Goal: Task Accomplishment & Management: Use online tool/utility

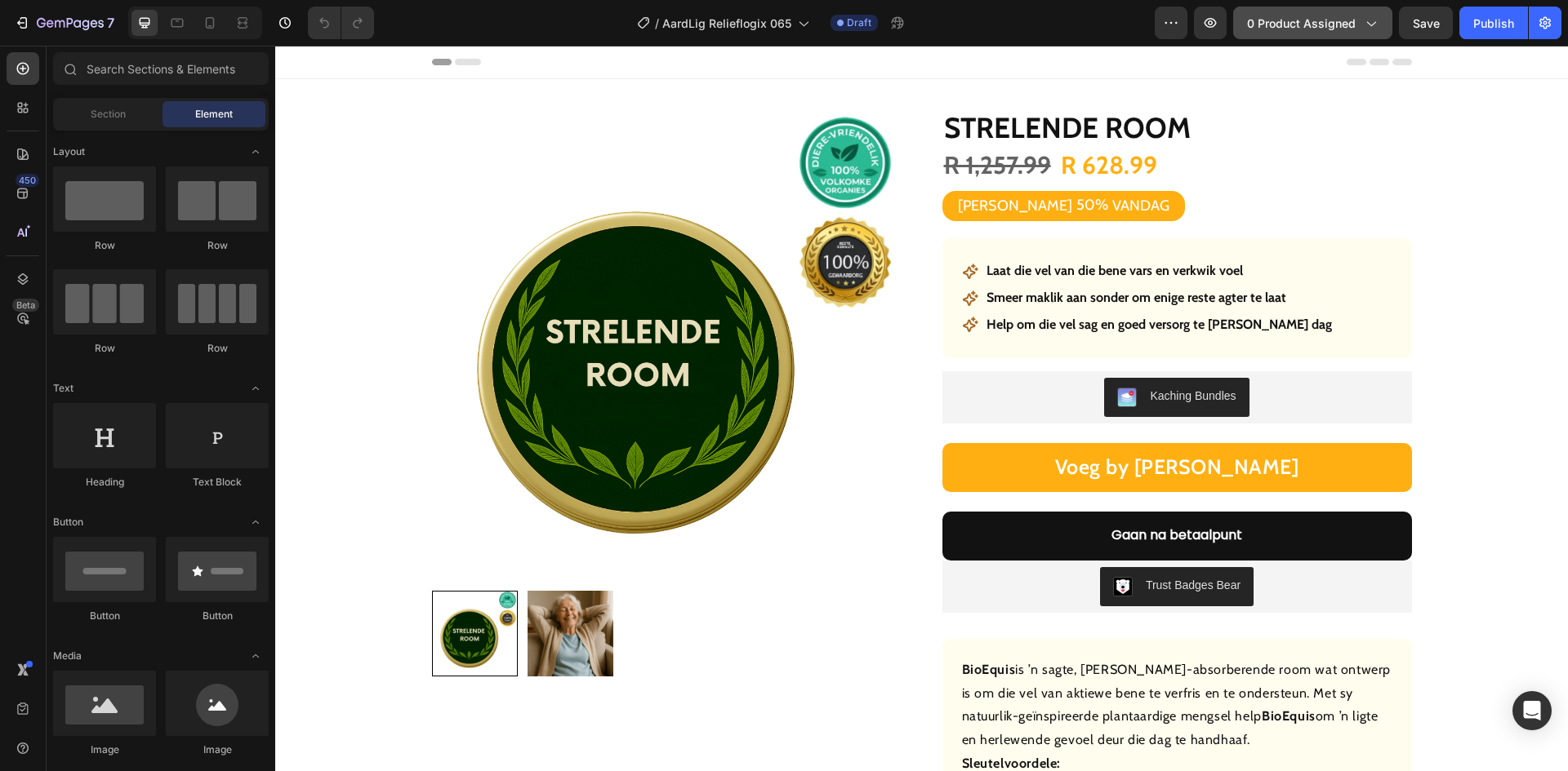
click at [1292, 33] on button "0 product assigned" at bounding box center [1313, 22] width 159 height 32
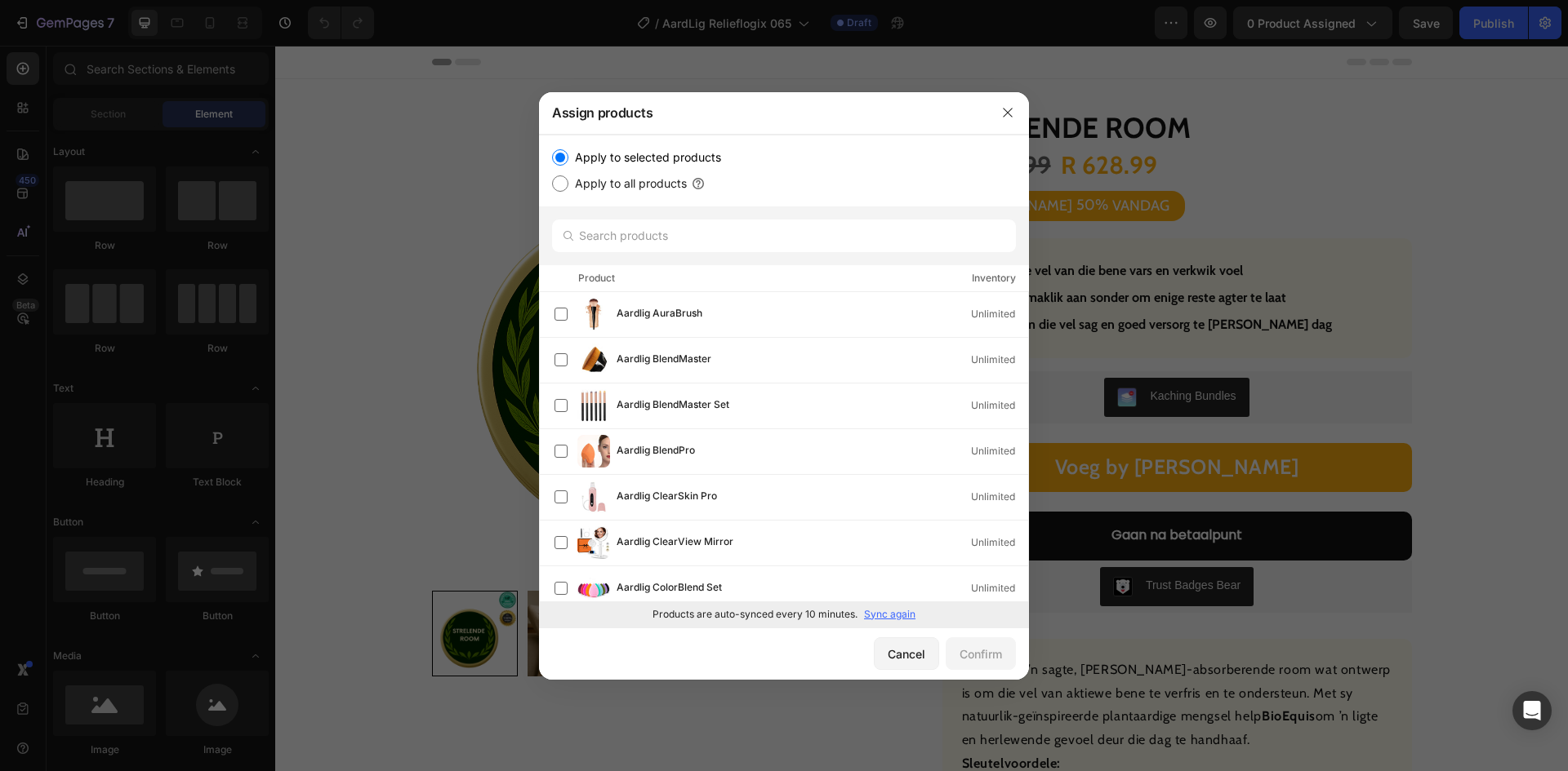
click at [897, 613] on p "Sync again" at bounding box center [889, 614] width 51 height 15
click at [690, 232] on input "text" at bounding box center [784, 235] width 464 height 32
paste input "Vitaliteit krale"
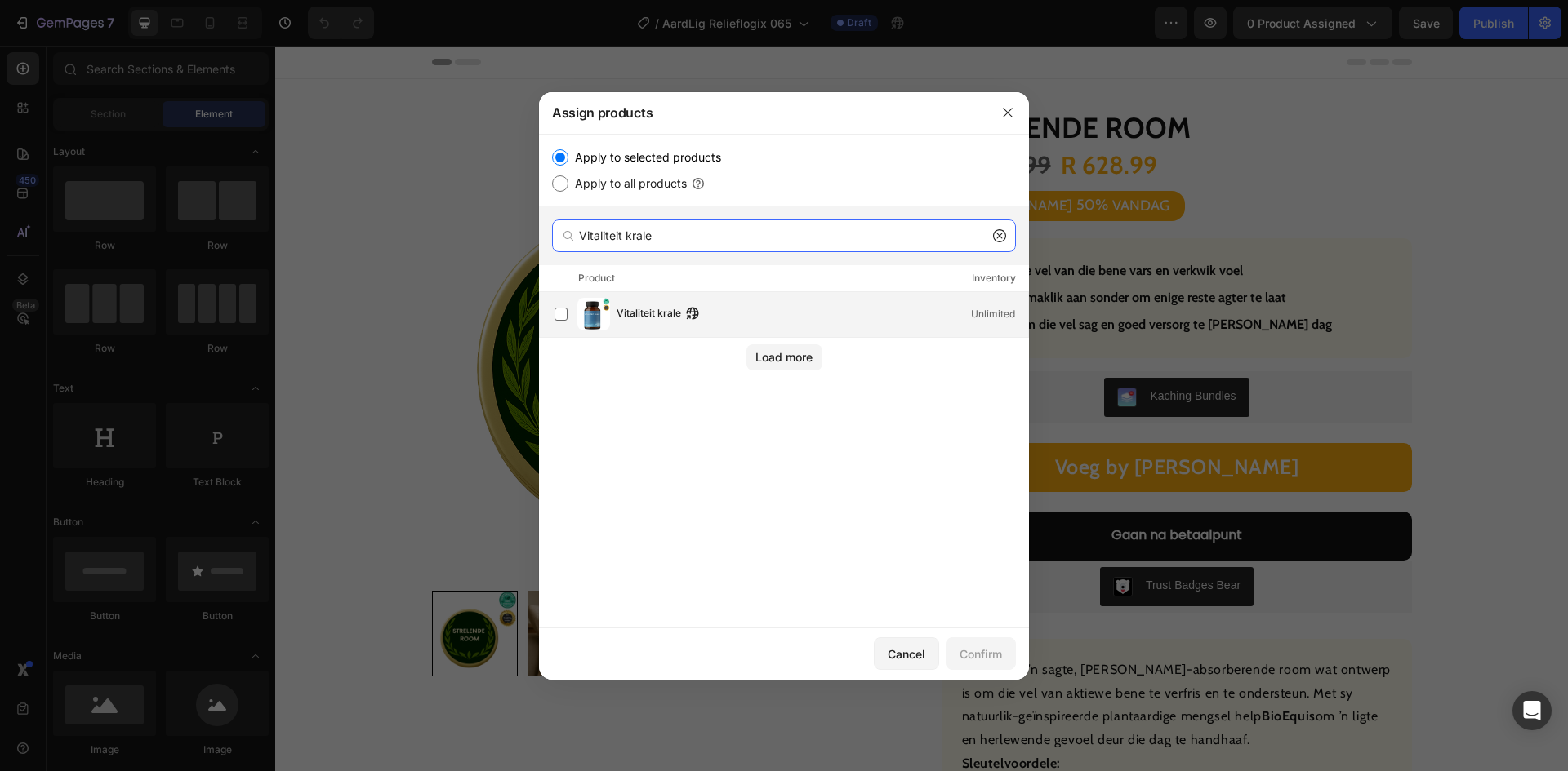
type input "Vitaliteit krale"
click at [632, 298] on div "Vitaliteit krale Unlimited" at bounding box center [791, 313] width 474 height 32
click at [986, 651] on div "Confirm" at bounding box center [981, 654] width 43 height 17
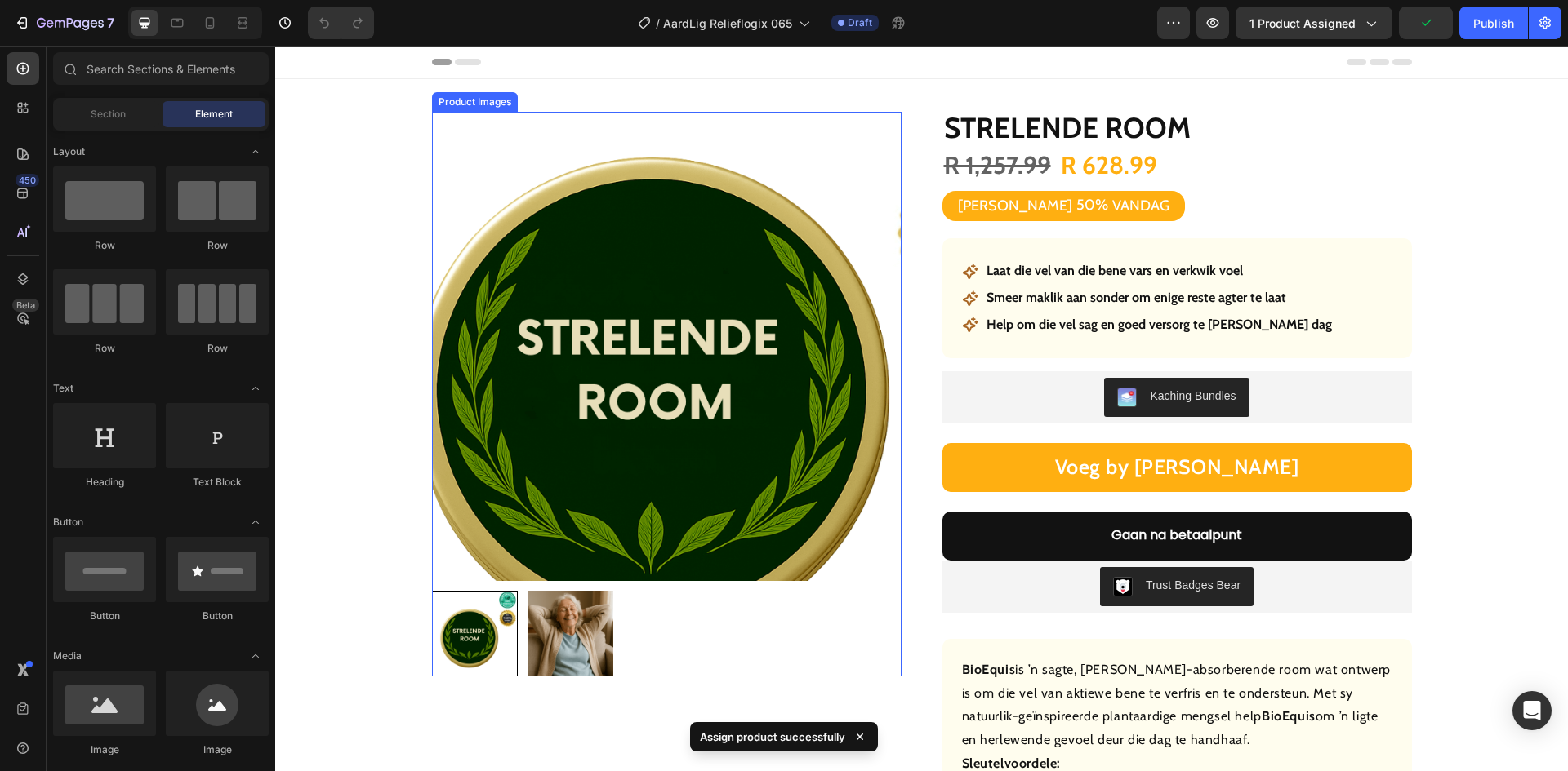
click at [599, 320] on img at bounding box center [667, 347] width 469 height 469
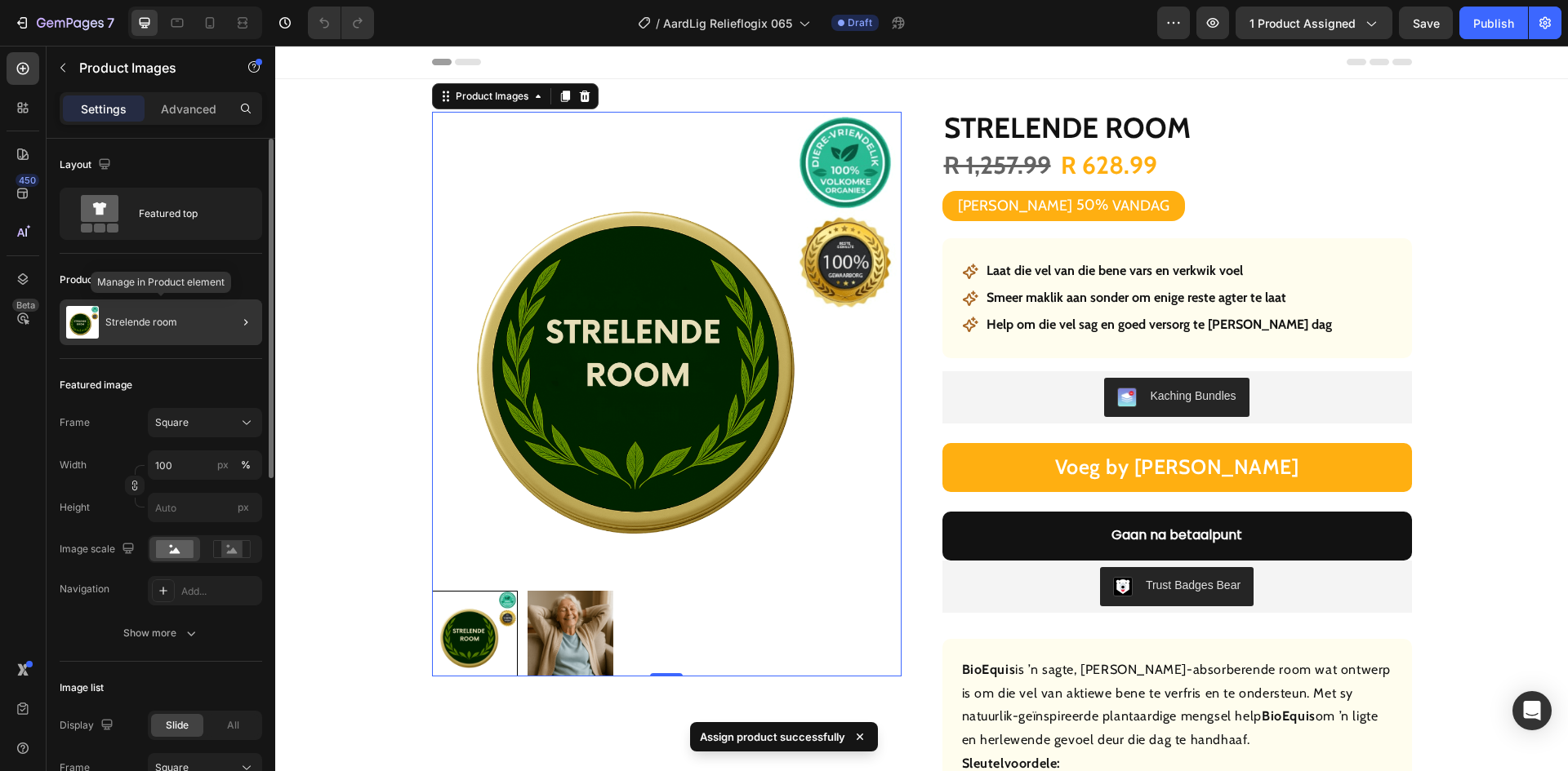
click at [188, 316] on div "Strelende room" at bounding box center [160, 322] width 202 height 45
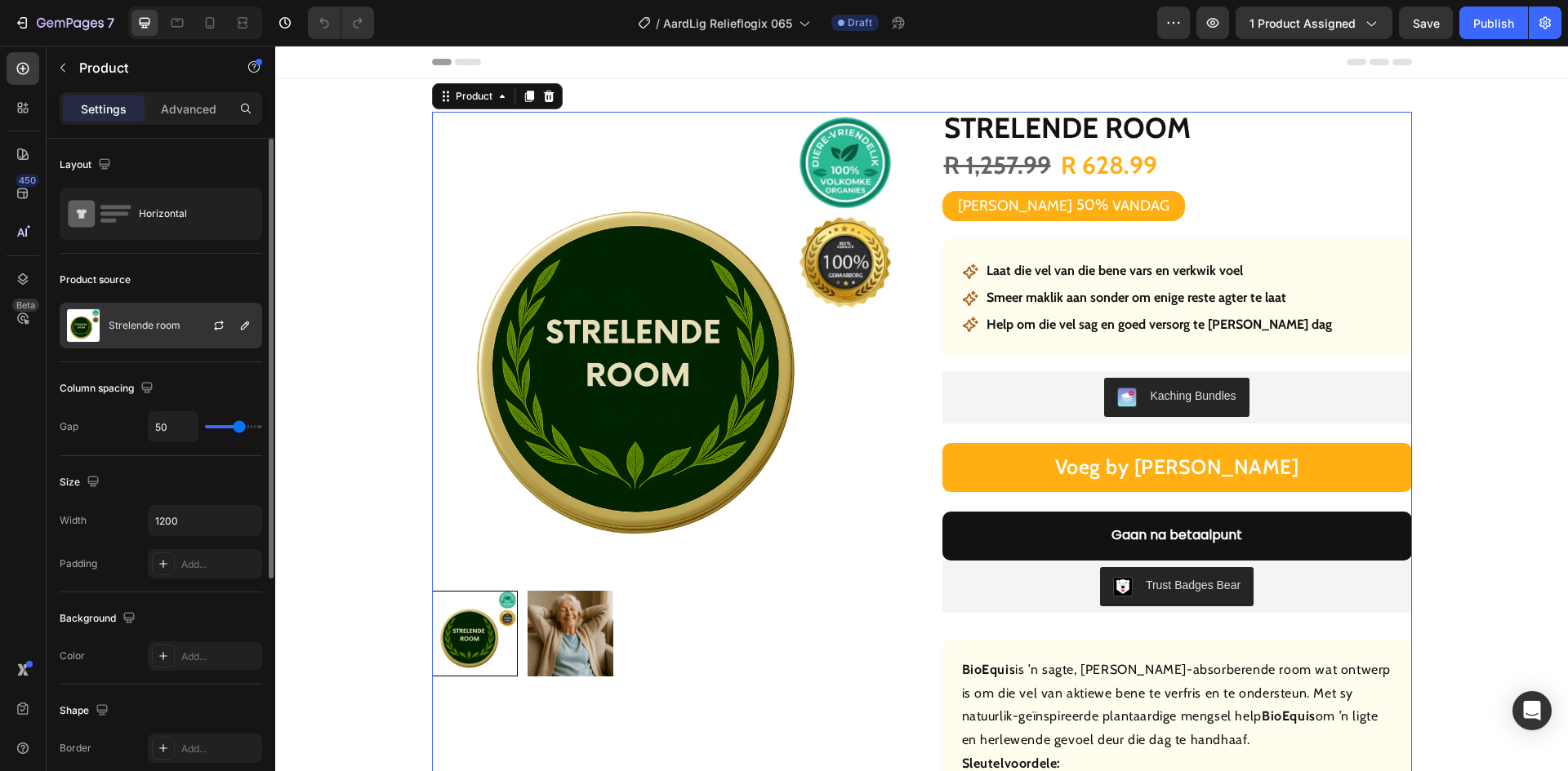
click at [161, 329] on p "Strelende room" at bounding box center [144, 325] width 71 height 11
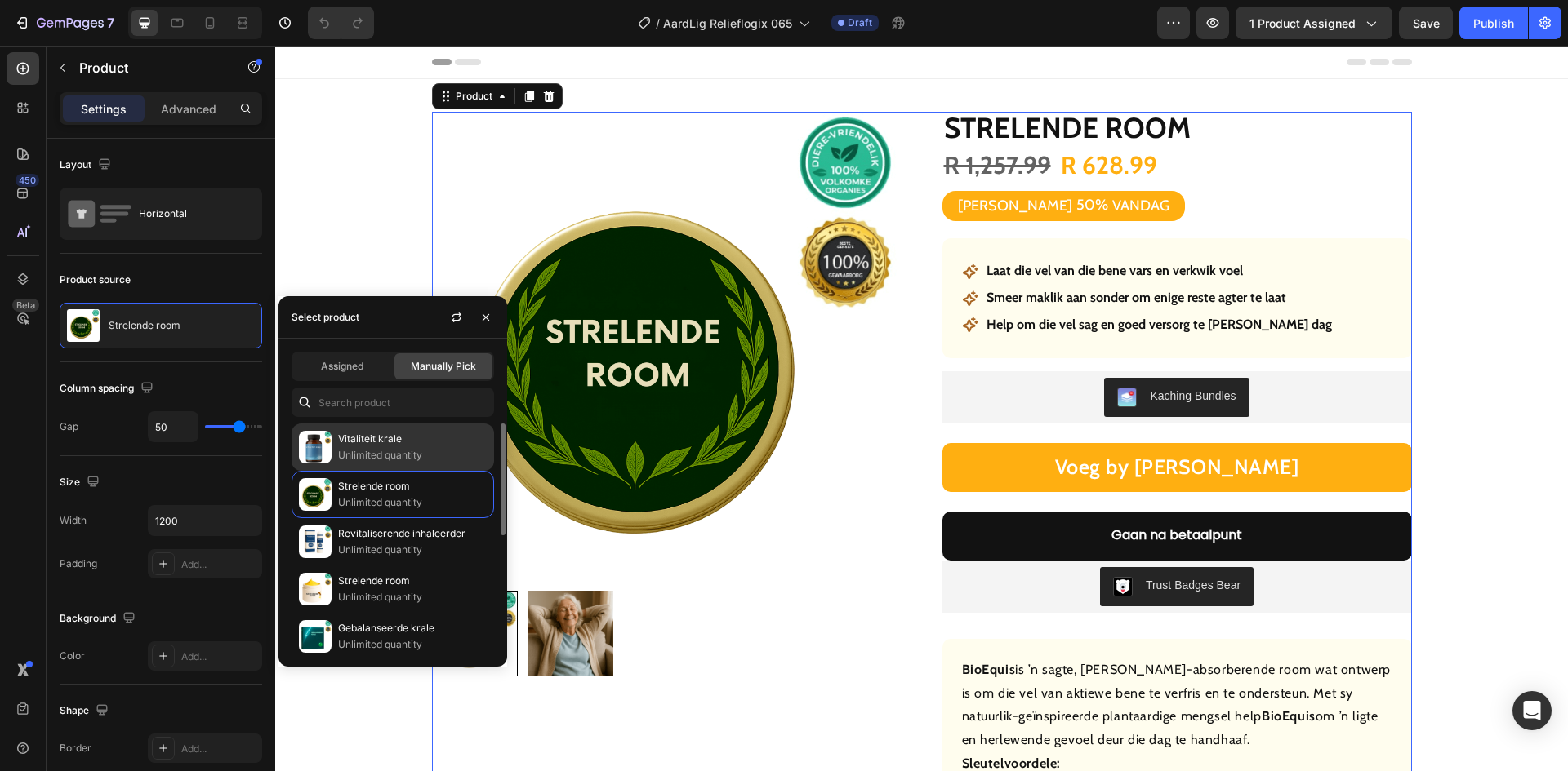
click at [365, 432] on p "Vitaliteit krale" at bounding box center [413, 439] width 148 height 17
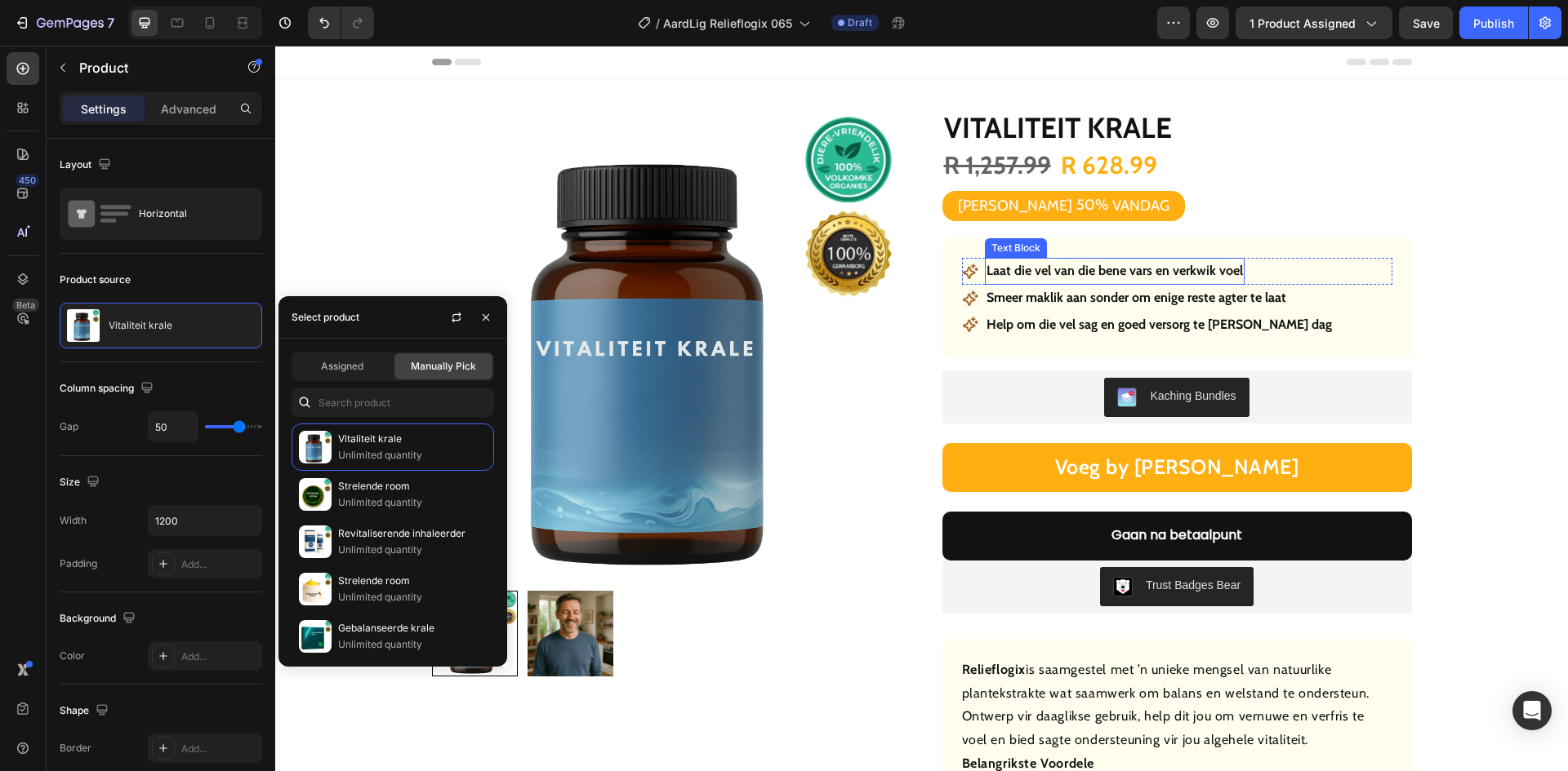
click at [1097, 265] on p "Laat die vel van die bene vars en verkwik voel" at bounding box center [1115, 272] width 257 height 24
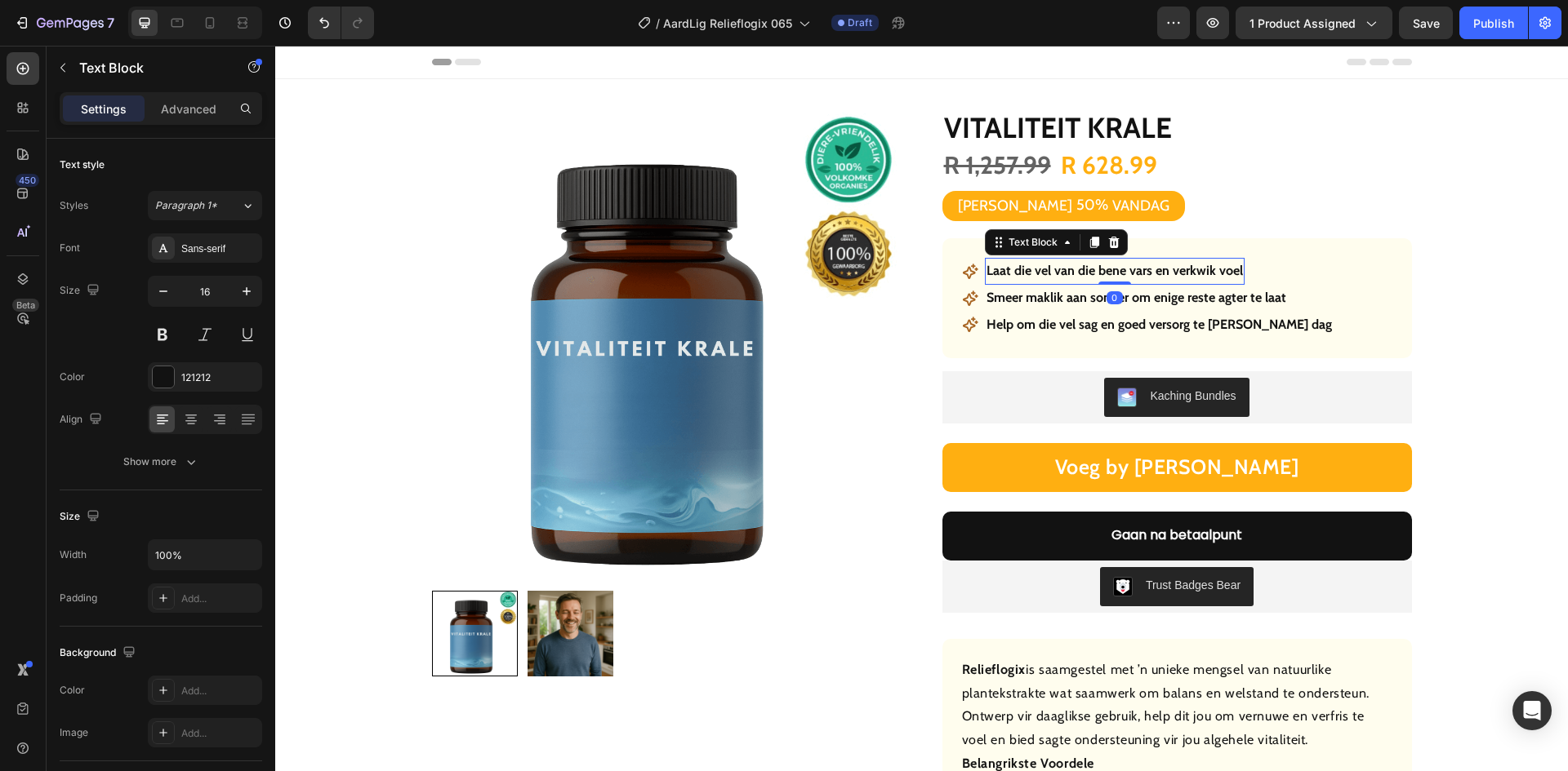
click at [1098, 270] on p "Laat die vel van die bene vars en verkwik voel" at bounding box center [1115, 272] width 257 height 24
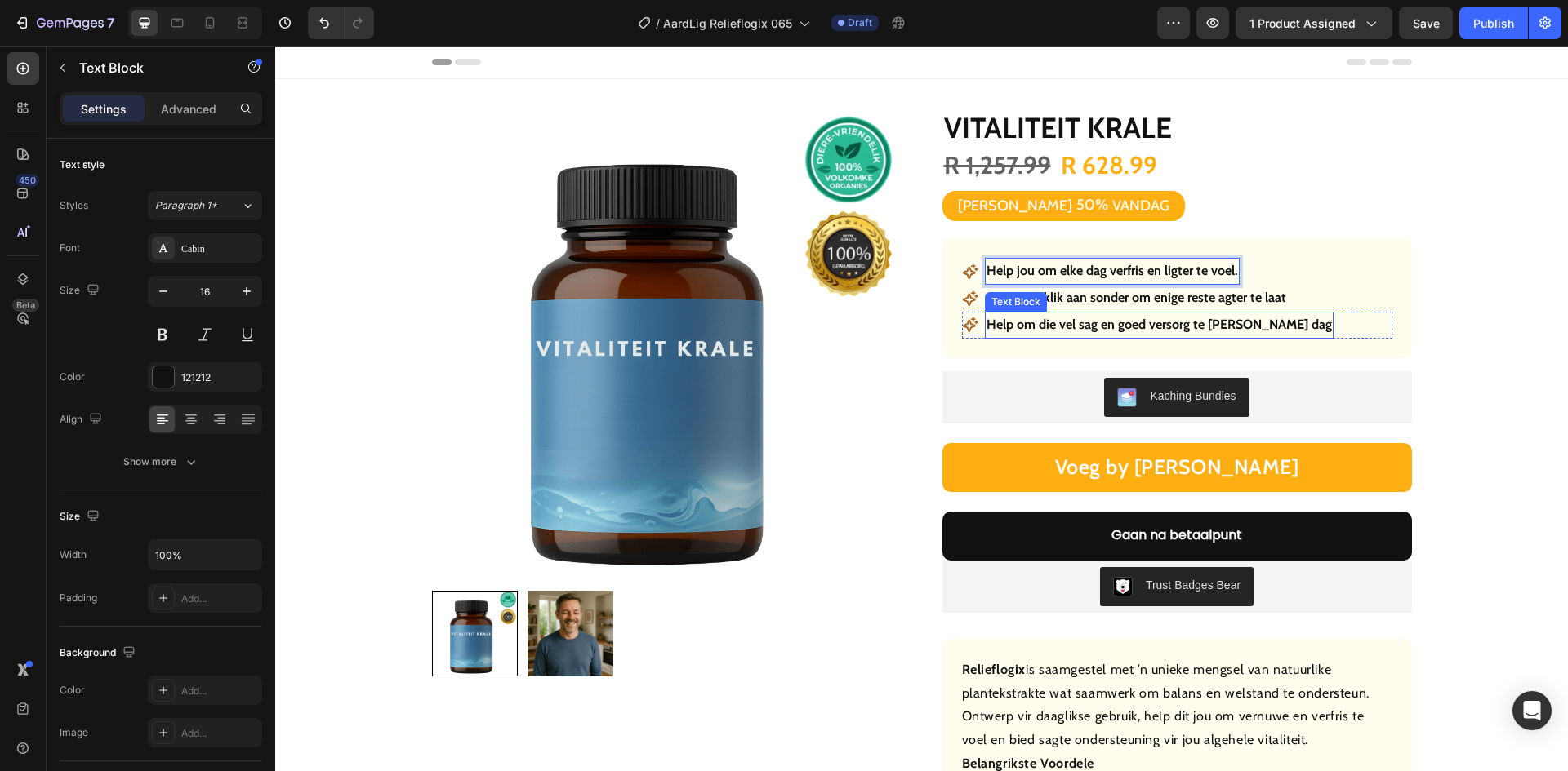
click at [1098, 297] on p "Smeer maklik aan sonder om enige reste agter te laat" at bounding box center [1136, 298] width 300 height 24
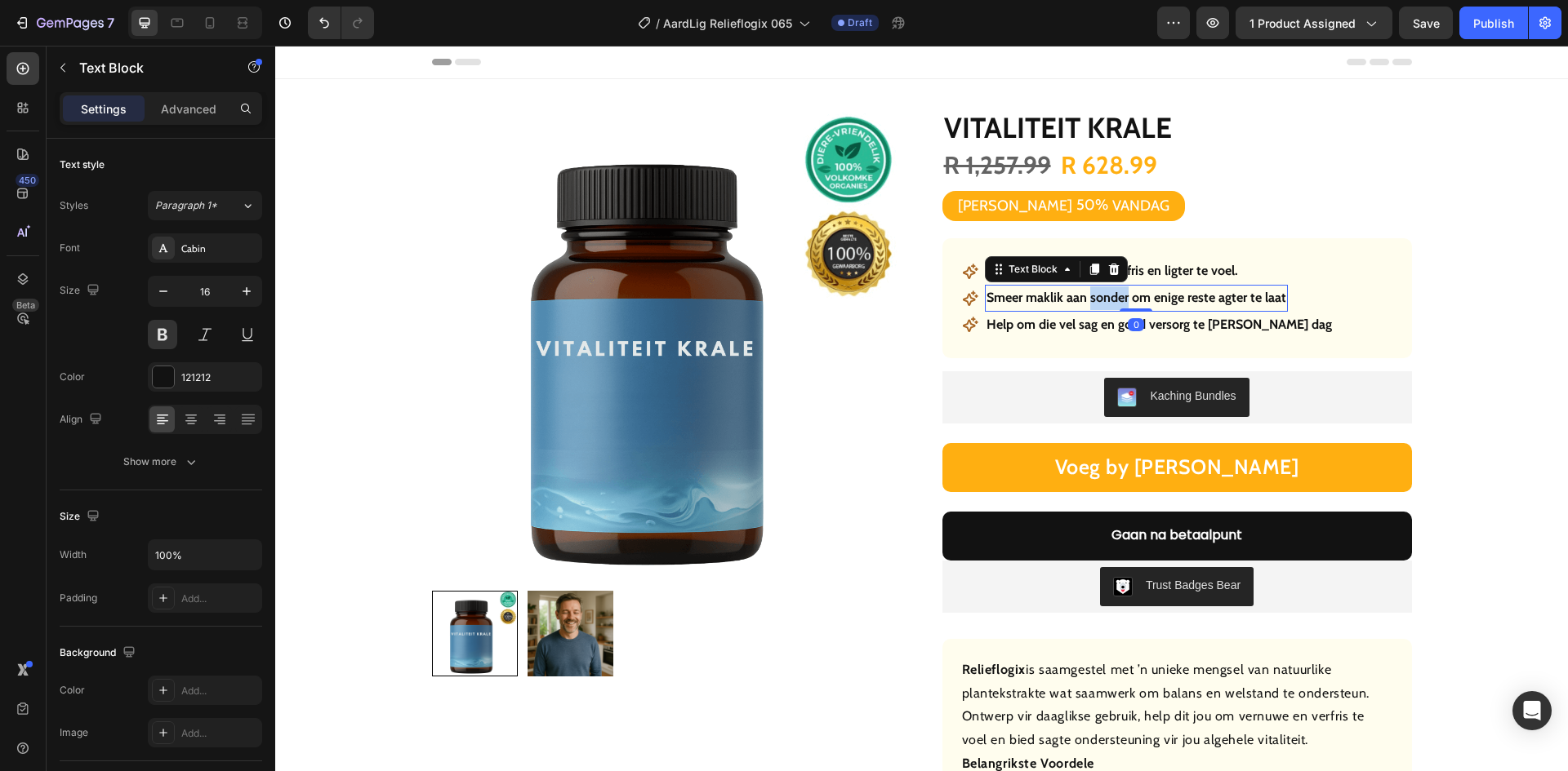
click at [1098, 297] on p "Smeer maklik aan sonder om enige reste agter te laat" at bounding box center [1136, 298] width 300 height 24
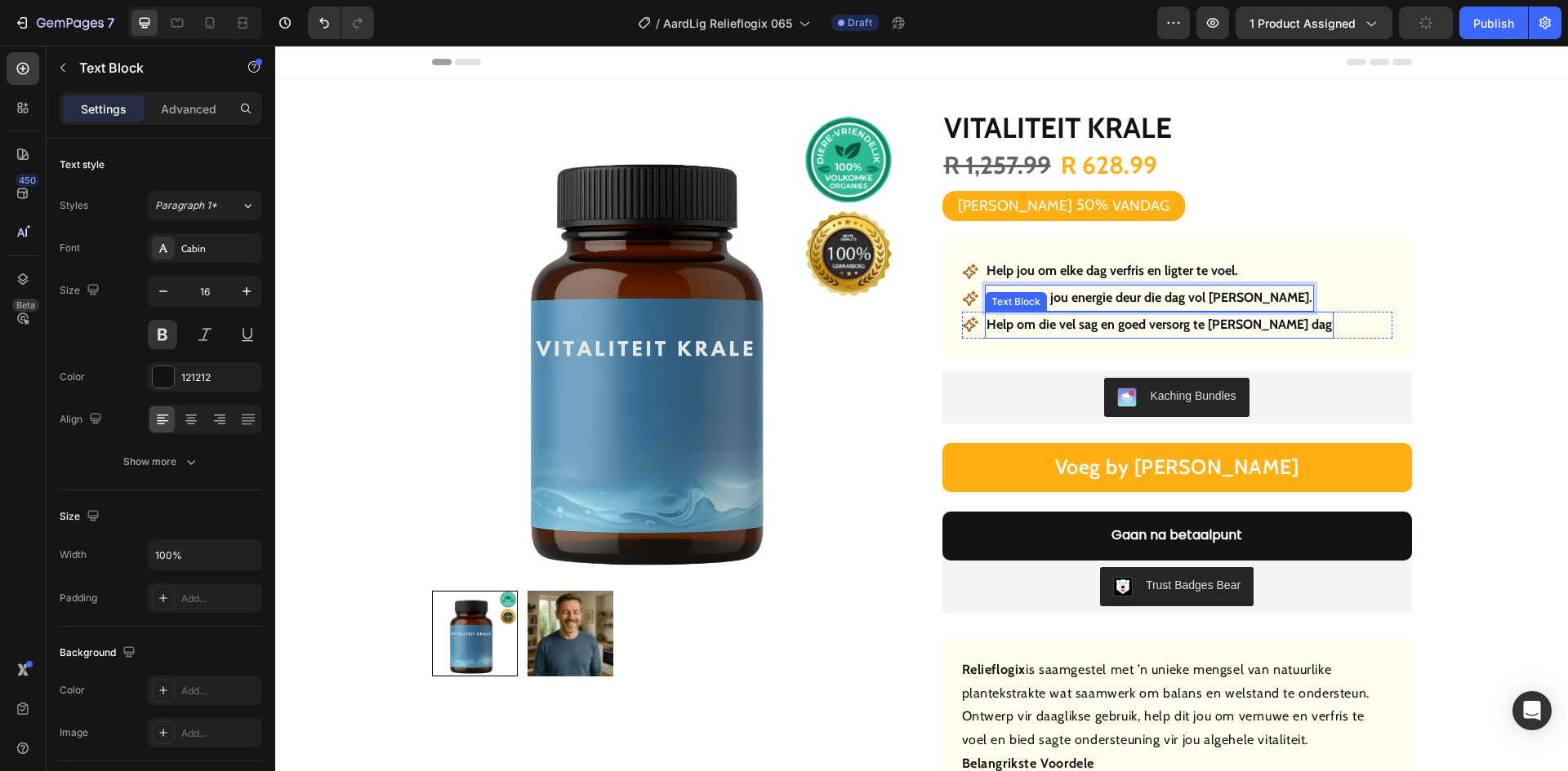
click at [1168, 326] on p "Help om die vel sag en goed versorg te [PERSON_NAME] dag" at bounding box center [1159, 325] width 346 height 24
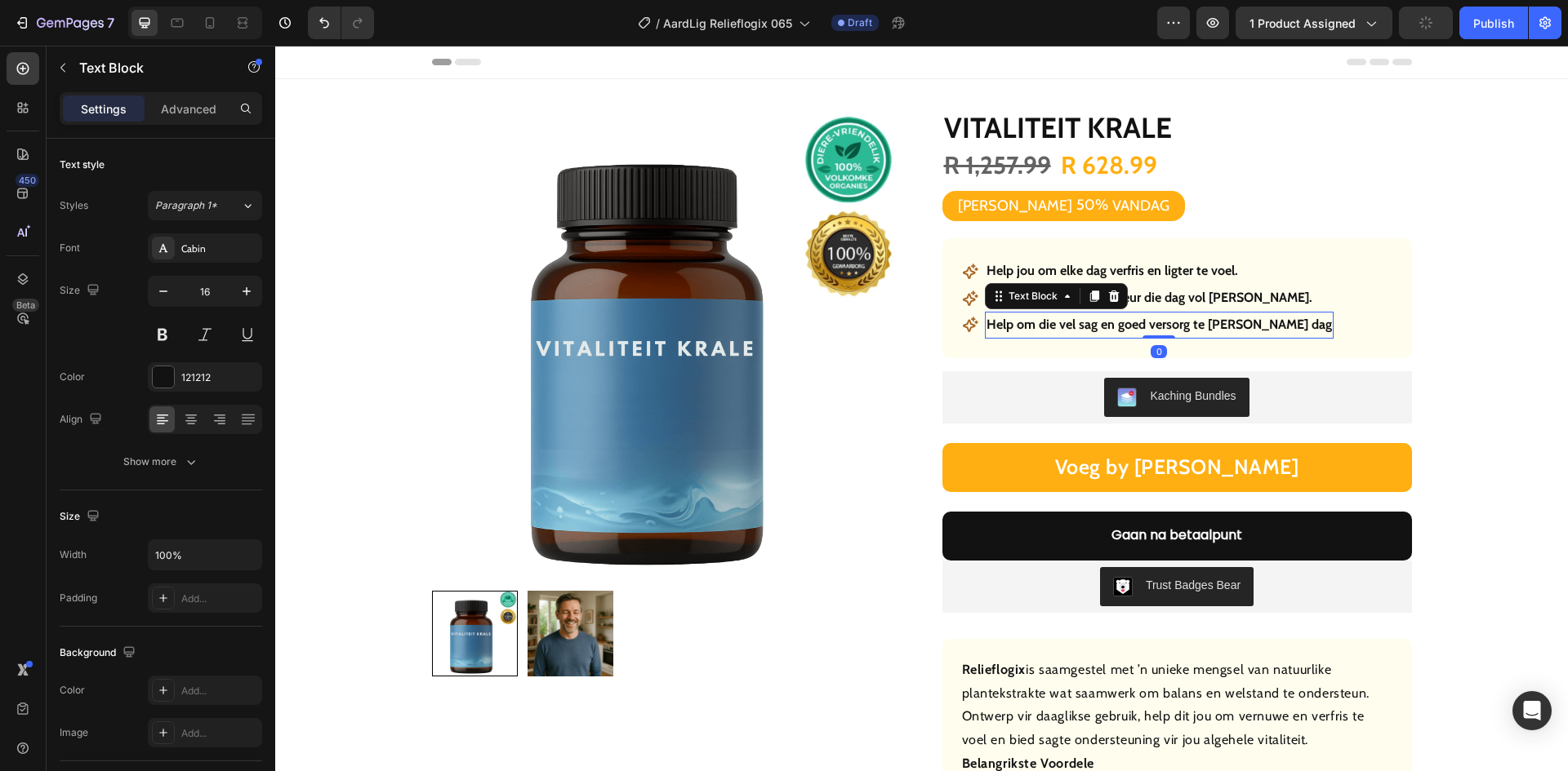
click at [1168, 325] on p "Help om die vel sag en goed versorg te [PERSON_NAME] dag" at bounding box center [1159, 325] width 346 height 24
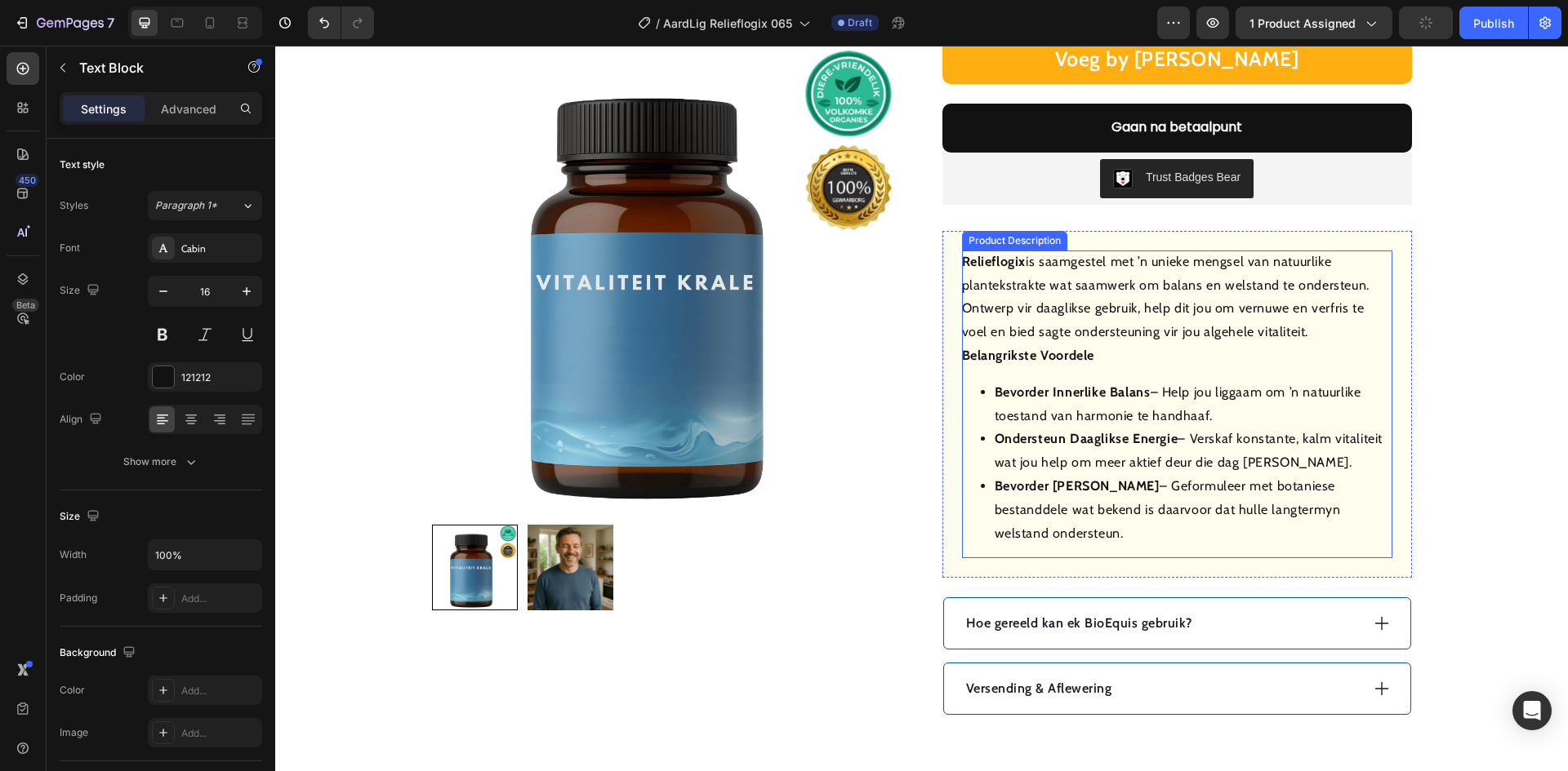
scroll to position [489, 0]
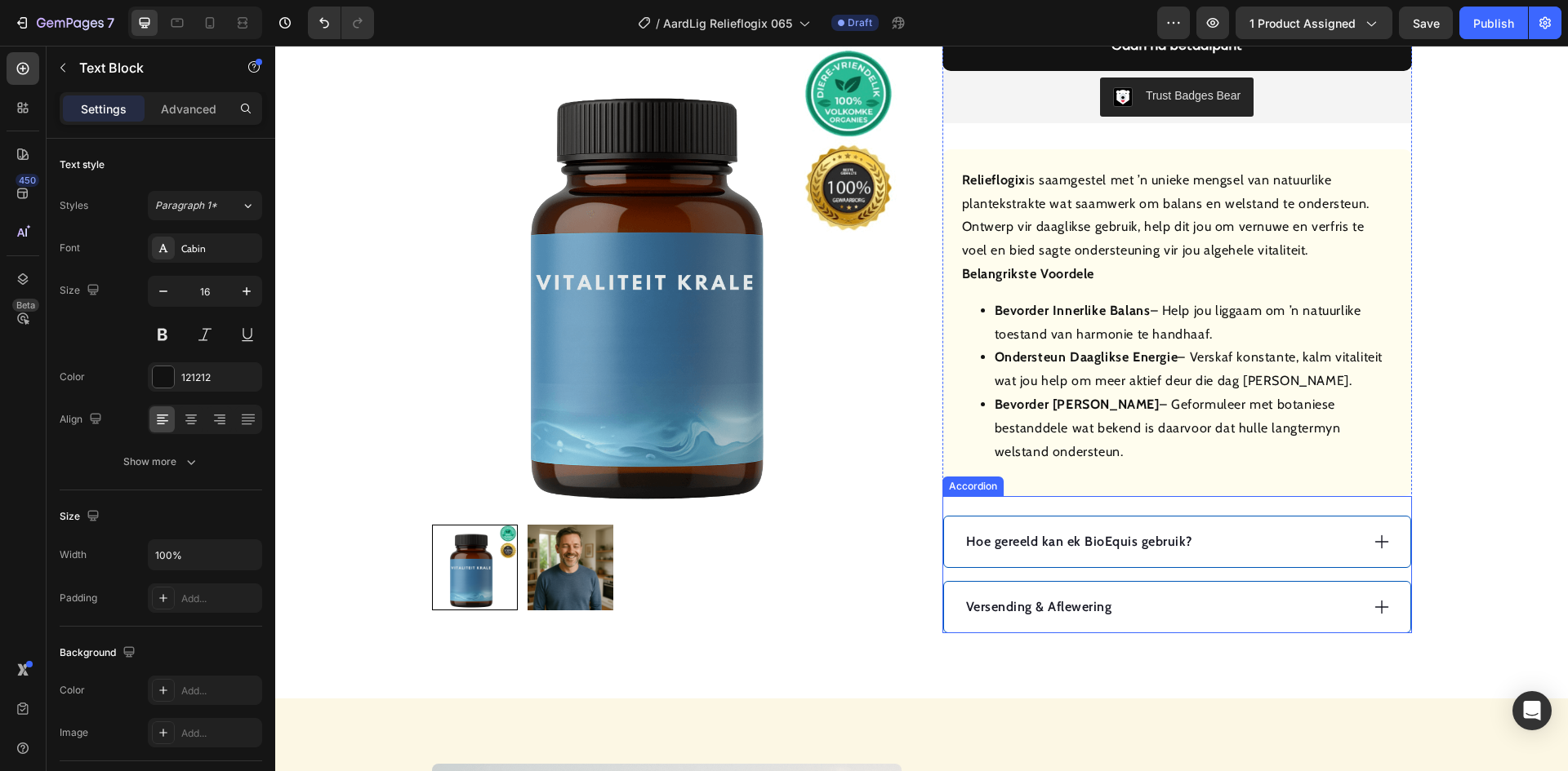
drag, startPoint x: 1218, startPoint y: 547, endPoint x: 1143, endPoint y: 557, distance: 75.7
click at [1218, 545] on div "Hoe gereeld kan ek BioEquis gebruik?" at bounding box center [1161, 542] width 396 height 24
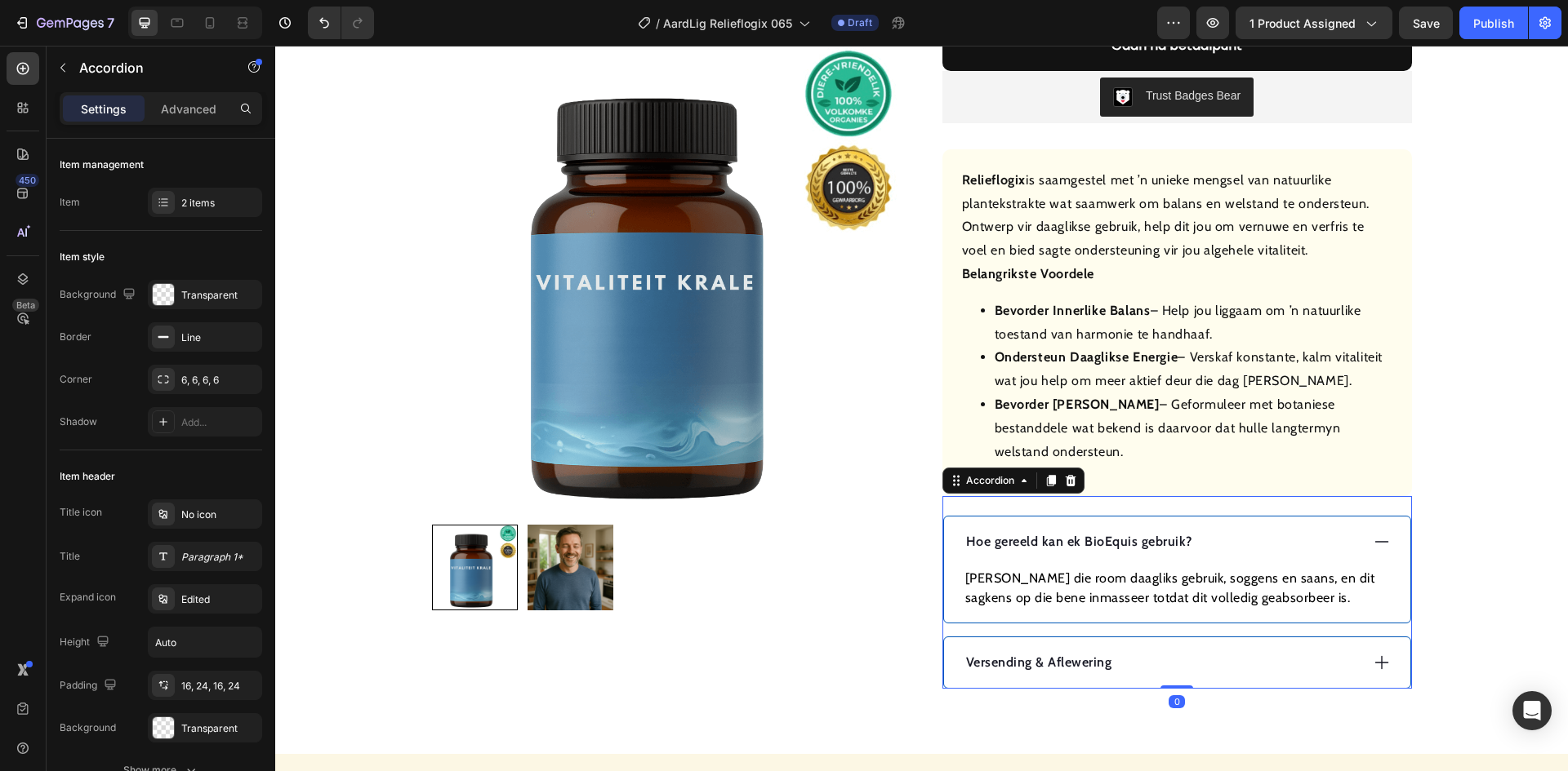
click at [1080, 537] on p "Hoe gereeld kan ek BioEquis gebruik?" at bounding box center [1079, 541] width 226 height 19
click at [1077, 537] on p "Hoe gereeld kan ek BioEquis gebruik?" at bounding box center [1079, 541] width 226 height 19
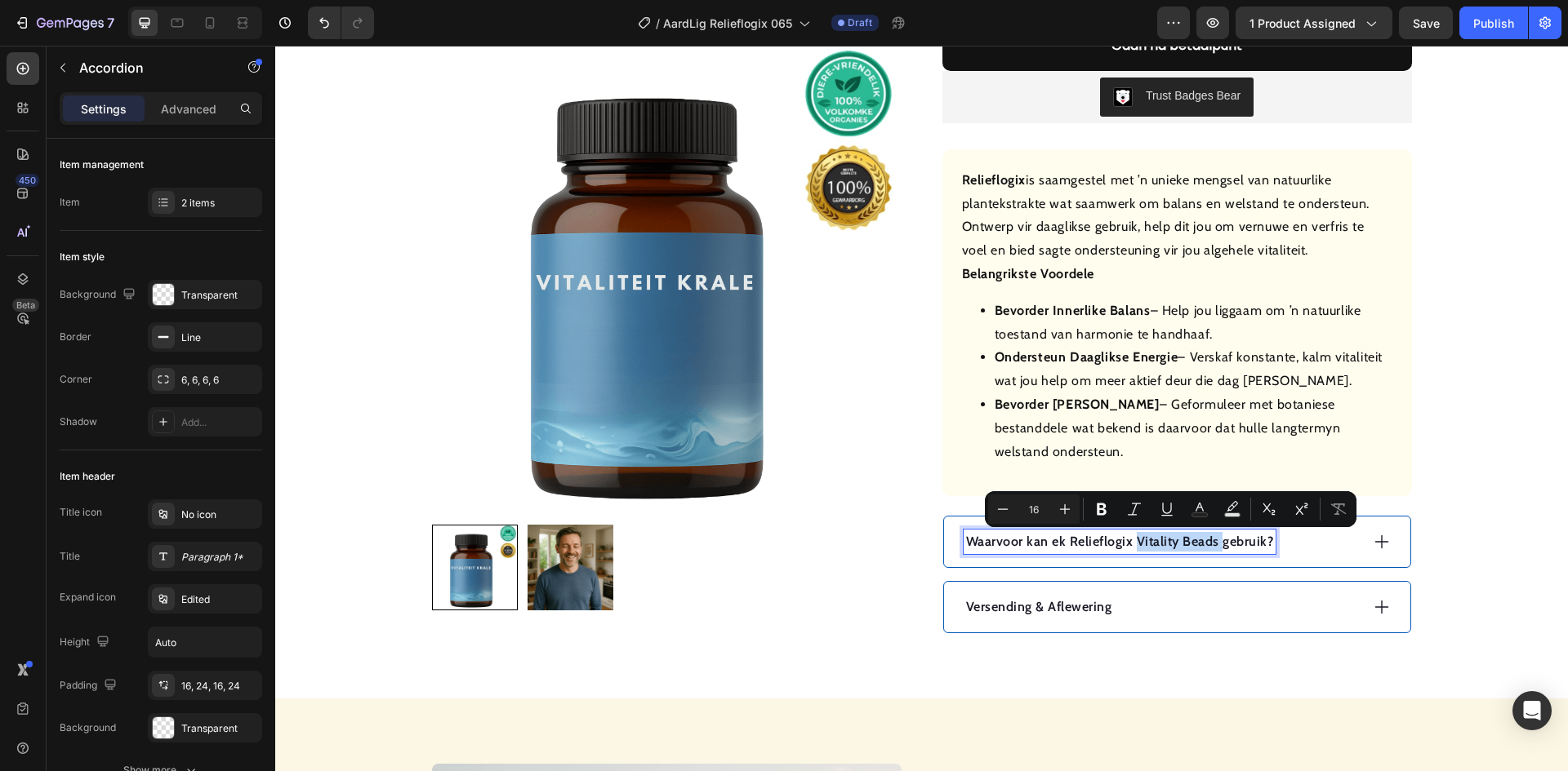
drag, startPoint x: 1215, startPoint y: 541, endPoint x: 1132, endPoint y: 544, distance: 83.1
click at [1132, 544] on p "Waarvoor kan ek Relieflogix Vitality Beads gebruik?" at bounding box center [1120, 541] width 308 height 19
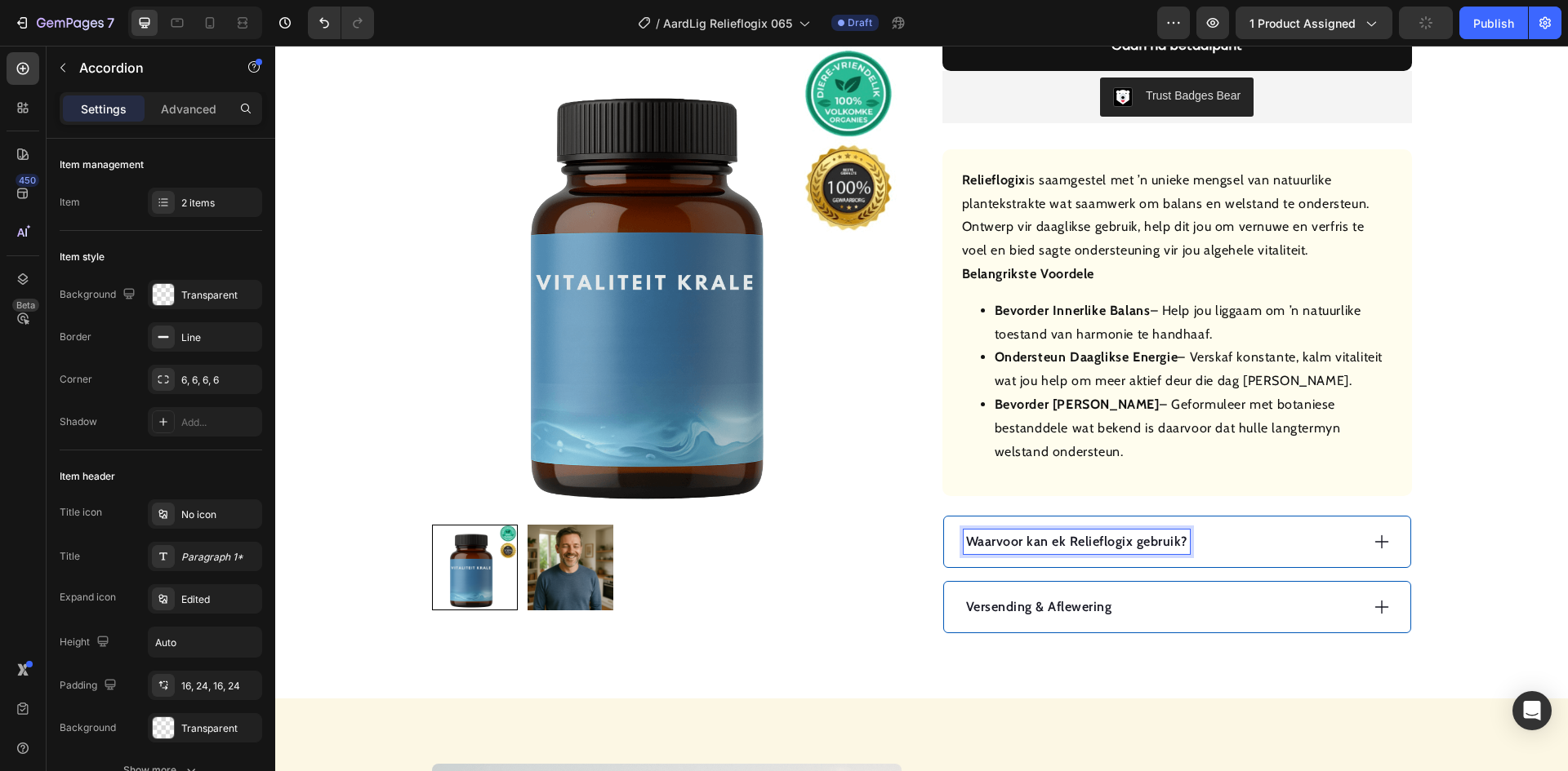
drag, startPoint x: 1256, startPoint y: 549, endPoint x: 1243, endPoint y: 549, distance: 13.0
click at [1257, 549] on div "Waarvoor kan ek Relieflogix gebruik?" at bounding box center [1161, 542] width 396 height 24
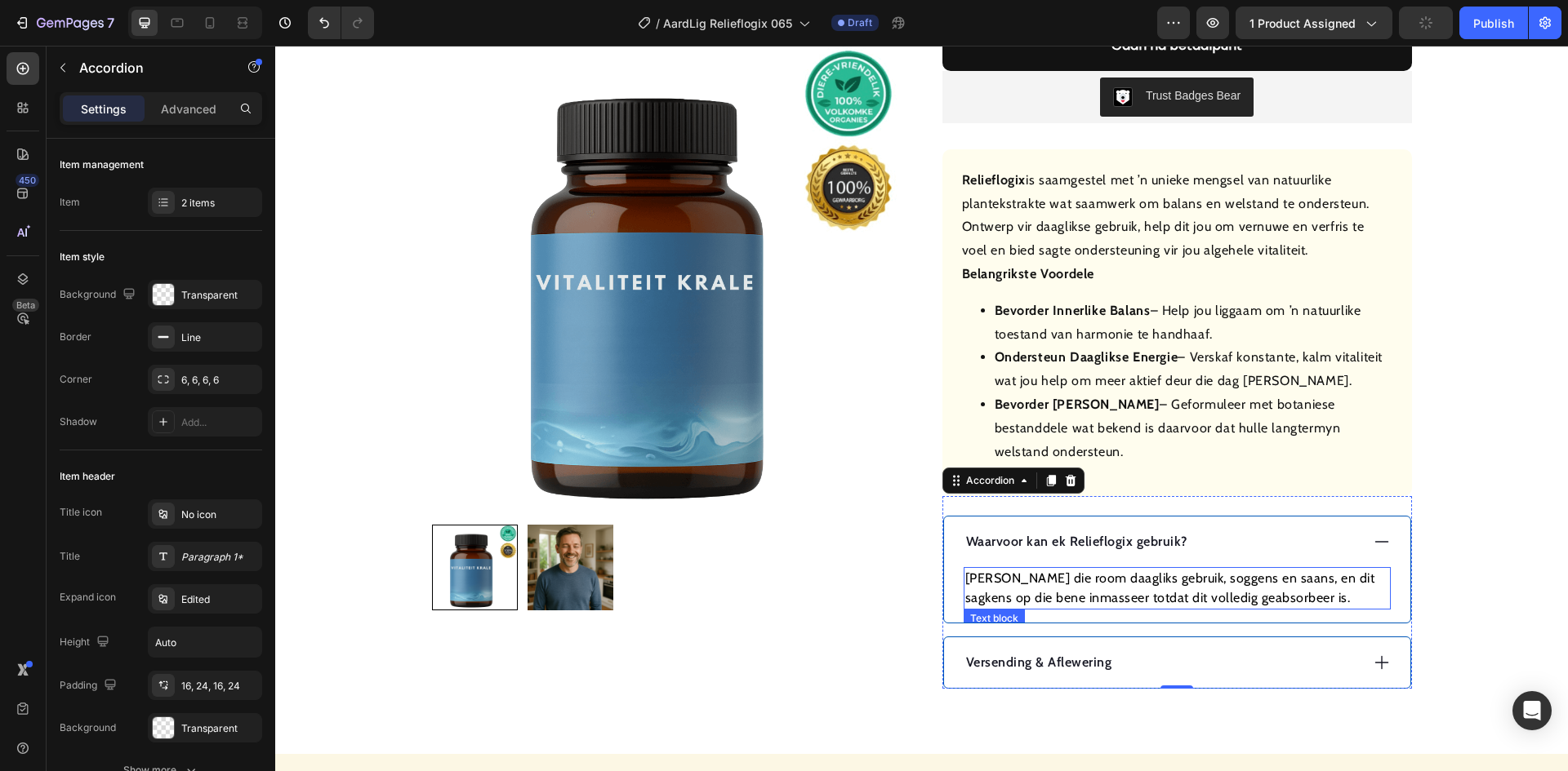
click at [1062, 584] on p "[PERSON_NAME] die room daagliks gebruik, soggens en saans, en dit sagkens op di…" at bounding box center [1177, 588] width 424 height 39
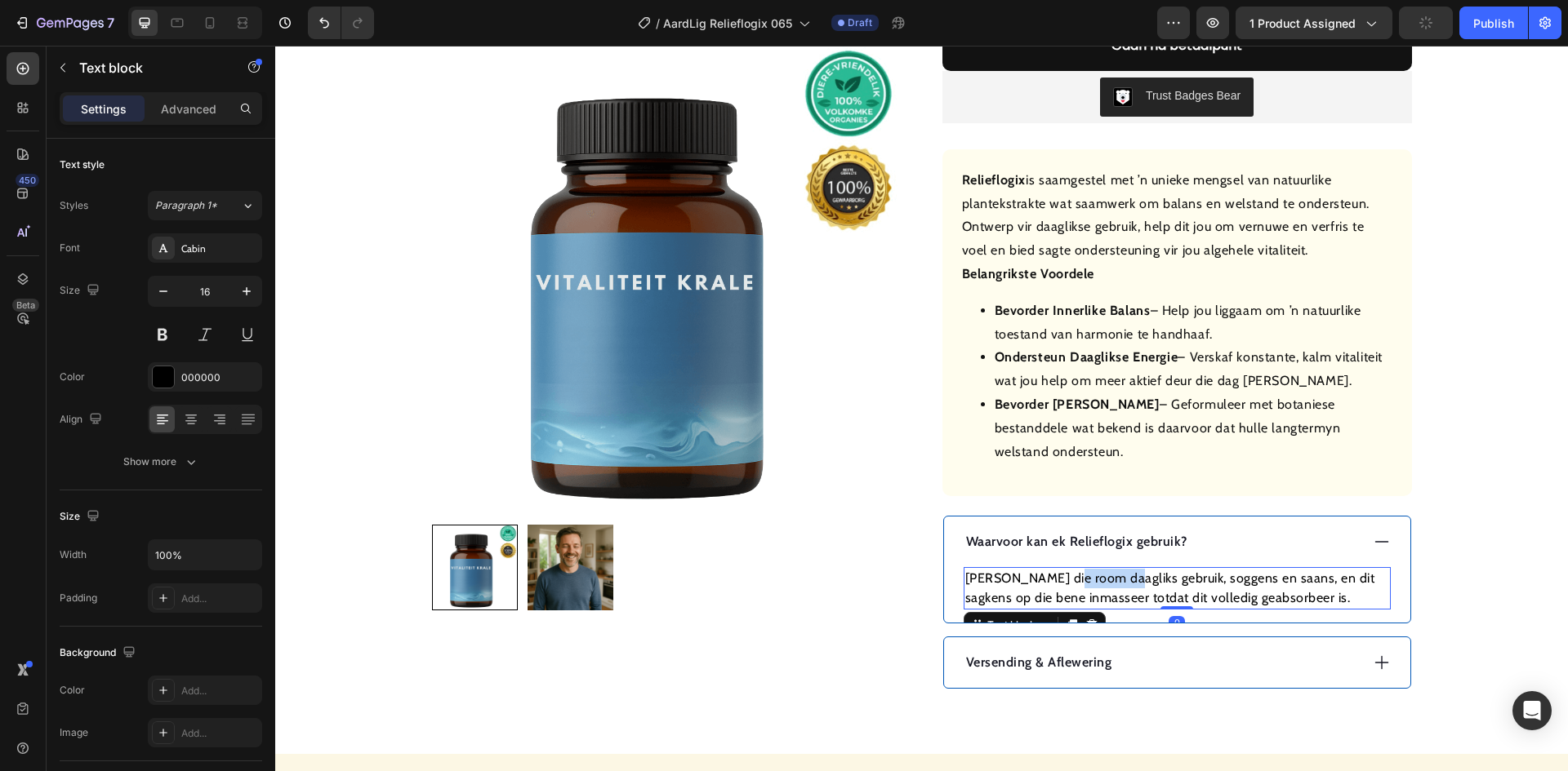
click at [1062, 584] on p "[PERSON_NAME] die room daagliks gebruik, soggens en saans, en dit sagkens op di…" at bounding box center [1177, 588] width 424 height 39
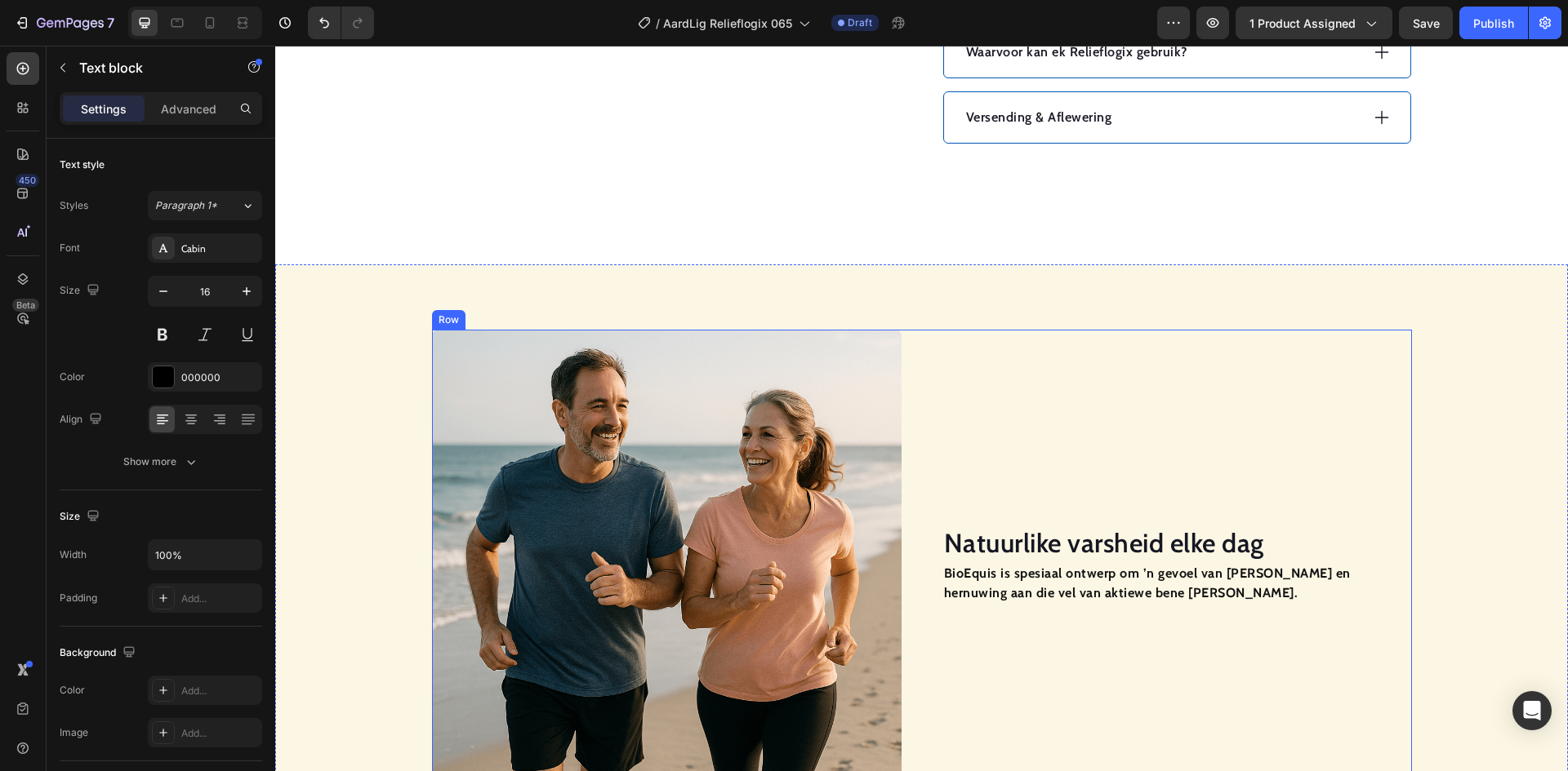
scroll to position [1143, 0]
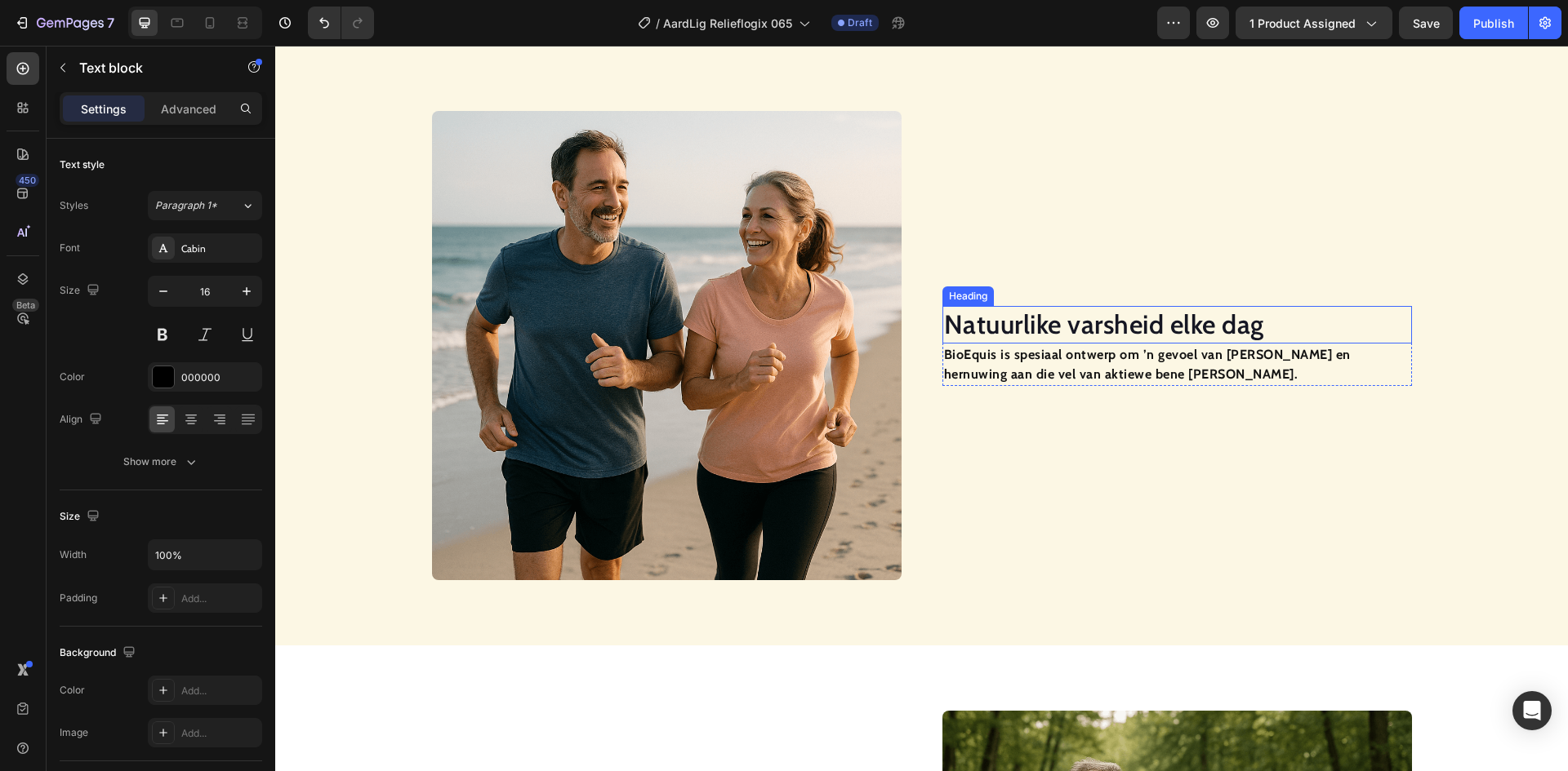
click at [1027, 328] on h2 "Natuurlike varsheid elke dag" at bounding box center [1177, 324] width 469 height 38
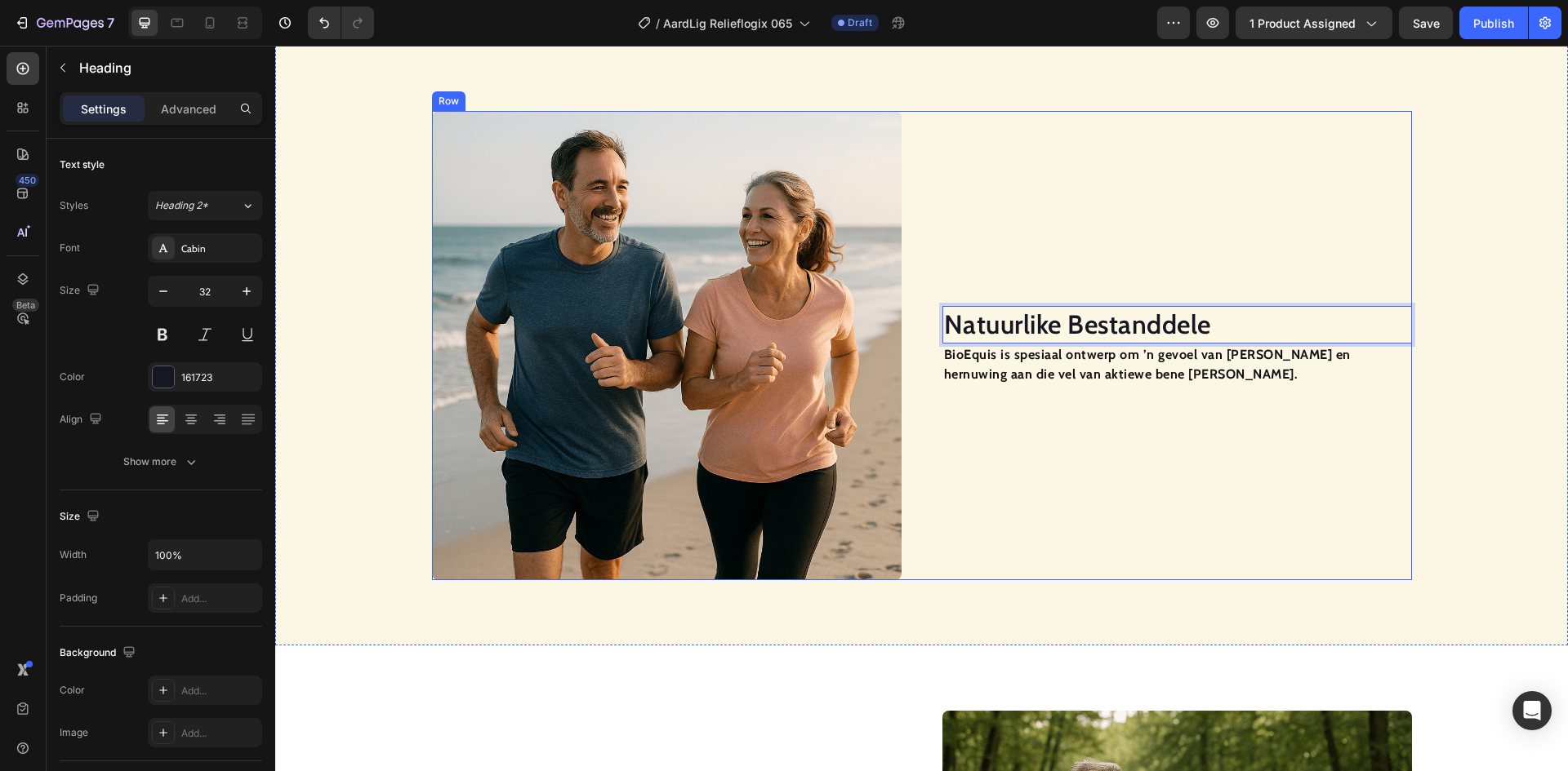
click at [993, 368] on strong "BioEquis is spesiaal ontwerp om ’n gevoel van [PERSON_NAME] en hernuwing aan di…" at bounding box center [1147, 364] width 407 height 35
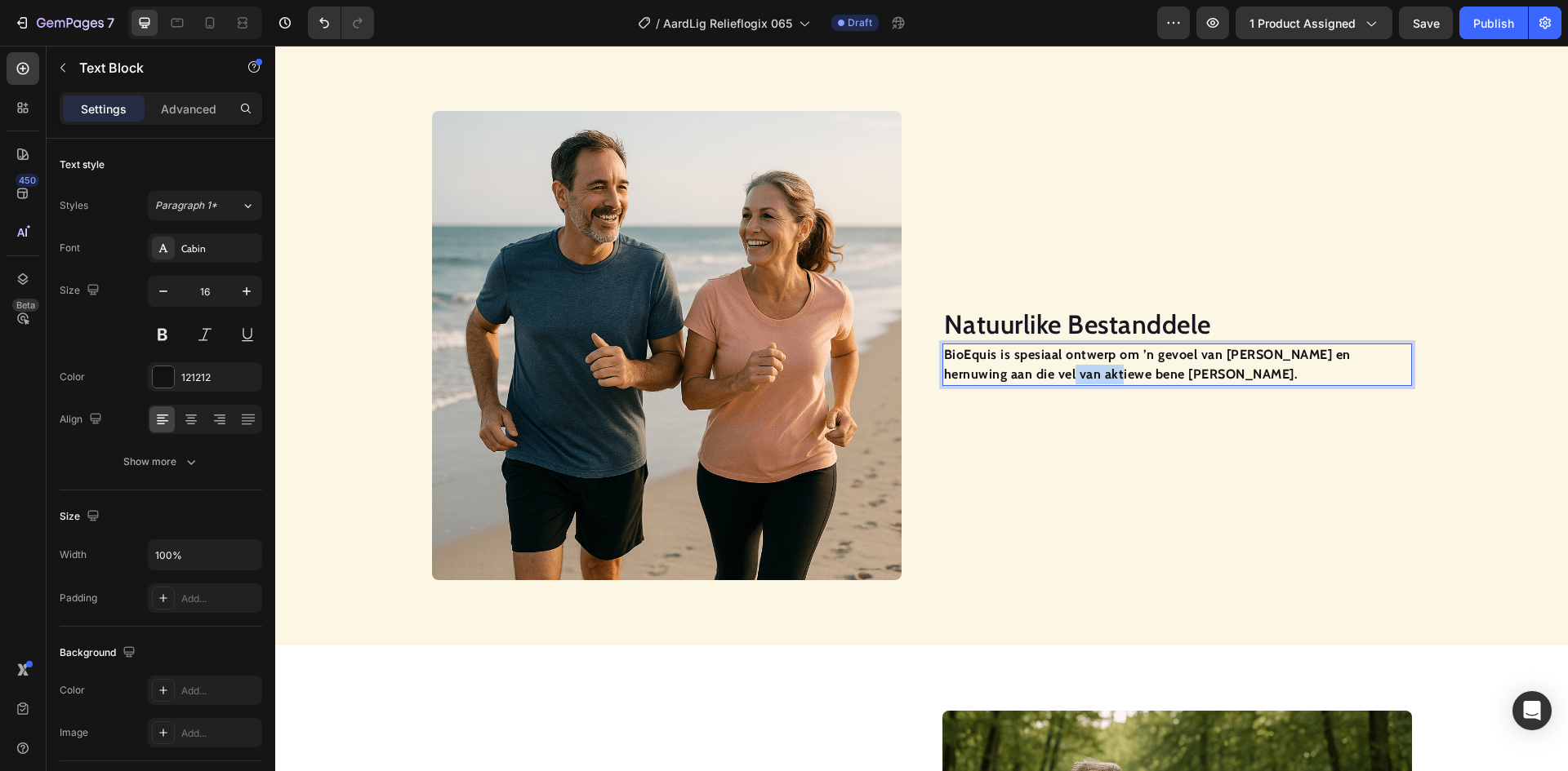
click at [993, 368] on strong "BioEquis is spesiaal ontwerp om ’n gevoel van [PERSON_NAME] en hernuwing aan di…" at bounding box center [1147, 364] width 407 height 35
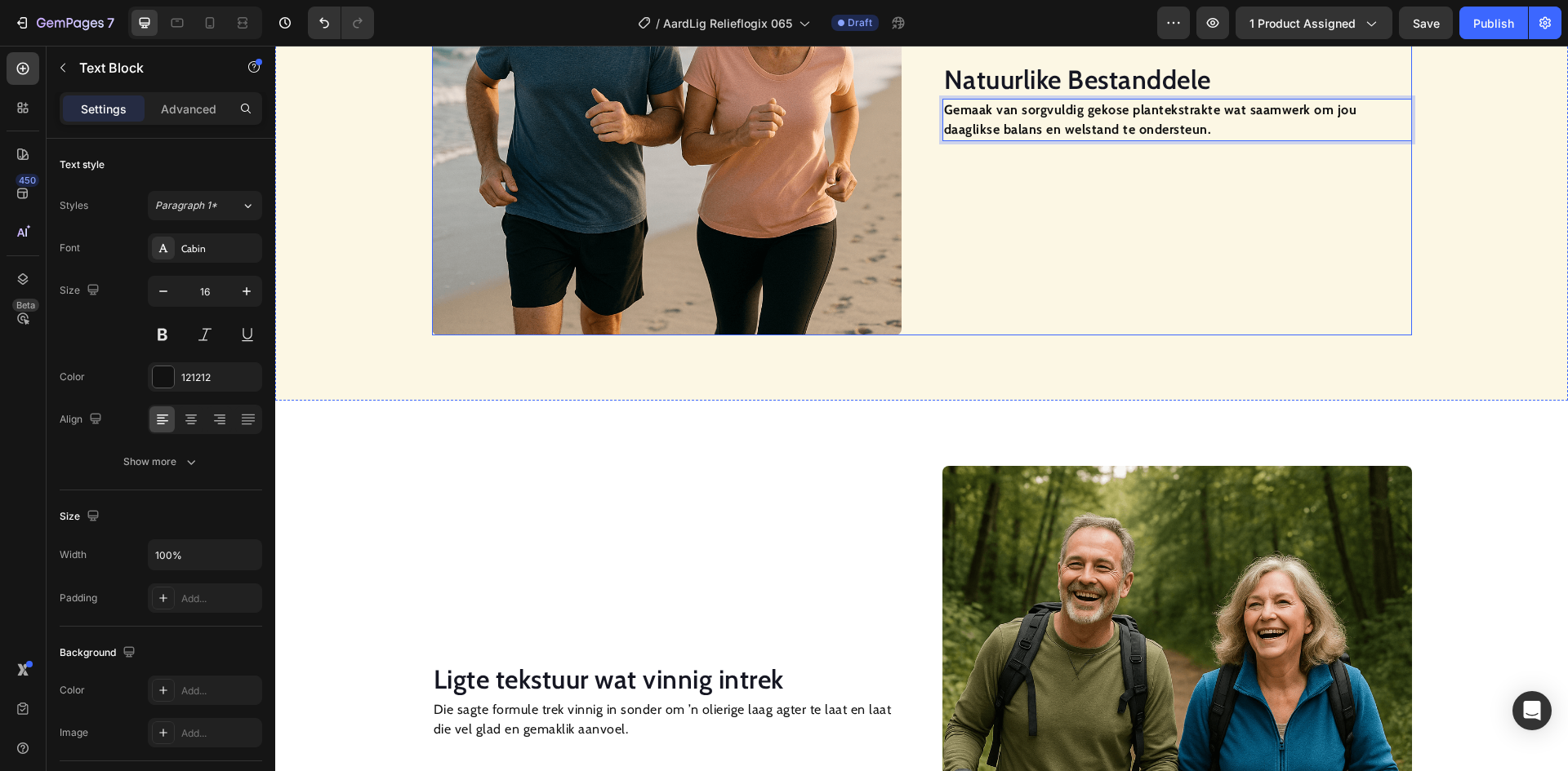
scroll to position [1550, 0]
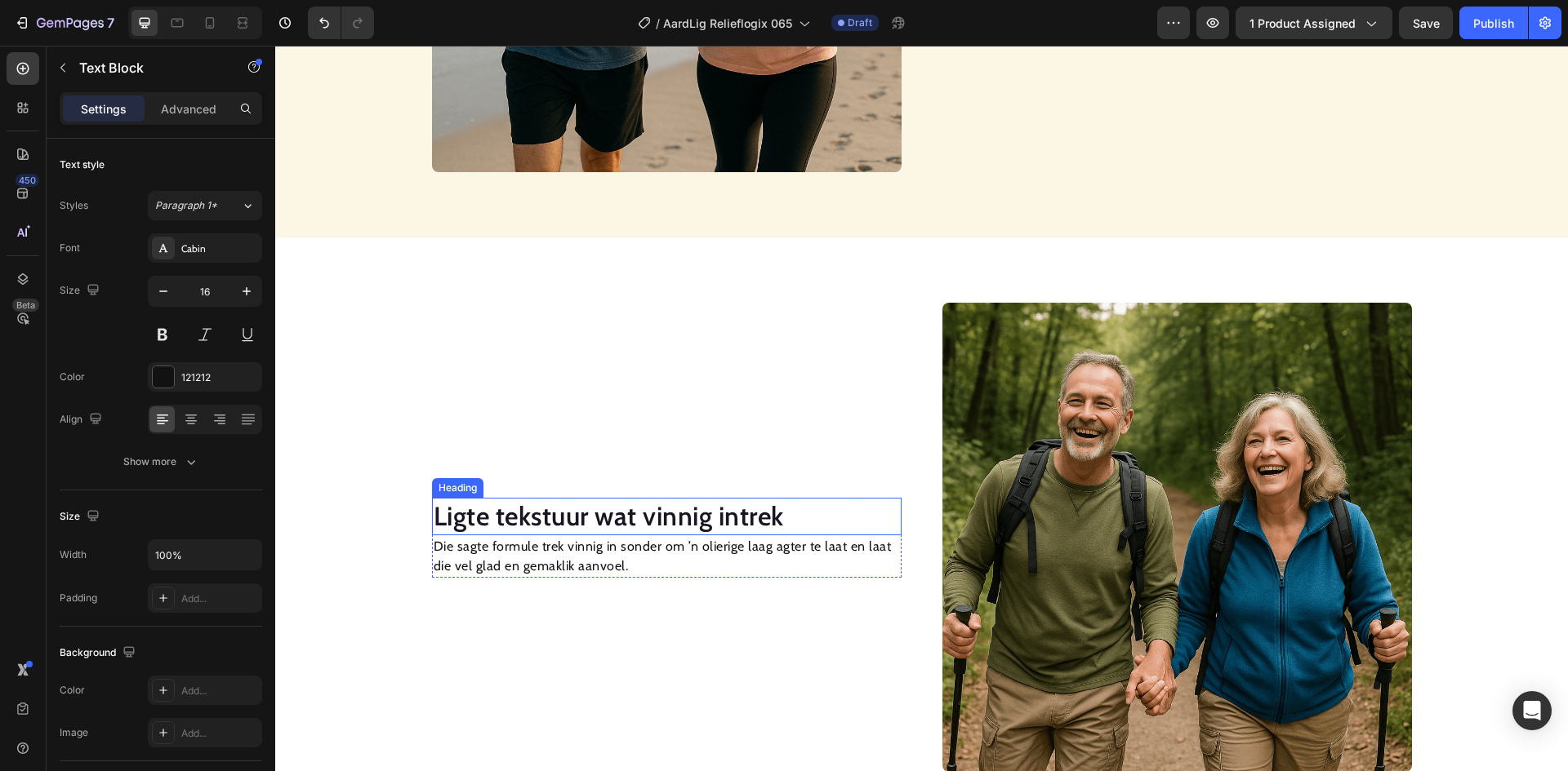
click at [647, 517] on h2 "Ligte tekstuur wat vinnig intrek" at bounding box center [667, 516] width 469 height 38
click at [568, 563] on p "Die sagte formule trek vinnig in sonder om ’n olierige laag agter te laat en la…" at bounding box center [667, 556] width 466 height 39
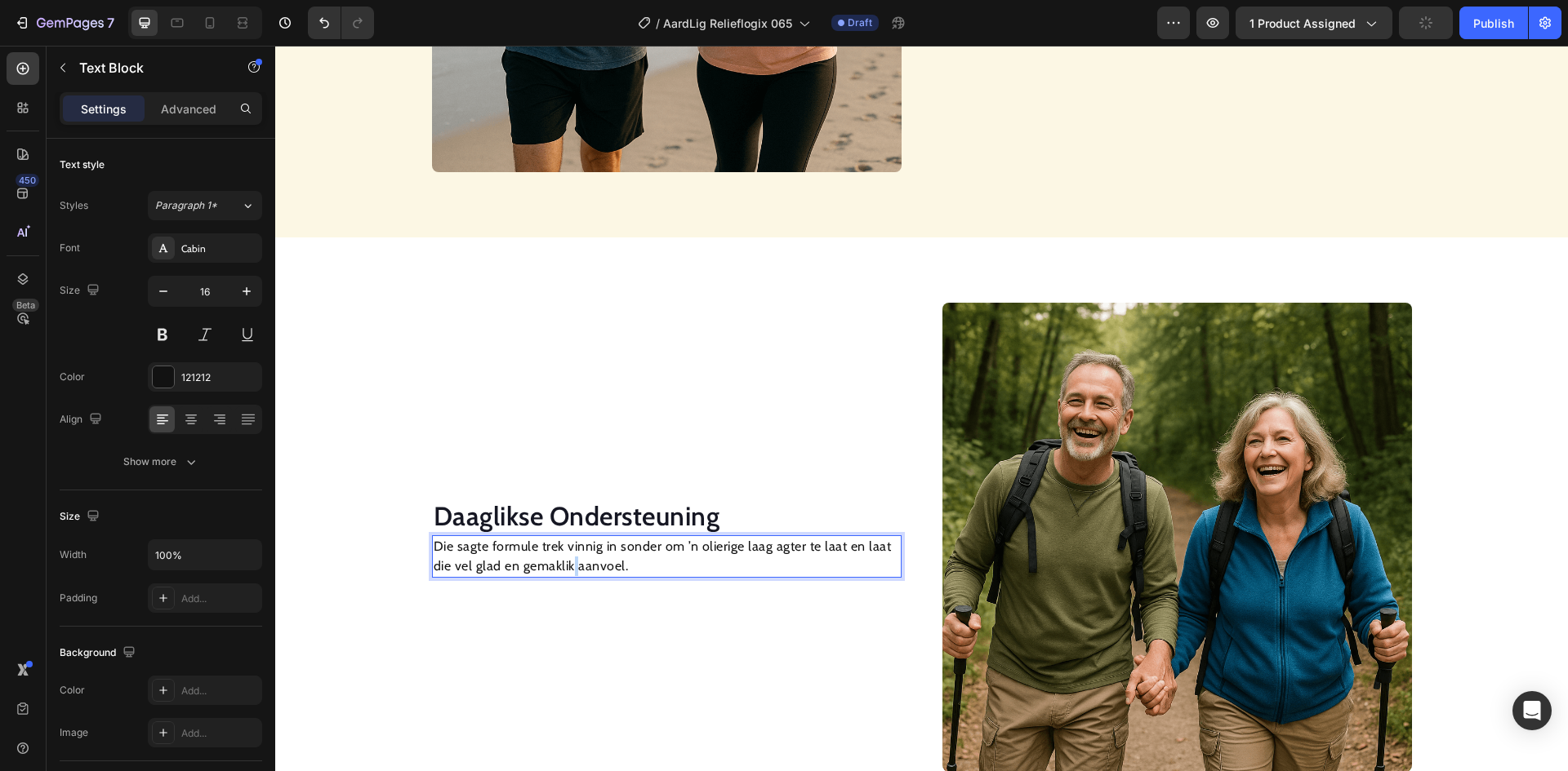
click at [568, 563] on p "Die sagte formule trek vinnig in sonder om ’n olierige laag agter te laat en la…" at bounding box center [667, 556] width 466 height 39
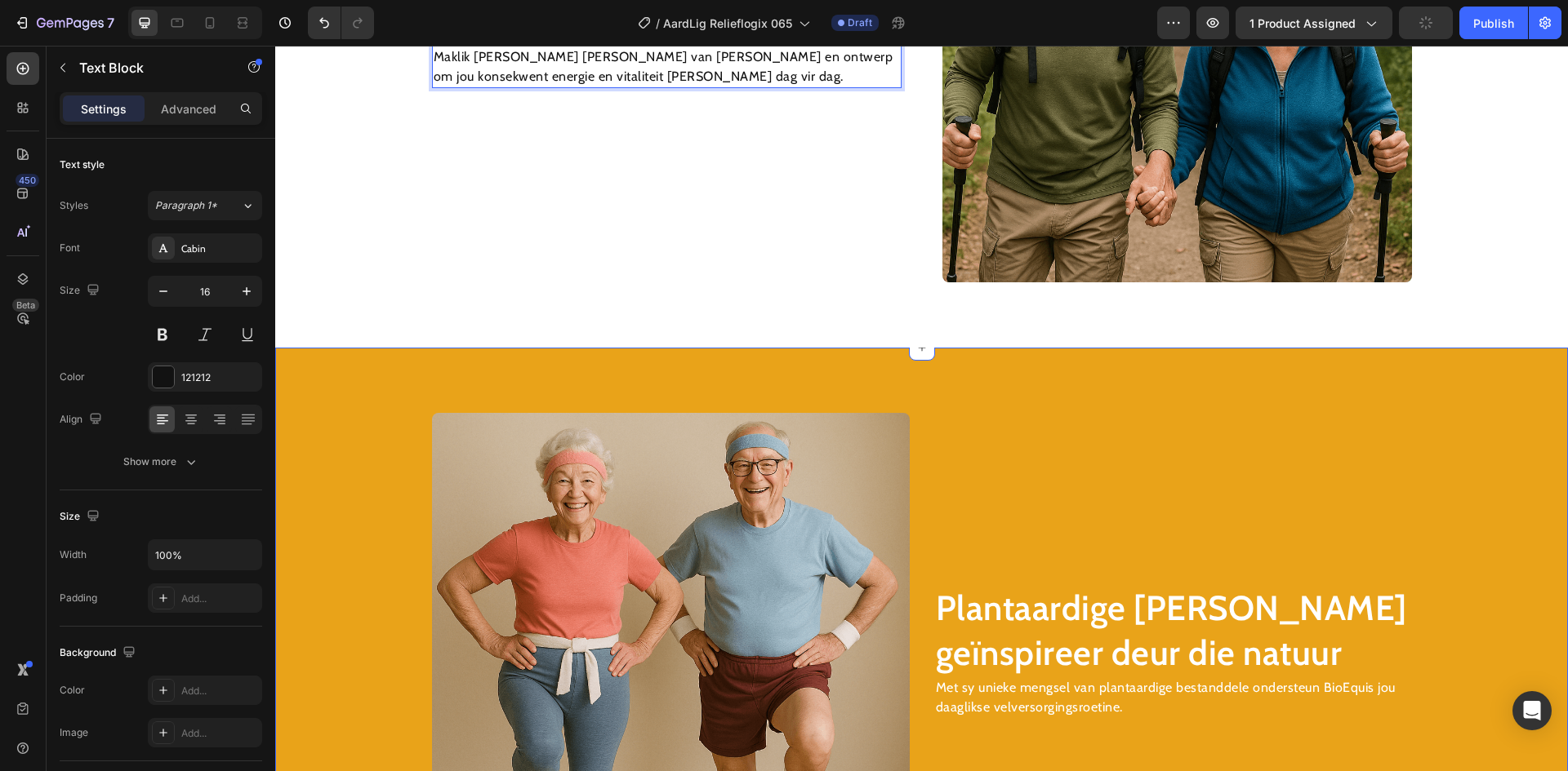
scroll to position [2204, 0]
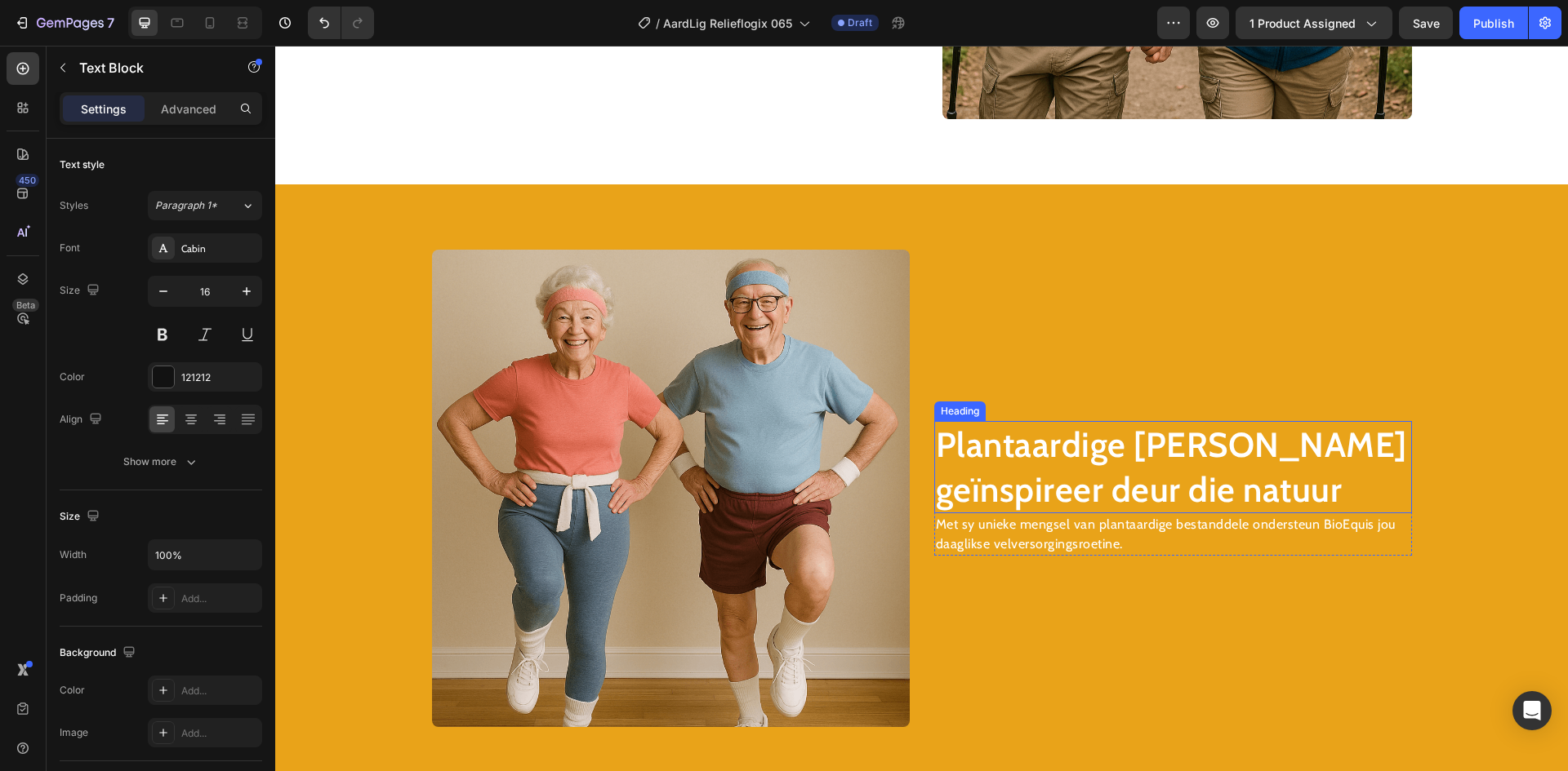
click at [1024, 459] on h2 "Plantaardige [PERSON_NAME] geïnspireer deur die natuur" at bounding box center [1172, 467] width 478 height 93
click at [1025, 458] on h2 "Plantaardige [PERSON_NAME] geïnspireer deur die natuur" at bounding box center [1172, 467] width 478 height 93
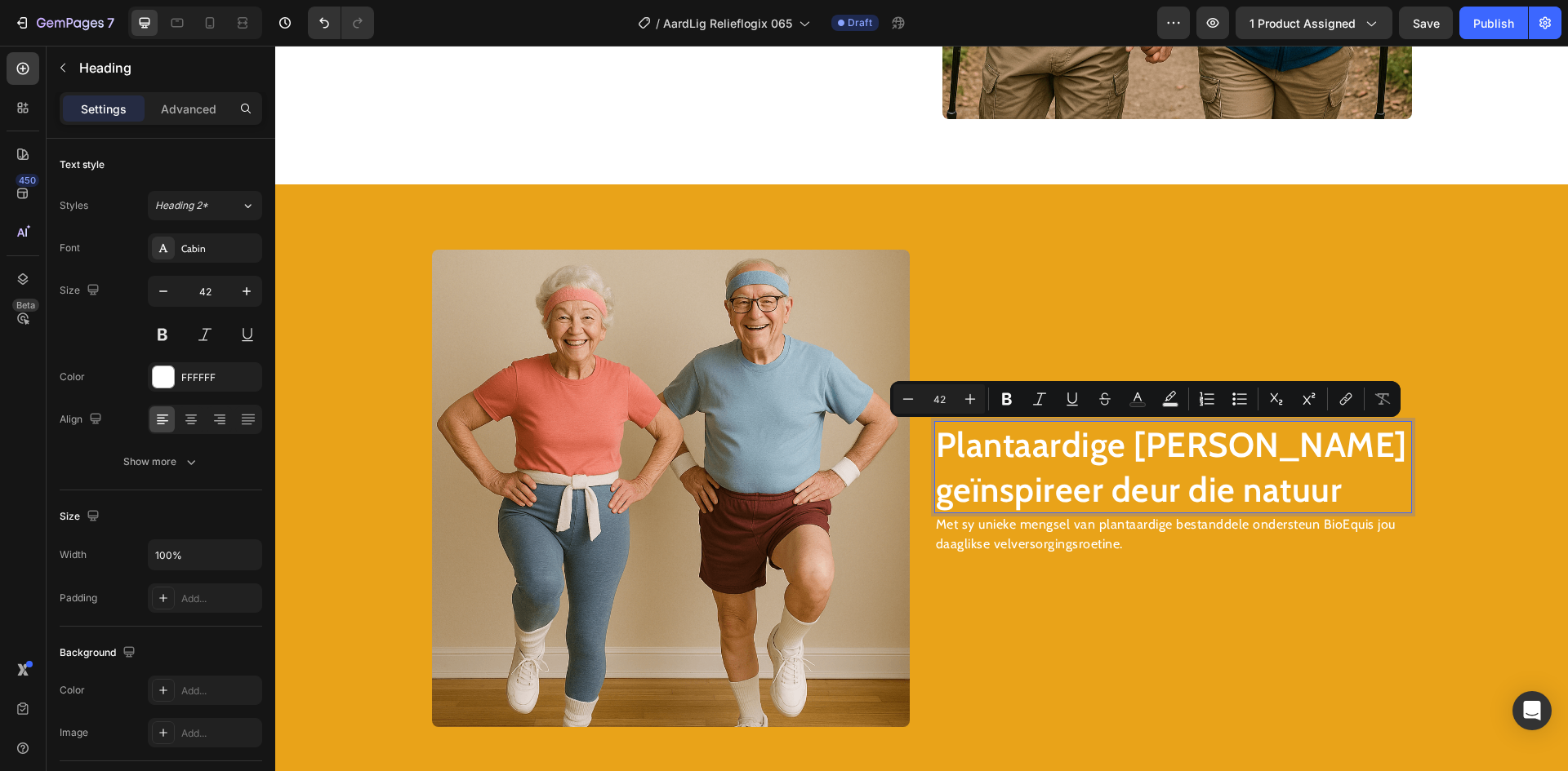
scroll to position [2226, 0]
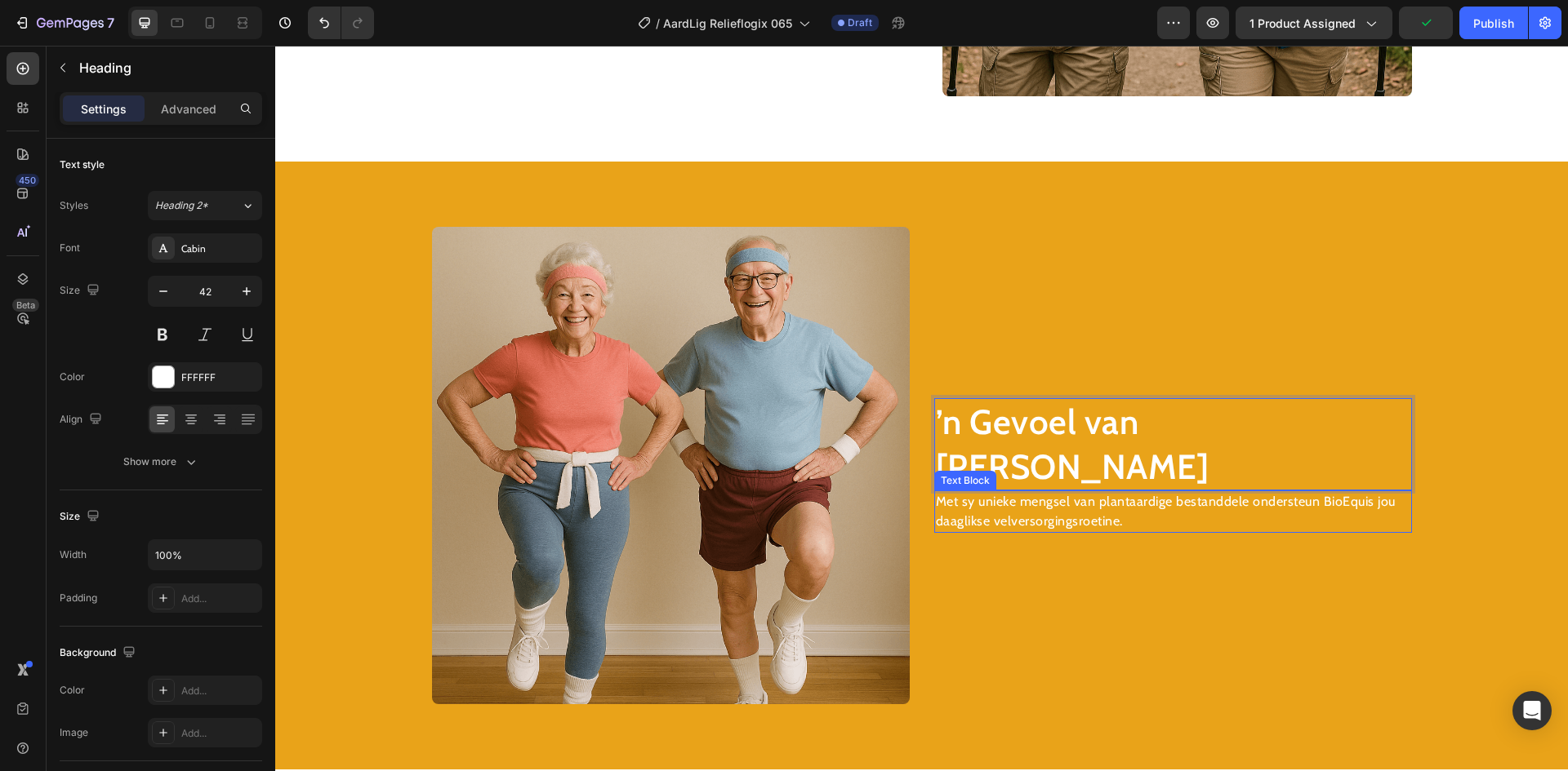
click at [1046, 496] on p "Met sy unieke mengsel van plantaardige bestanddele ondersteun BioEquis jou daag…" at bounding box center [1173, 512] width 475 height 39
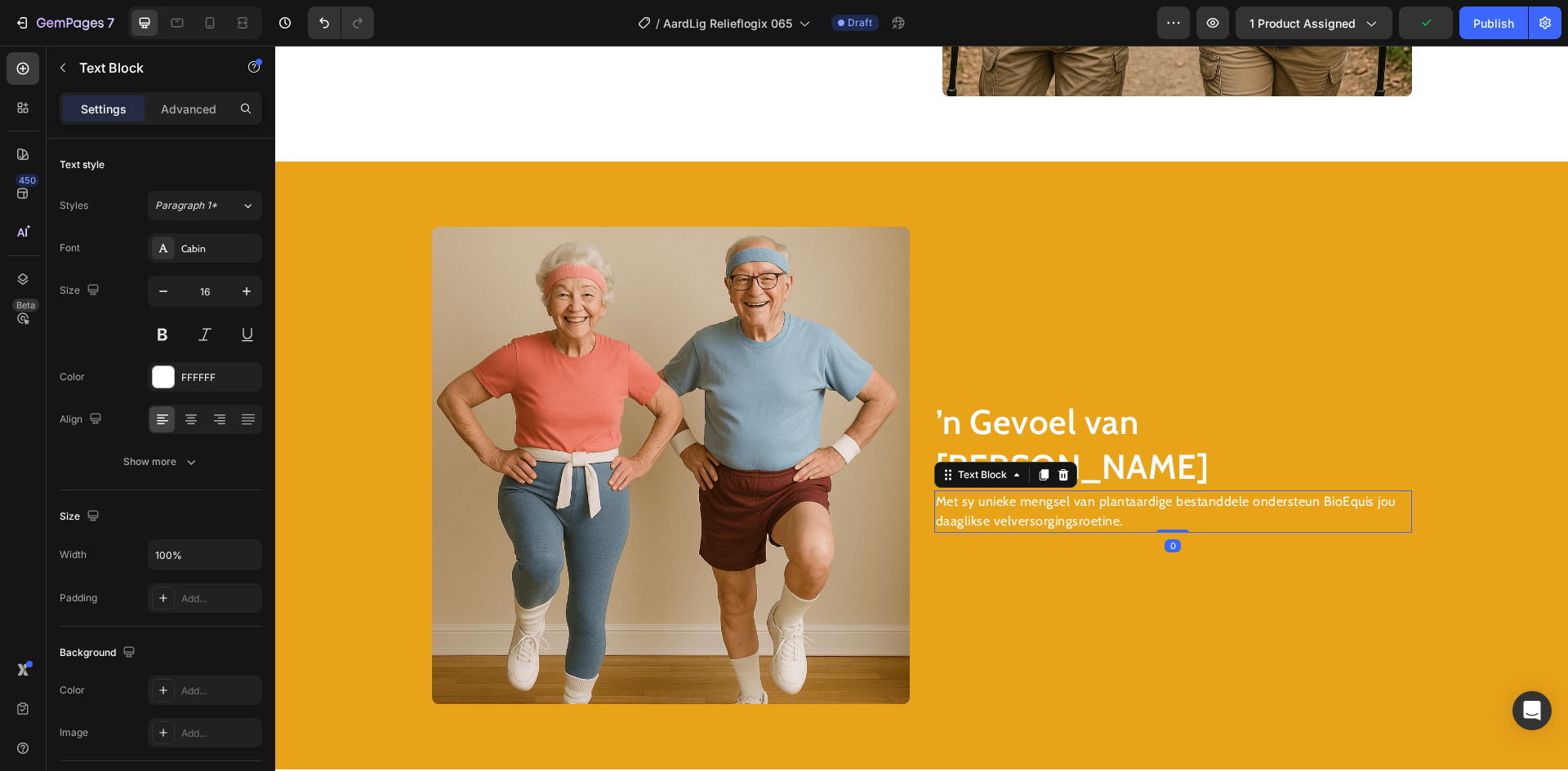
click at [1045, 496] on p "Met sy unieke mengsel van plantaardige bestanddele ondersteun BioEquis jou daag…" at bounding box center [1173, 512] width 475 height 39
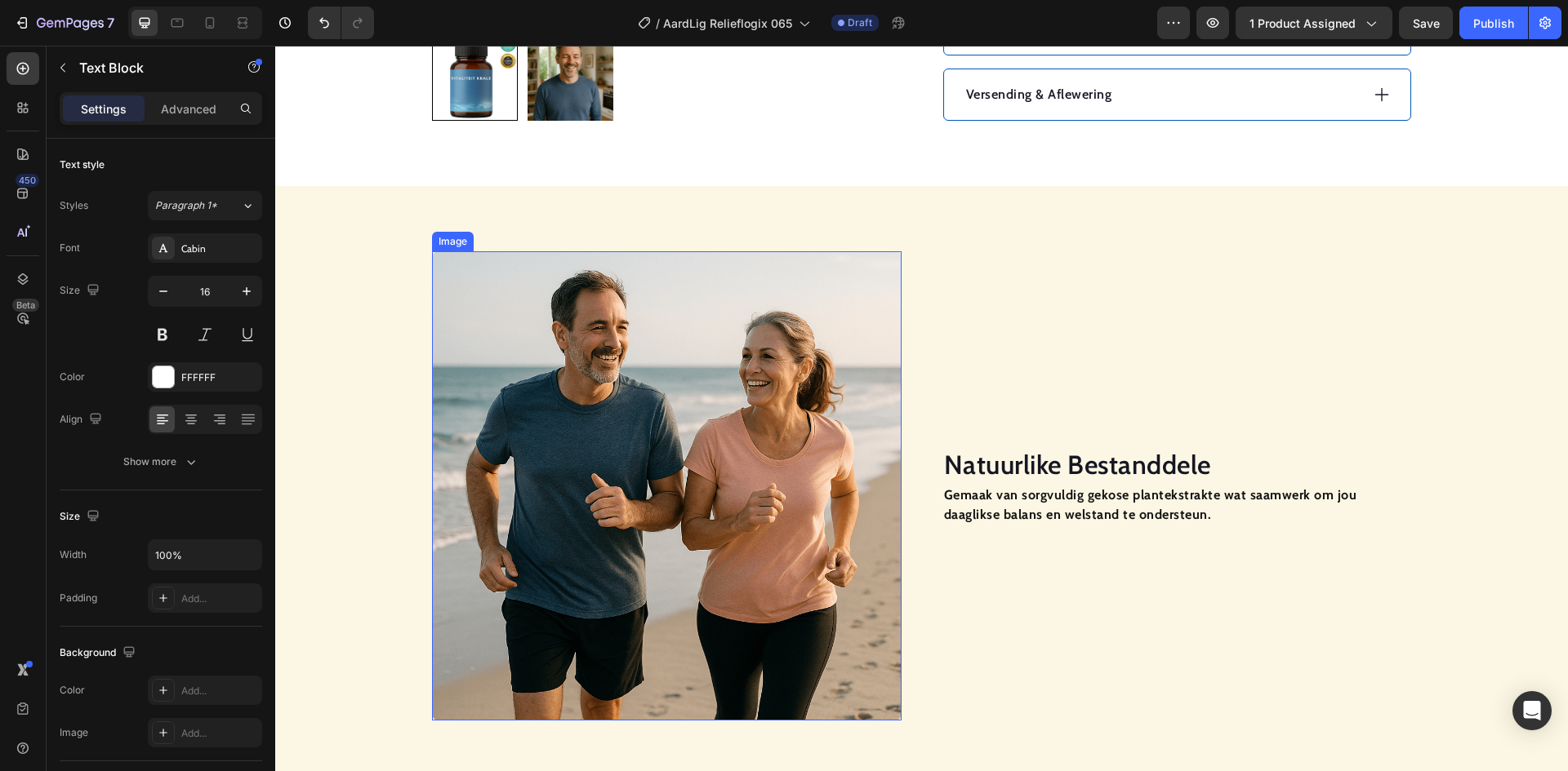
scroll to position [920, 0]
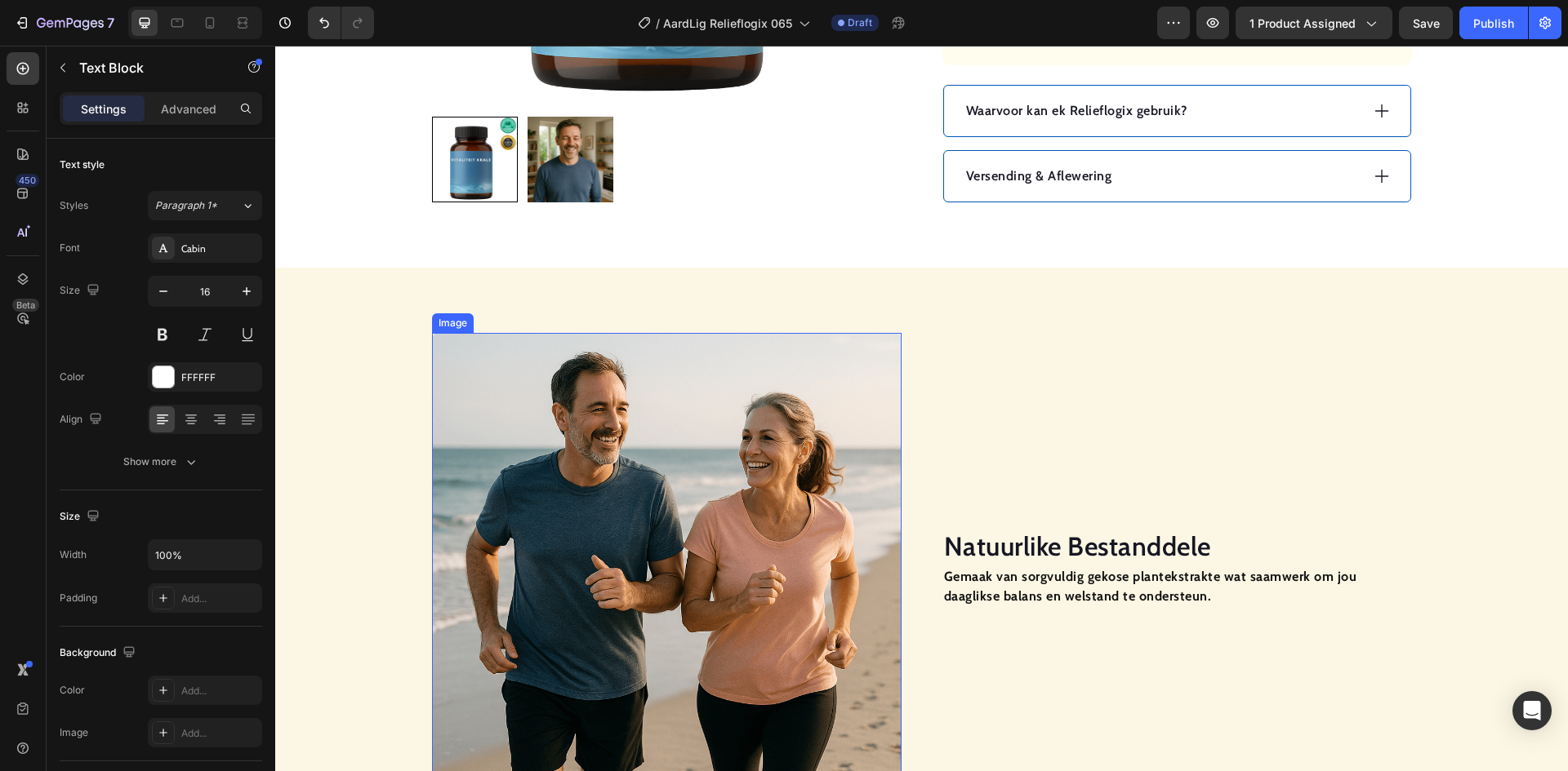
click at [647, 443] on img at bounding box center [667, 567] width 469 height 469
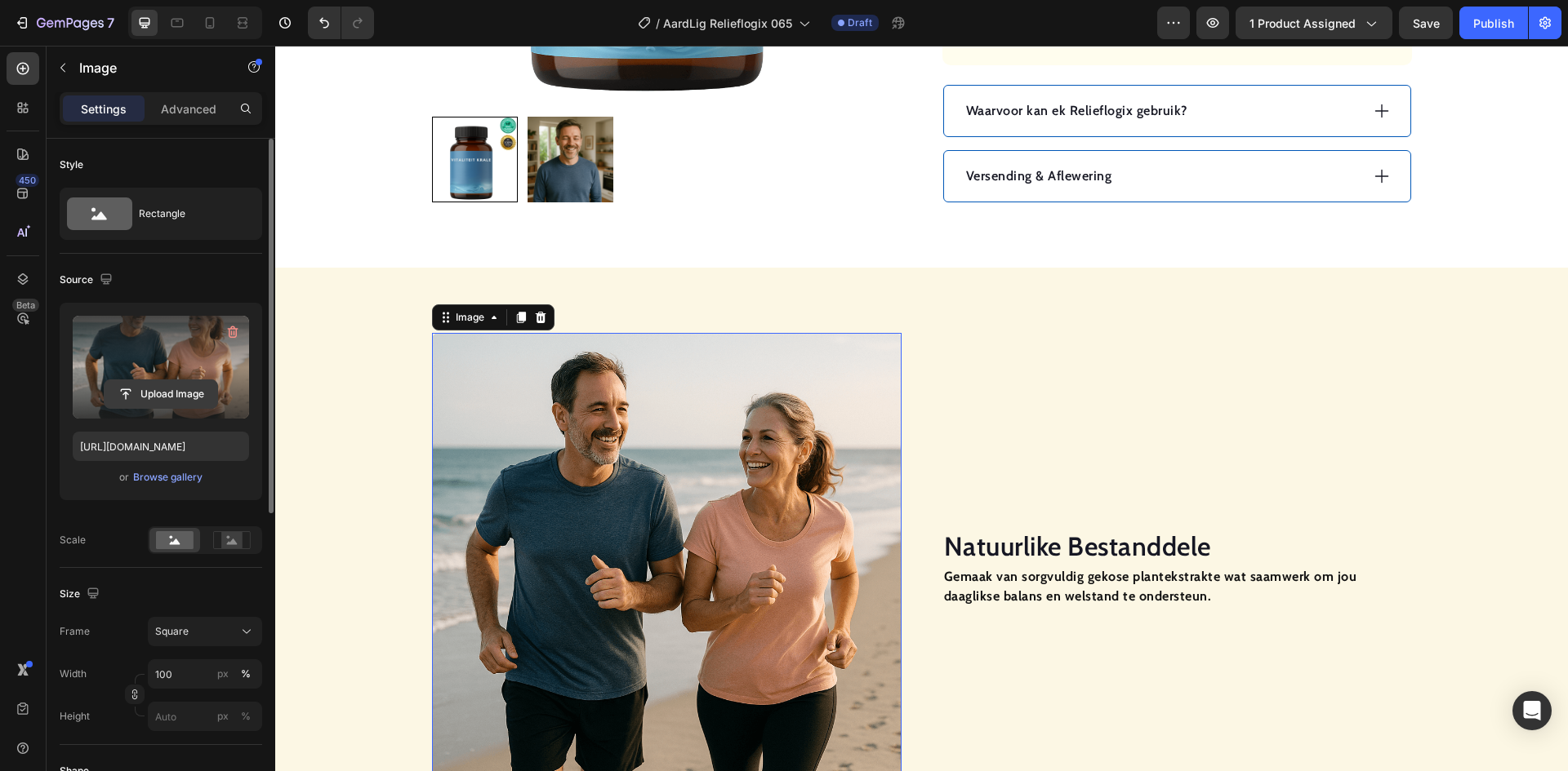
click at [197, 388] on input "file" at bounding box center [161, 394] width 113 height 28
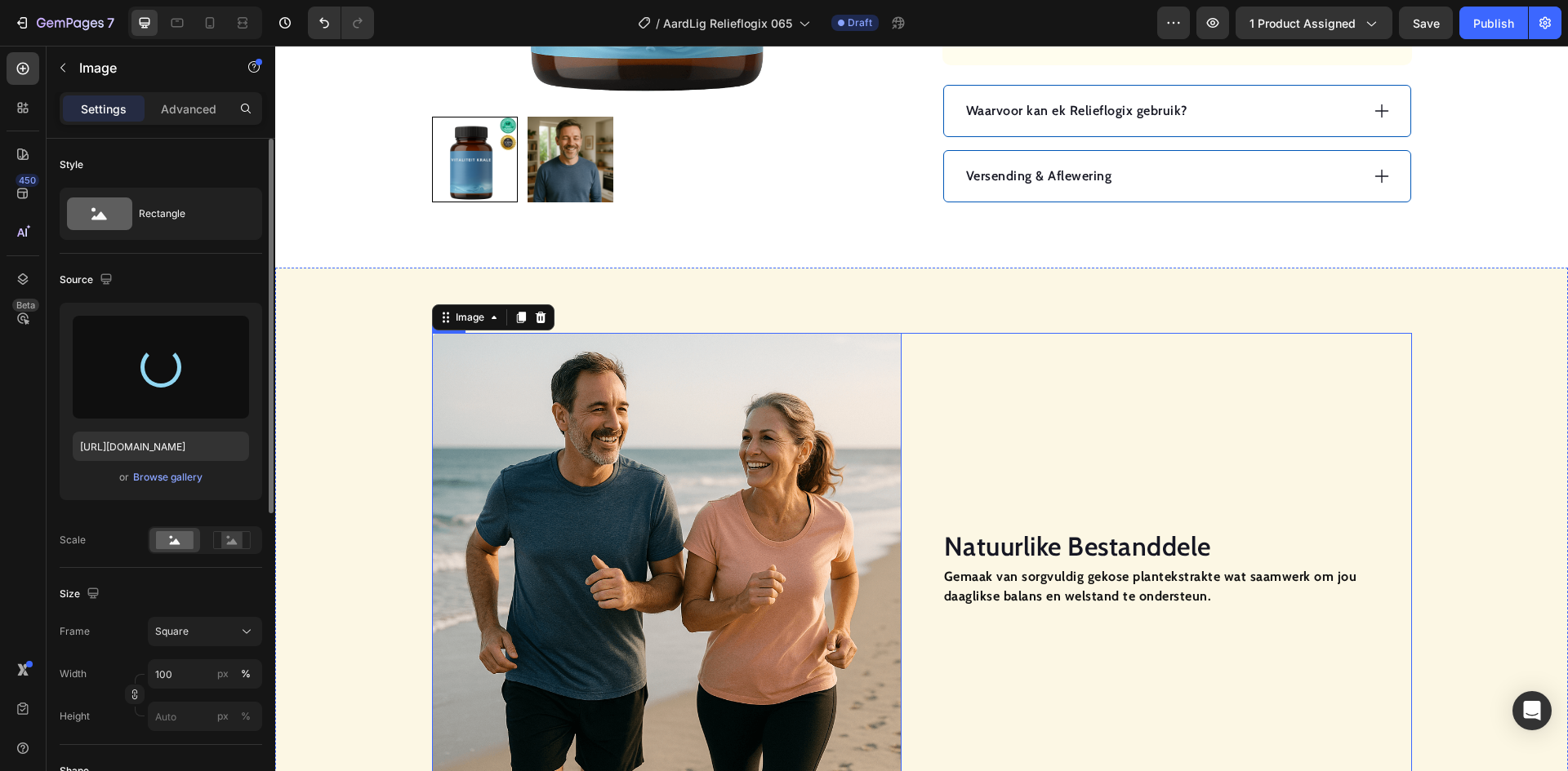
type input "[URL][DOMAIN_NAME]"
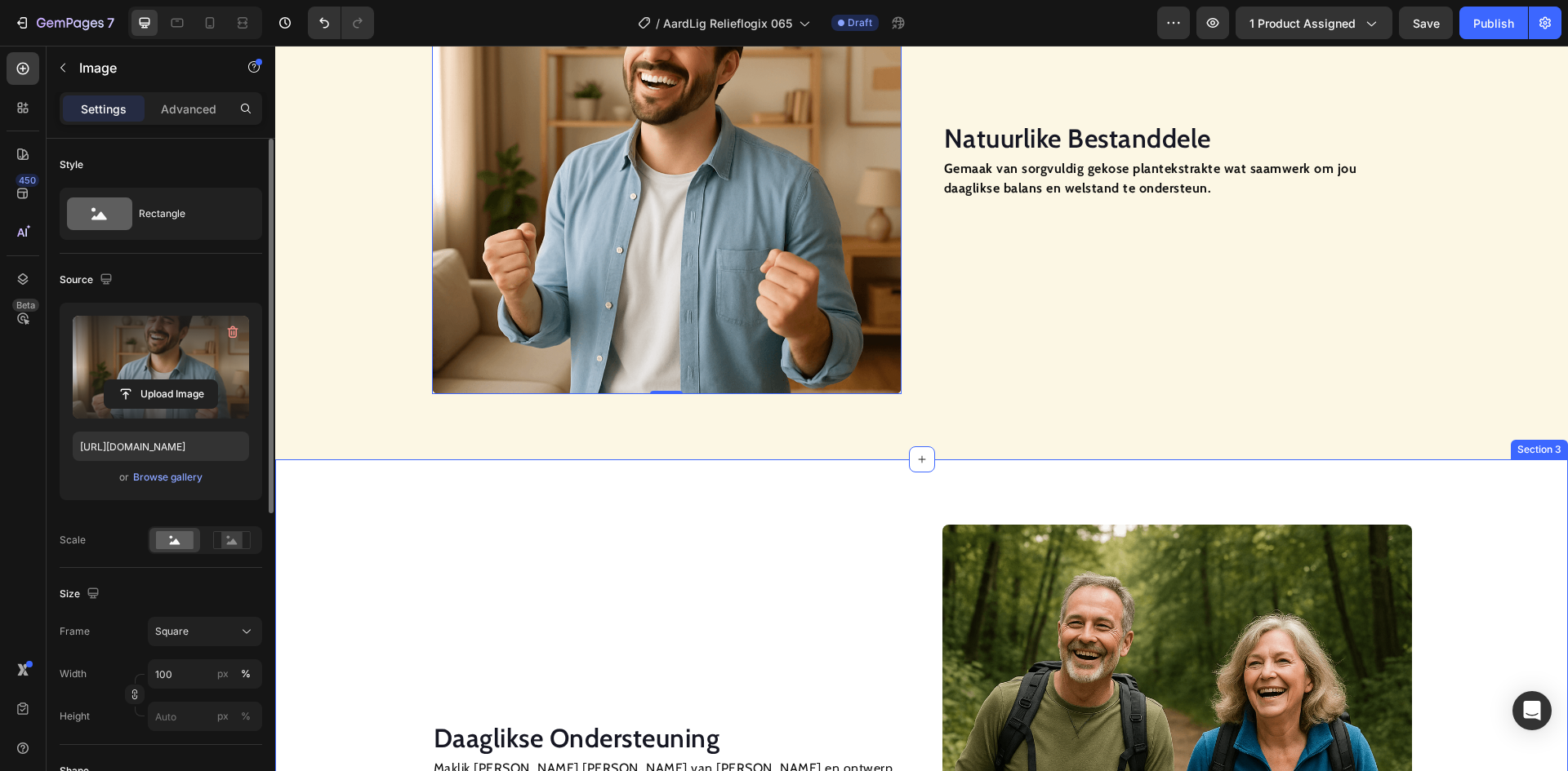
scroll to position [1410, 0]
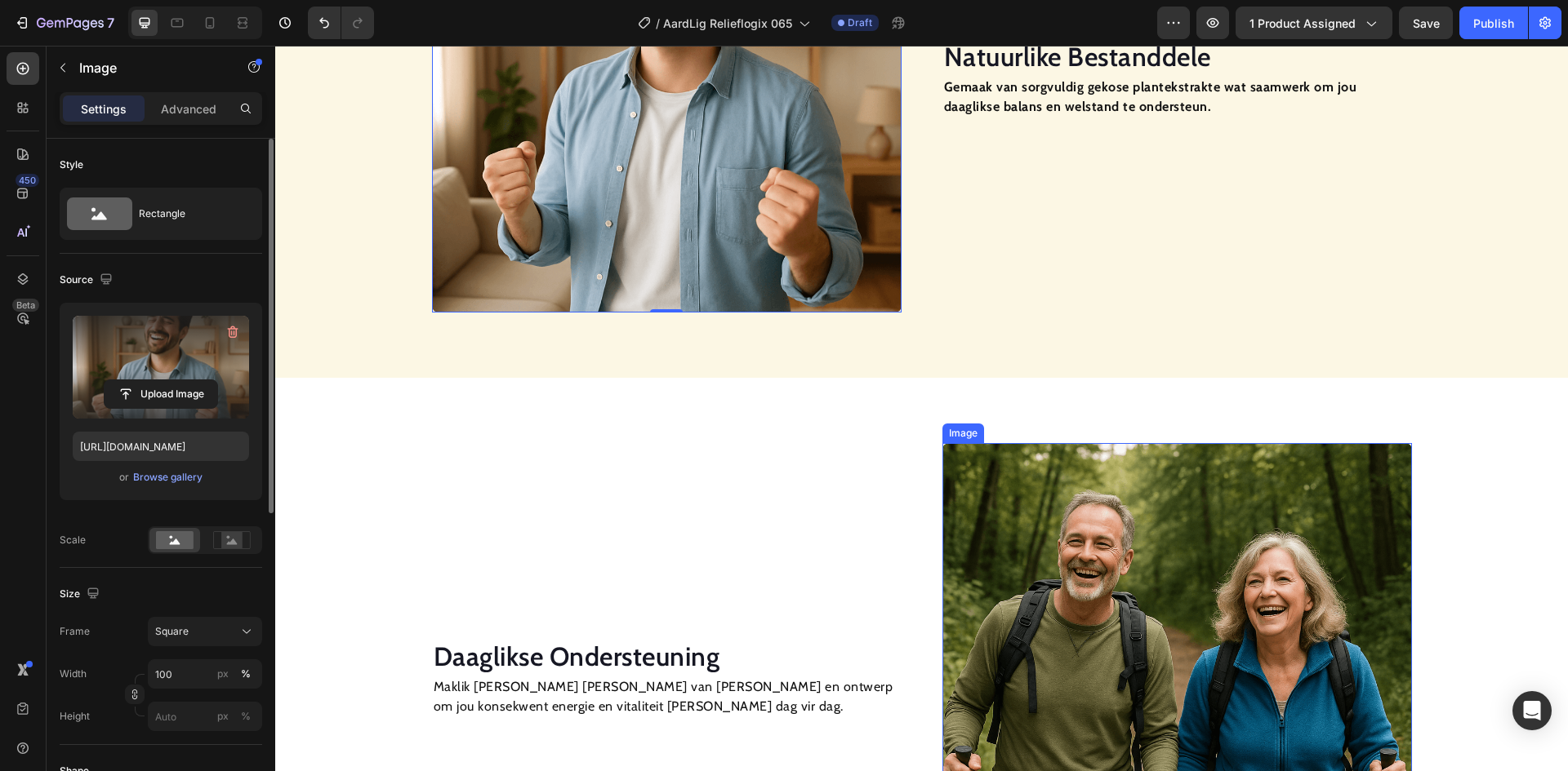
click at [1159, 543] on img at bounding box center [1177, 677] width 469 height 469
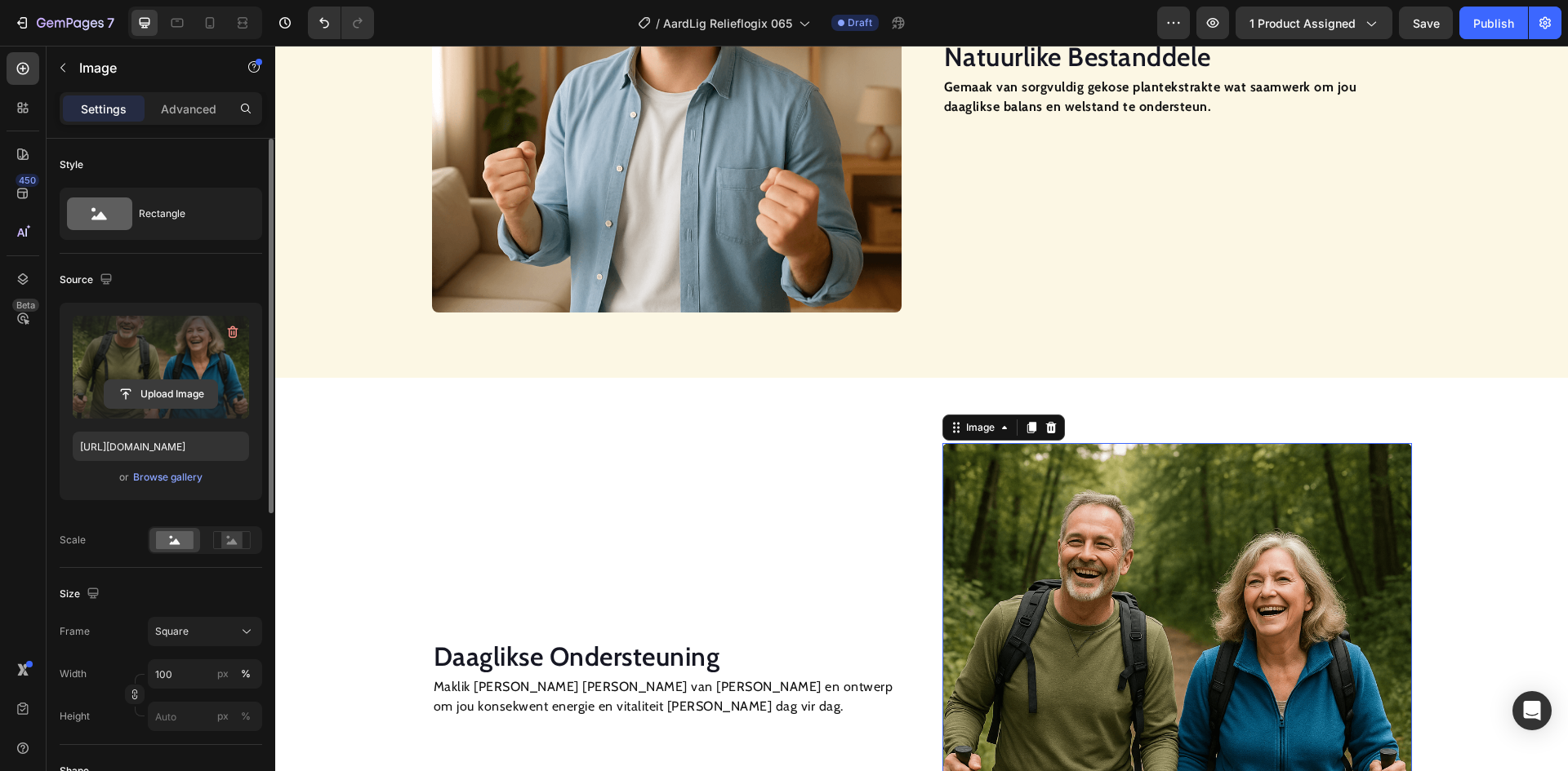
click at [198, 397] on input "file" at bounding box center [161, 394] width 113 height 28
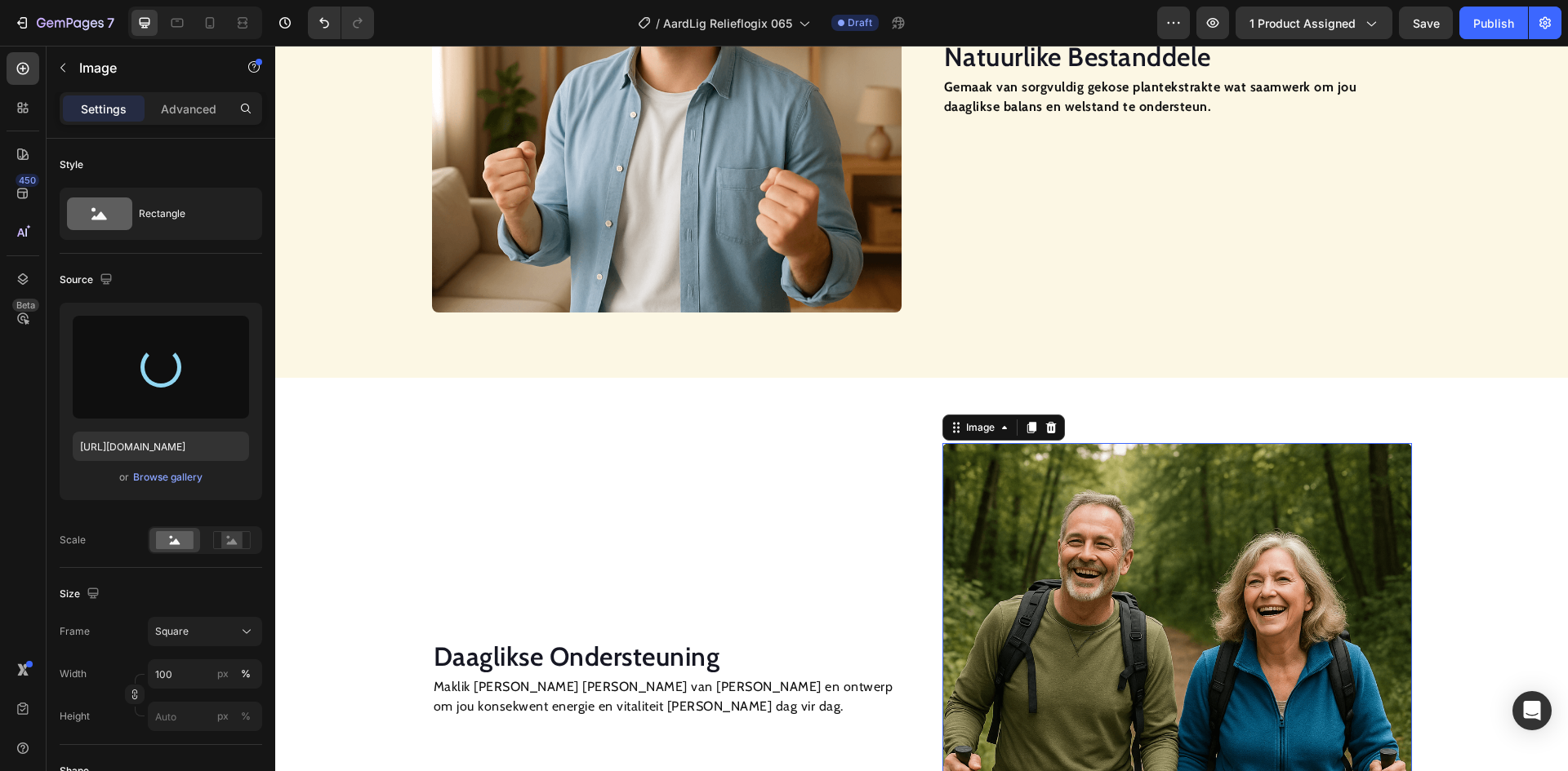
type input "[URL][DOMAIN_NAME]"
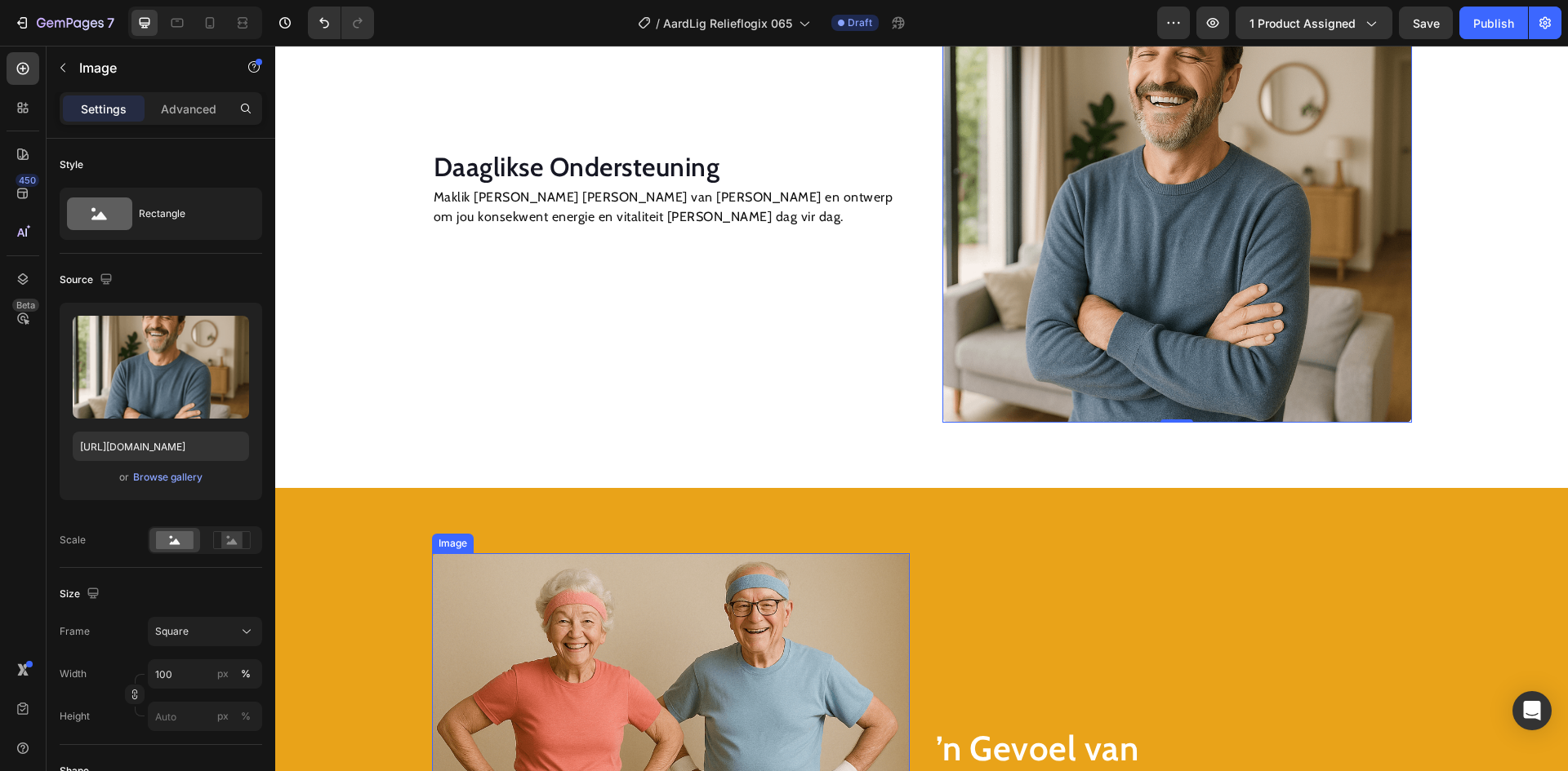
scroll to position [2307, 0]
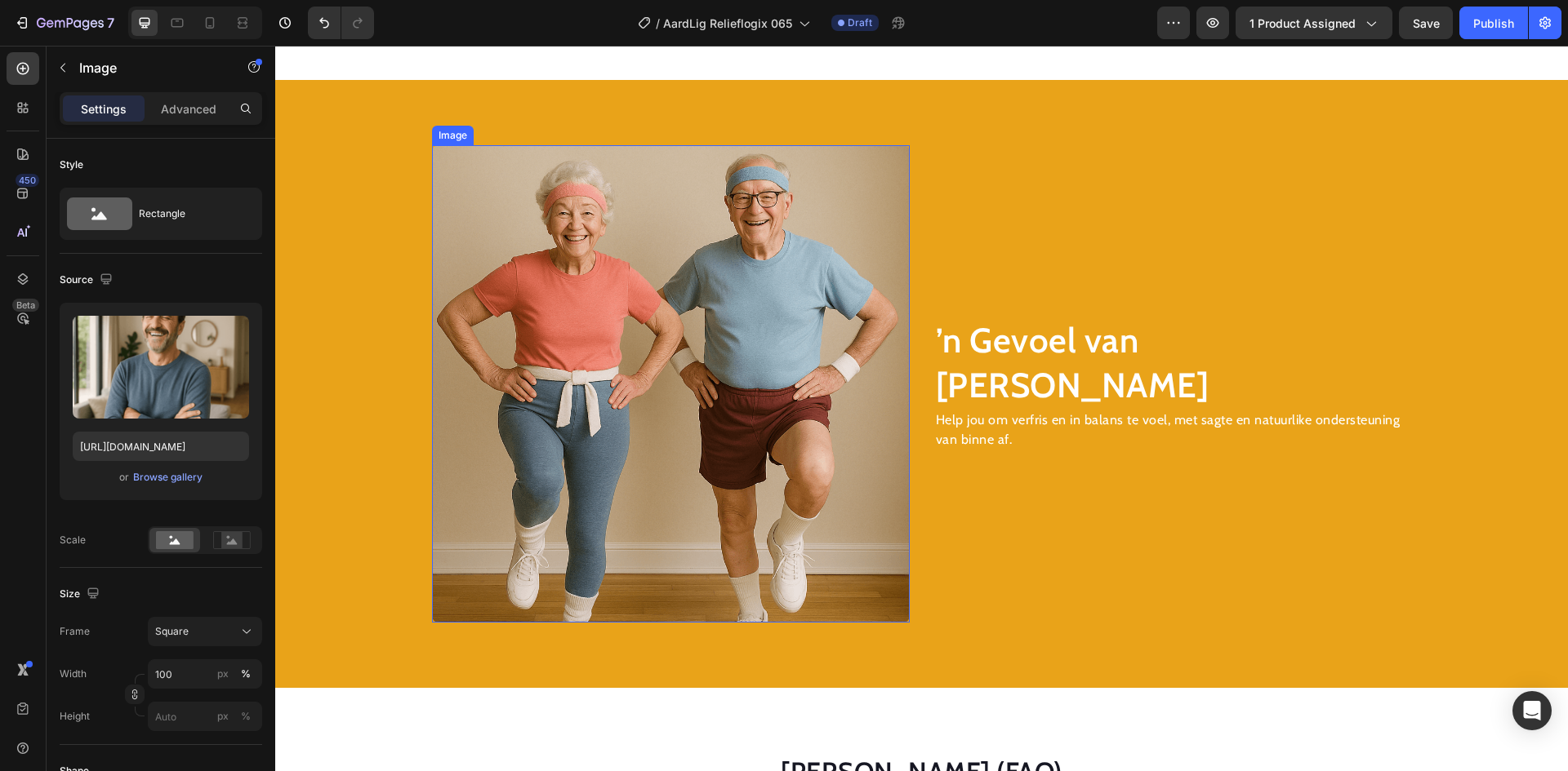
click at [679, 362] on img at bounding box center [670, 384] width 478 height 477
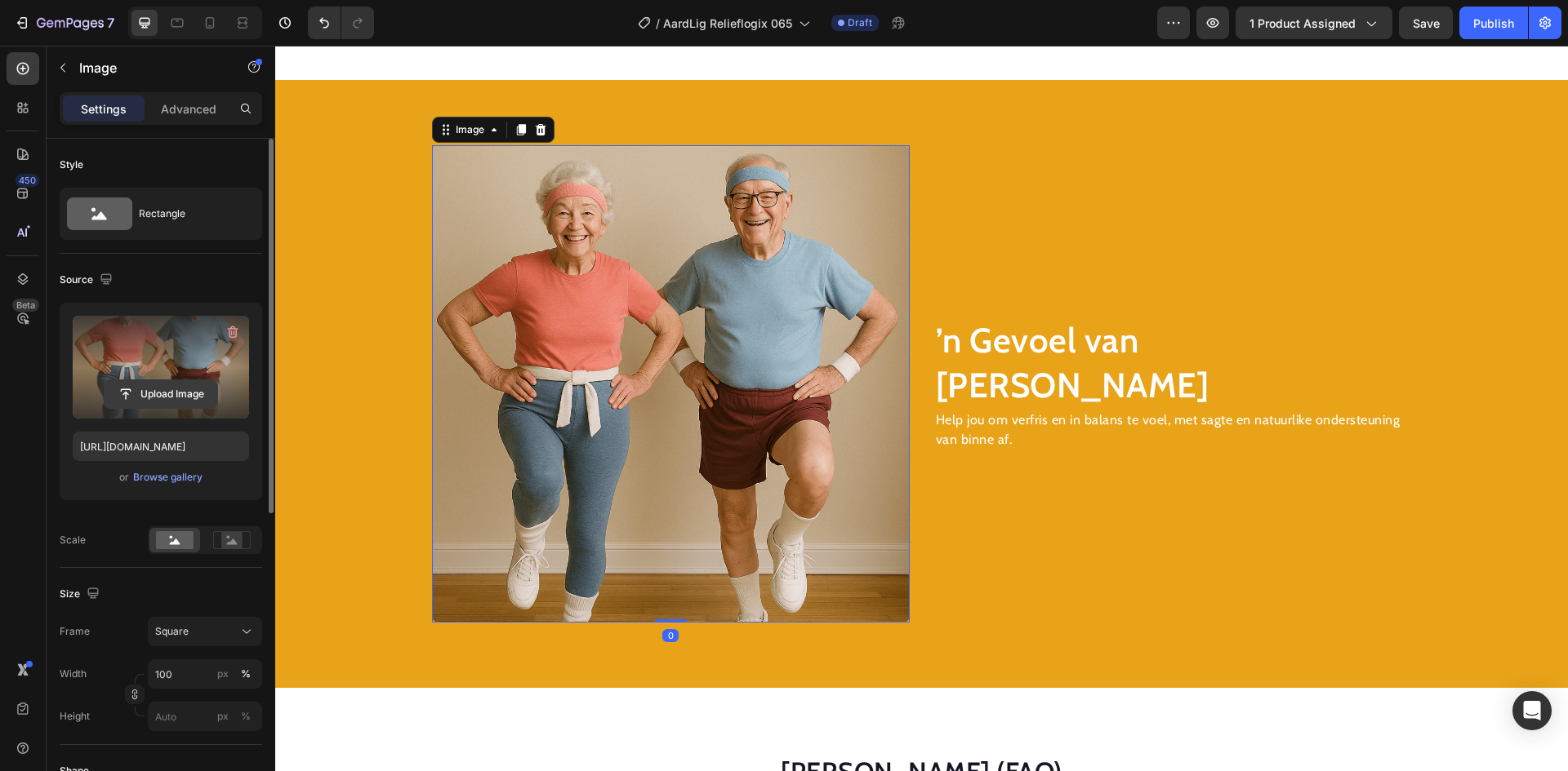
click at [160, 391] on input "file" at bounding box center [161, 394] width 113 height 28
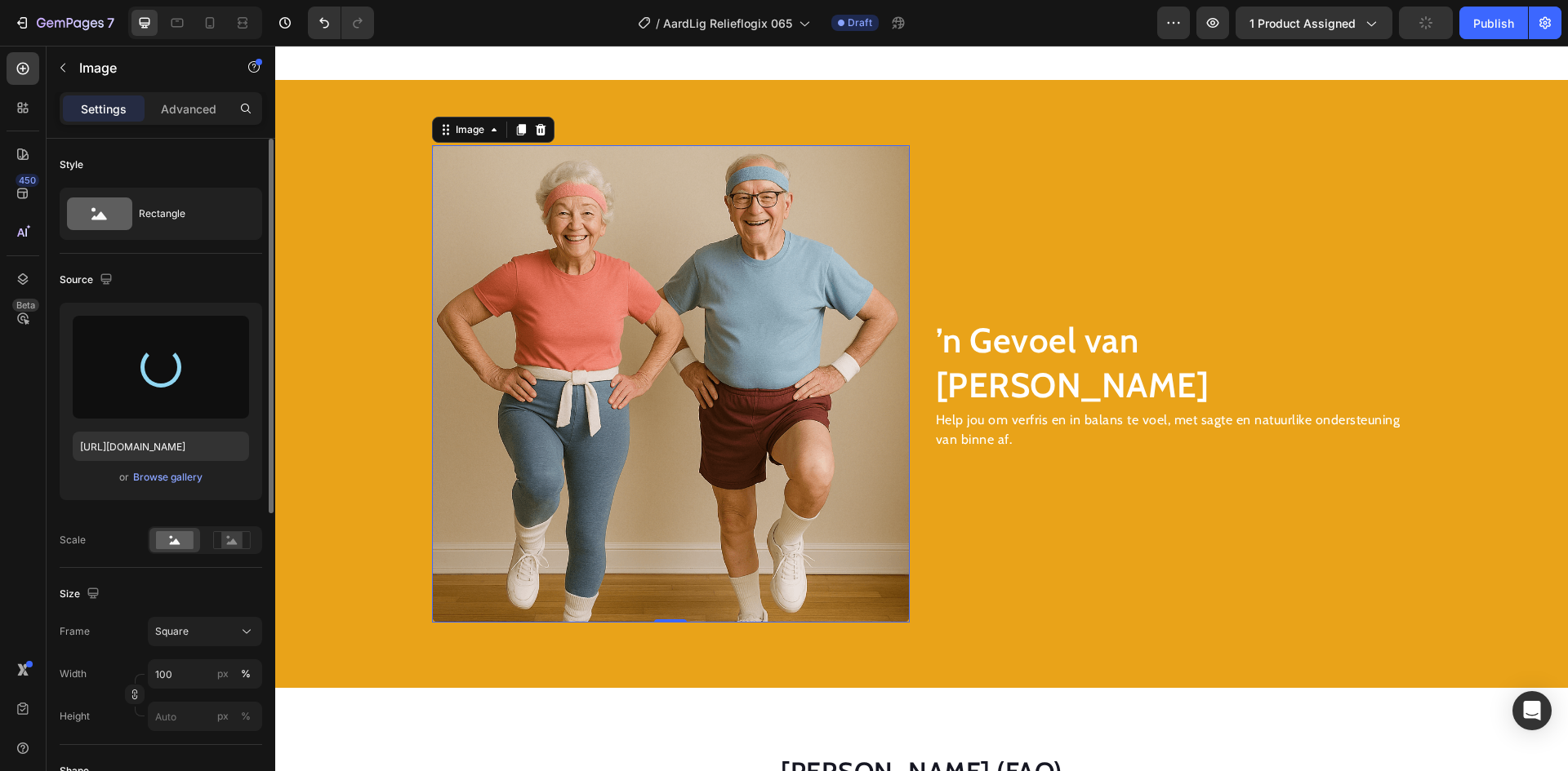
scroll to position [2063, 0]
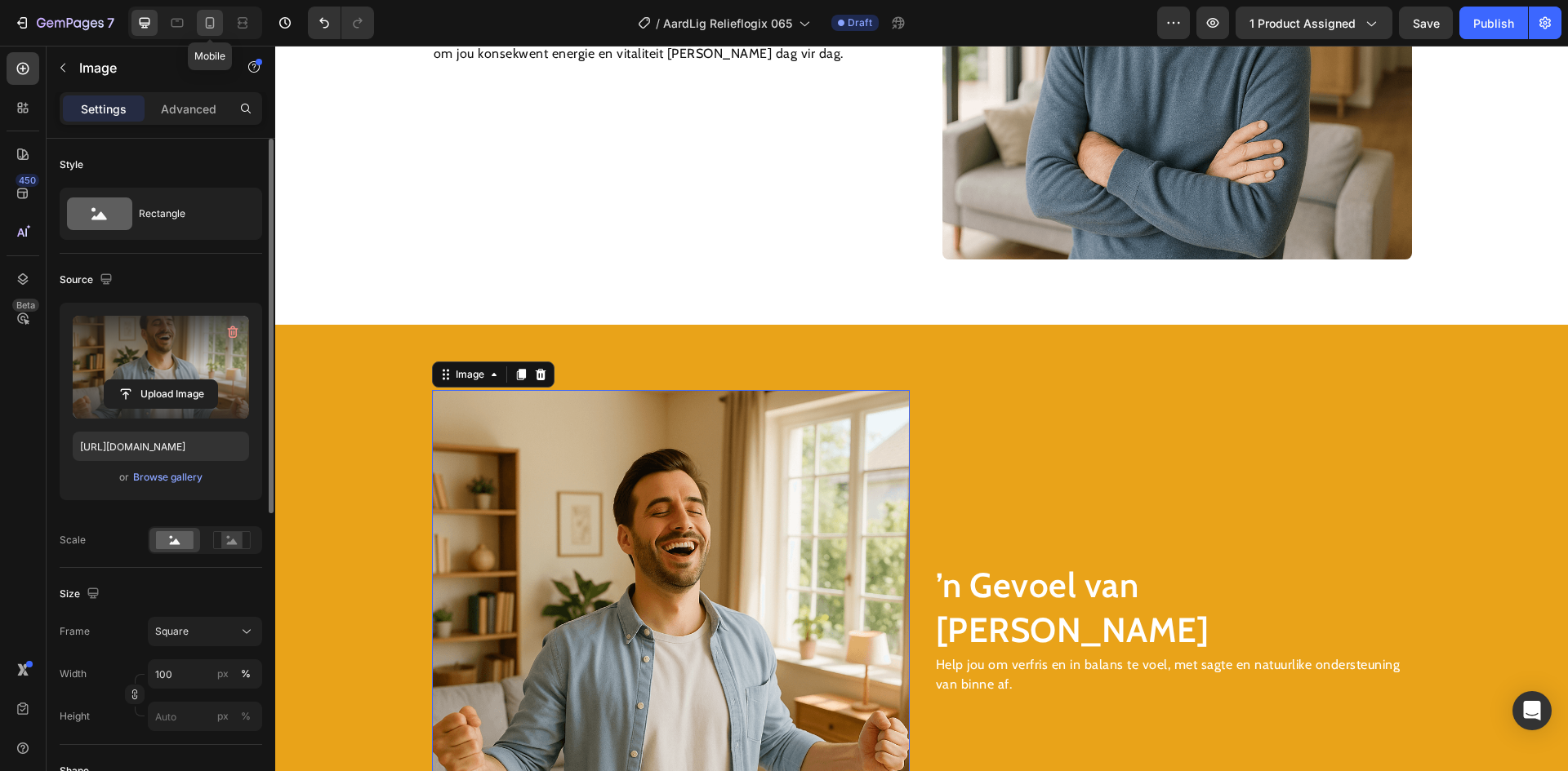
click at [209, 21] on icon at bounding box center [210, 23] width 17 height 17
type input "[URL][DOMAIN_NAME]"
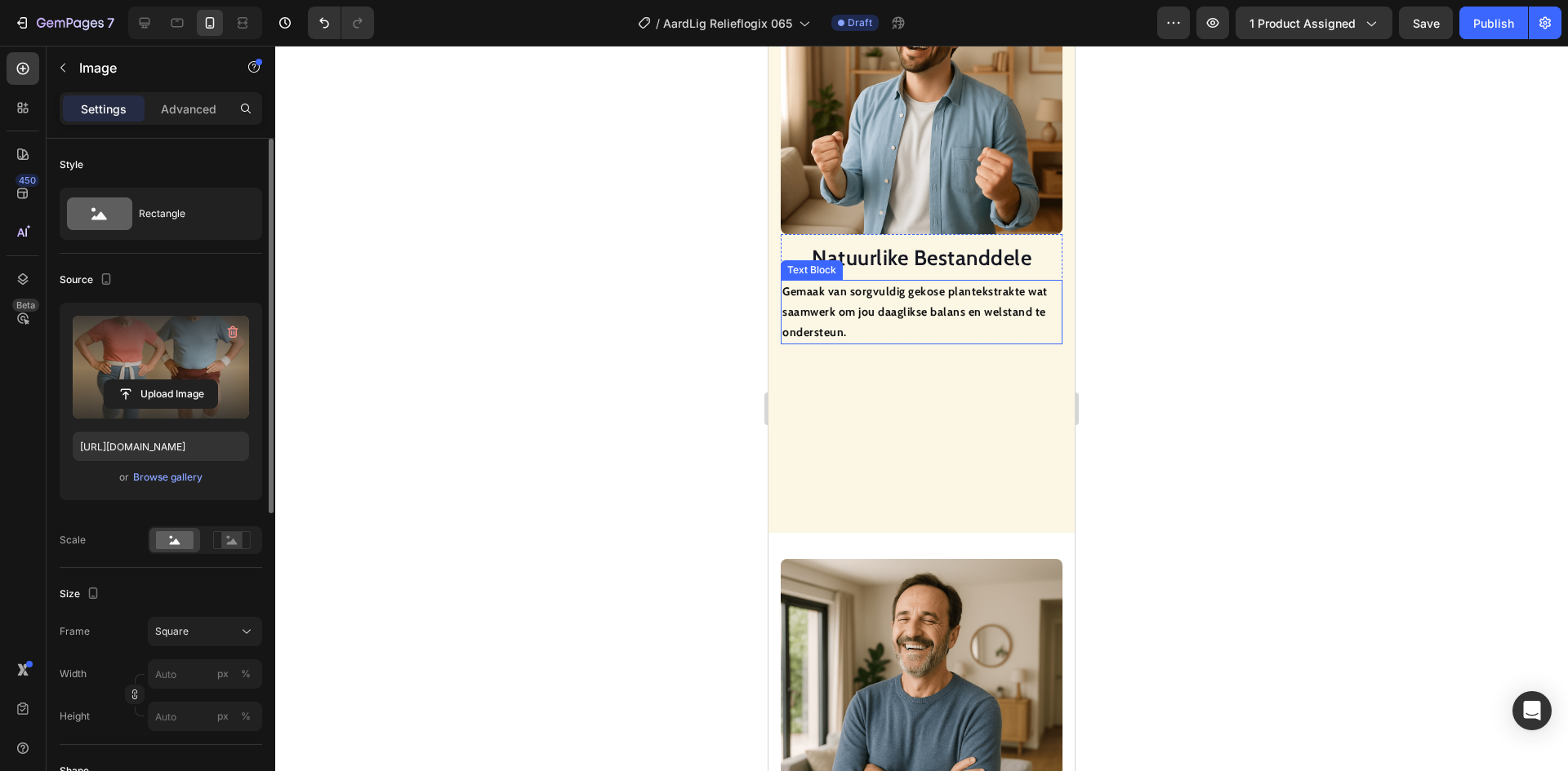
scroll to position [1092, 0]
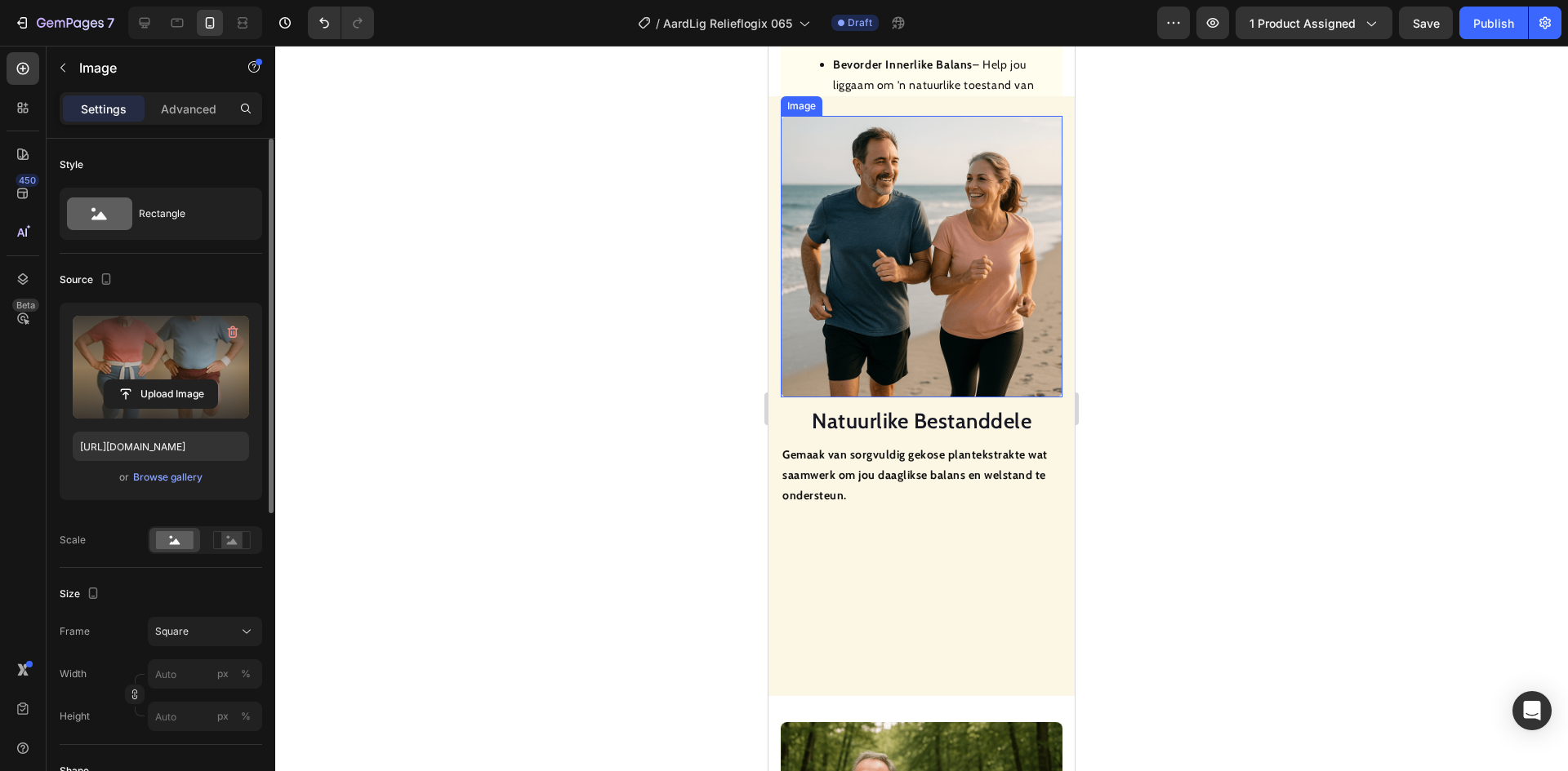
click at [915, 259] on img at bounding box center [922, 257] width 282 height 282
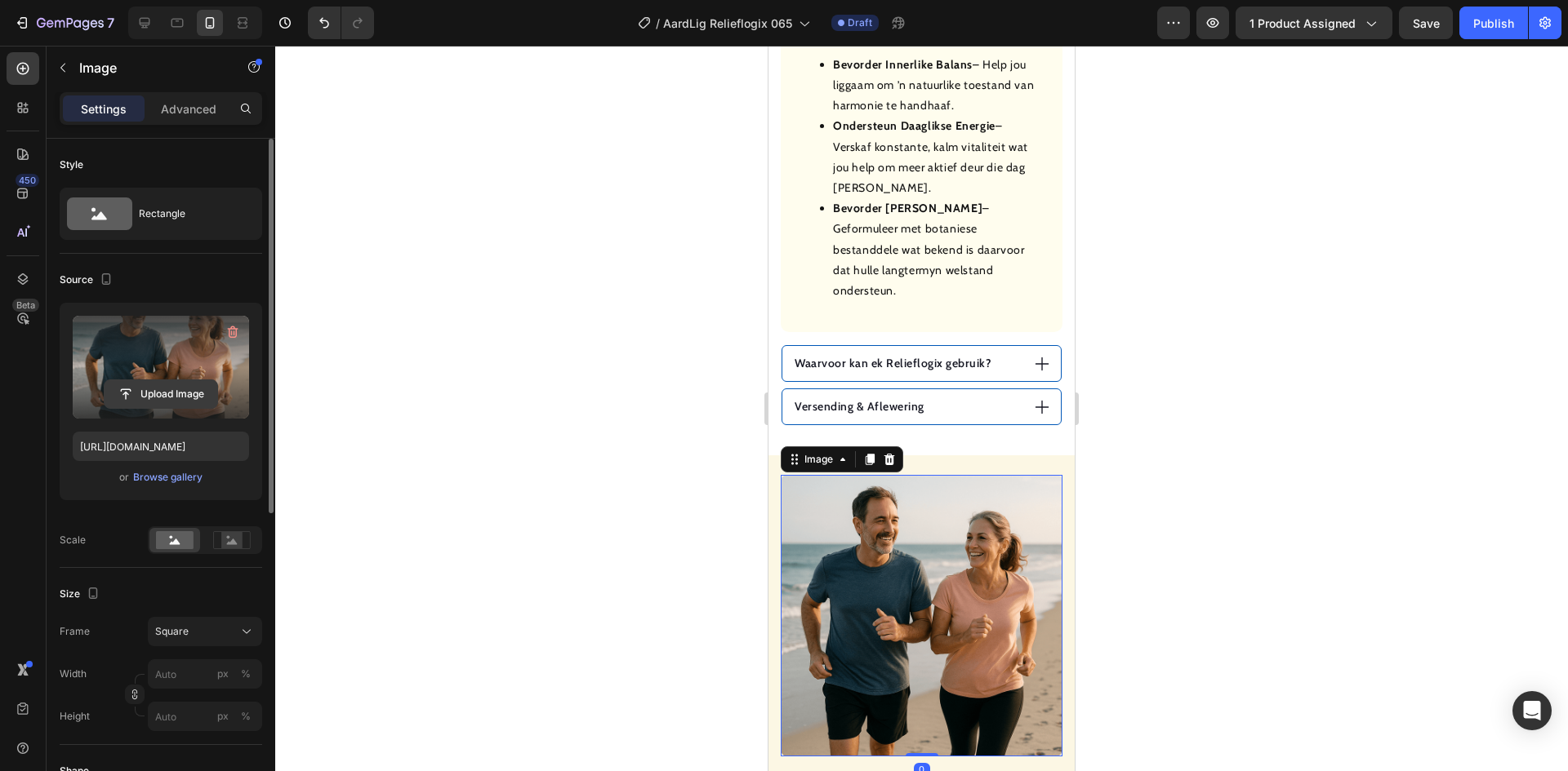
click at [163, 387] on input "file" at bounding box center [161, 394] width 113 height 28
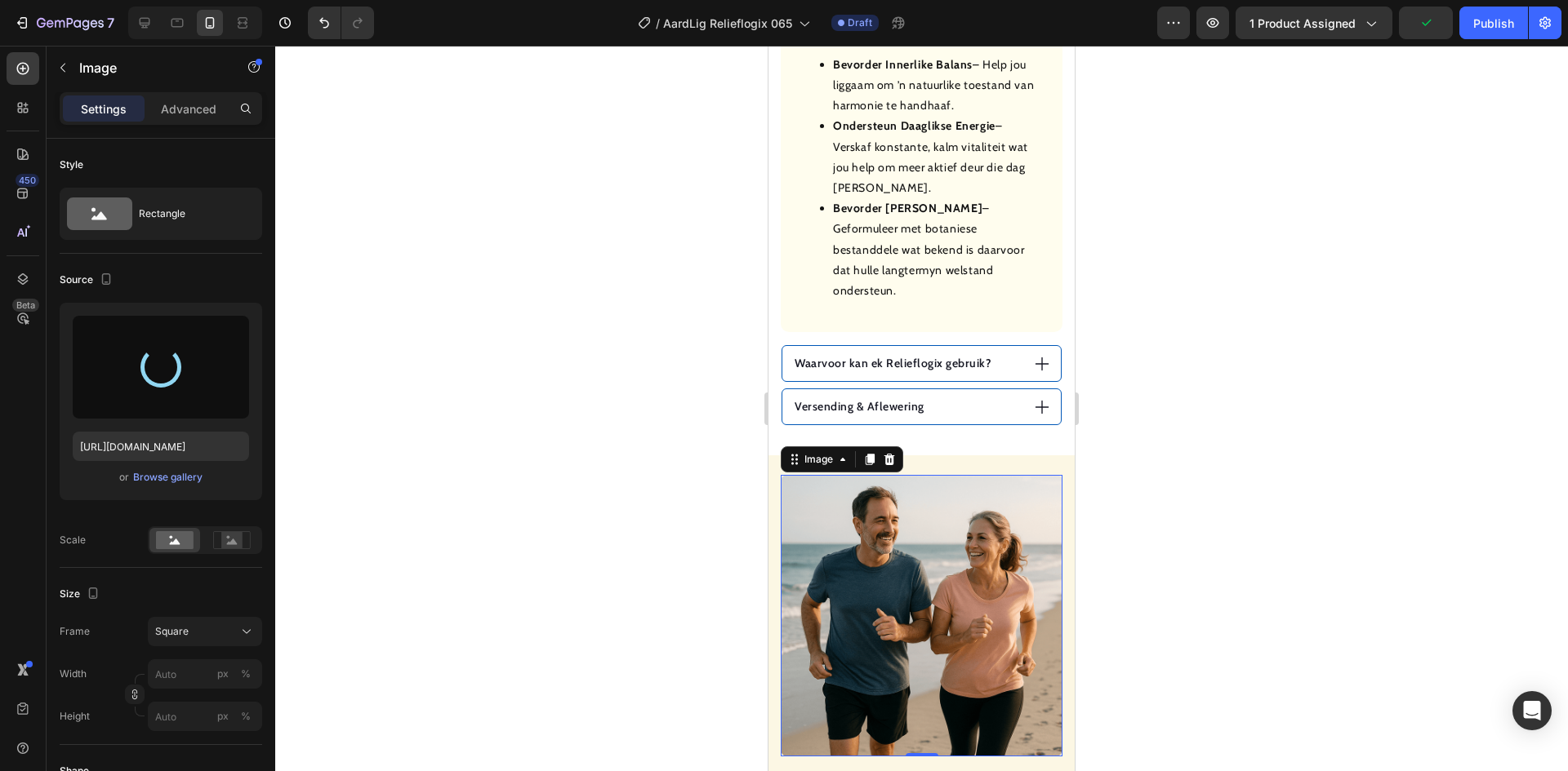
type input "[URL][DOMAIN_NAME]"
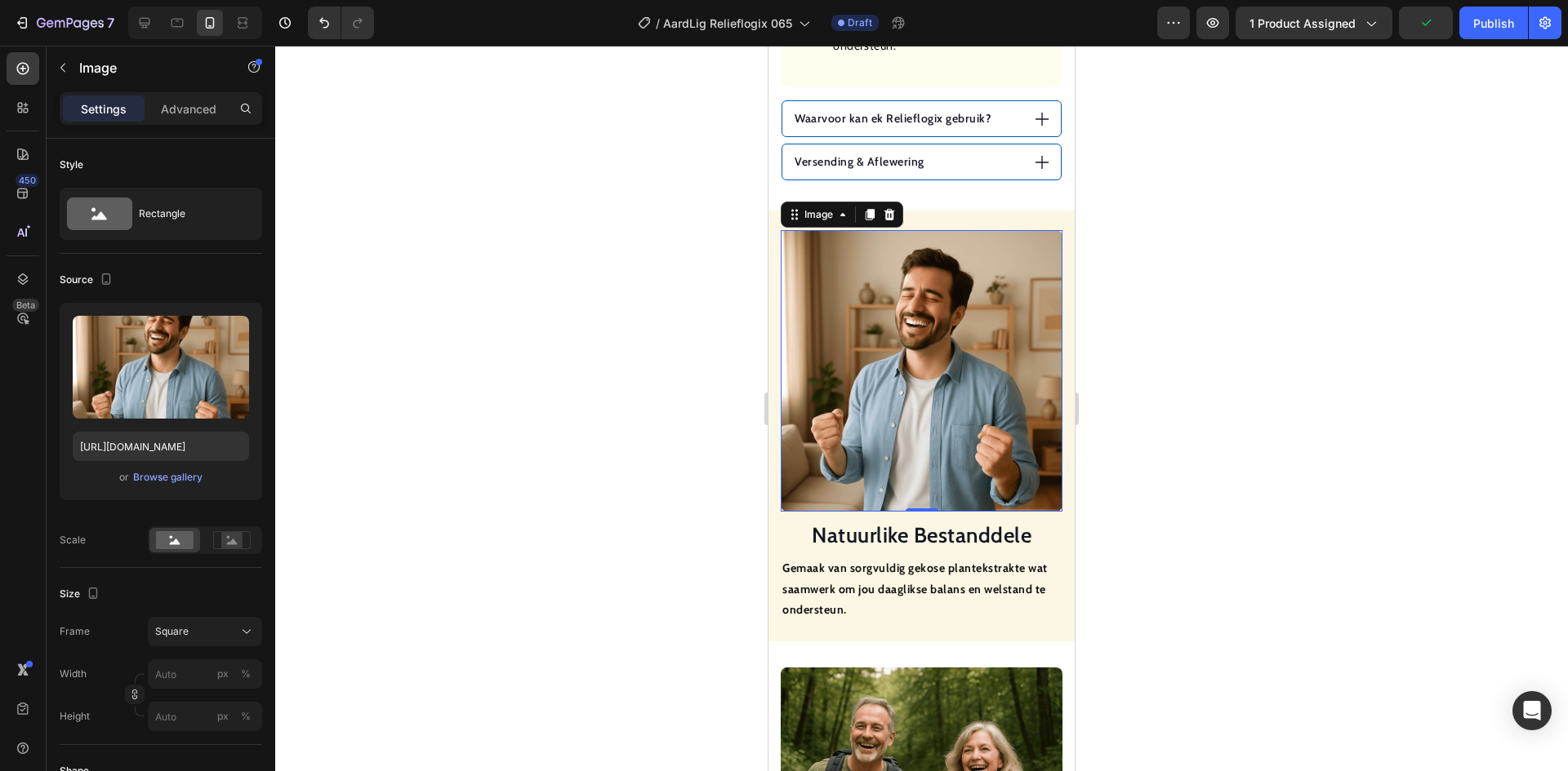
scroll to position [1582, 0]
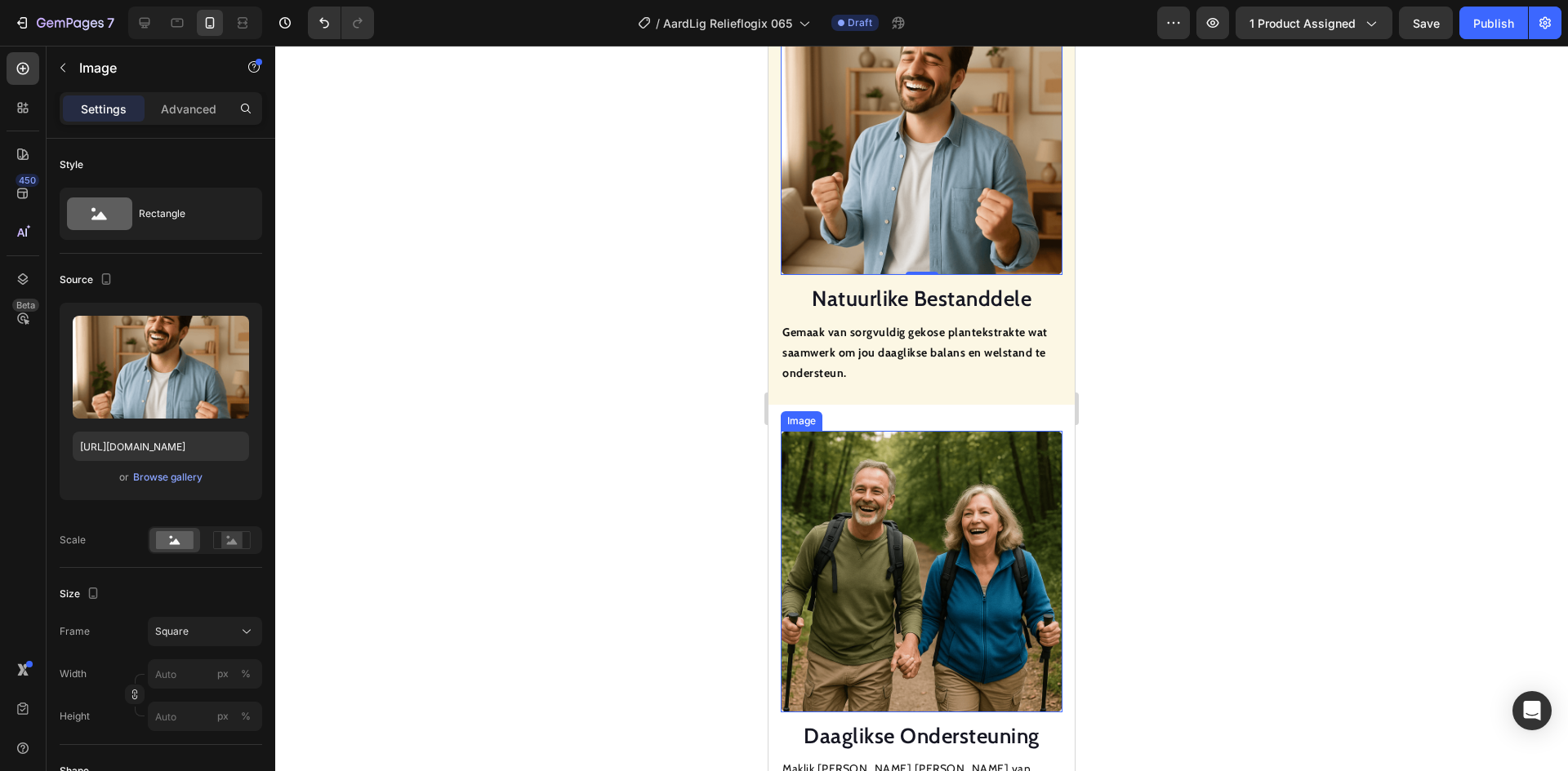
click at [886, 516] on img at bounding box center [922, 572] width 282 height 282
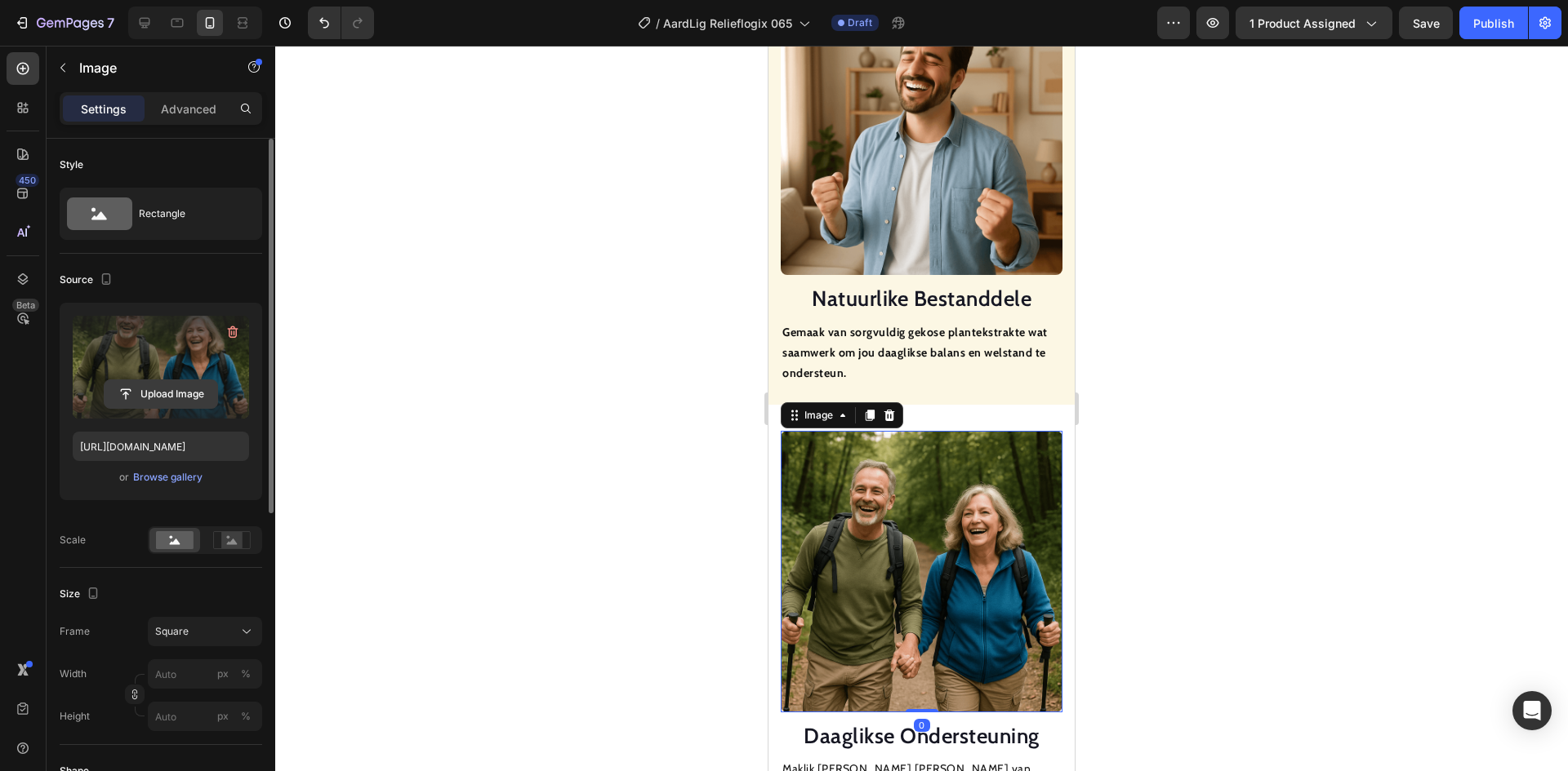
click at [194, 386] on input "file" at bounding box center [161, 394] width 113 height 28
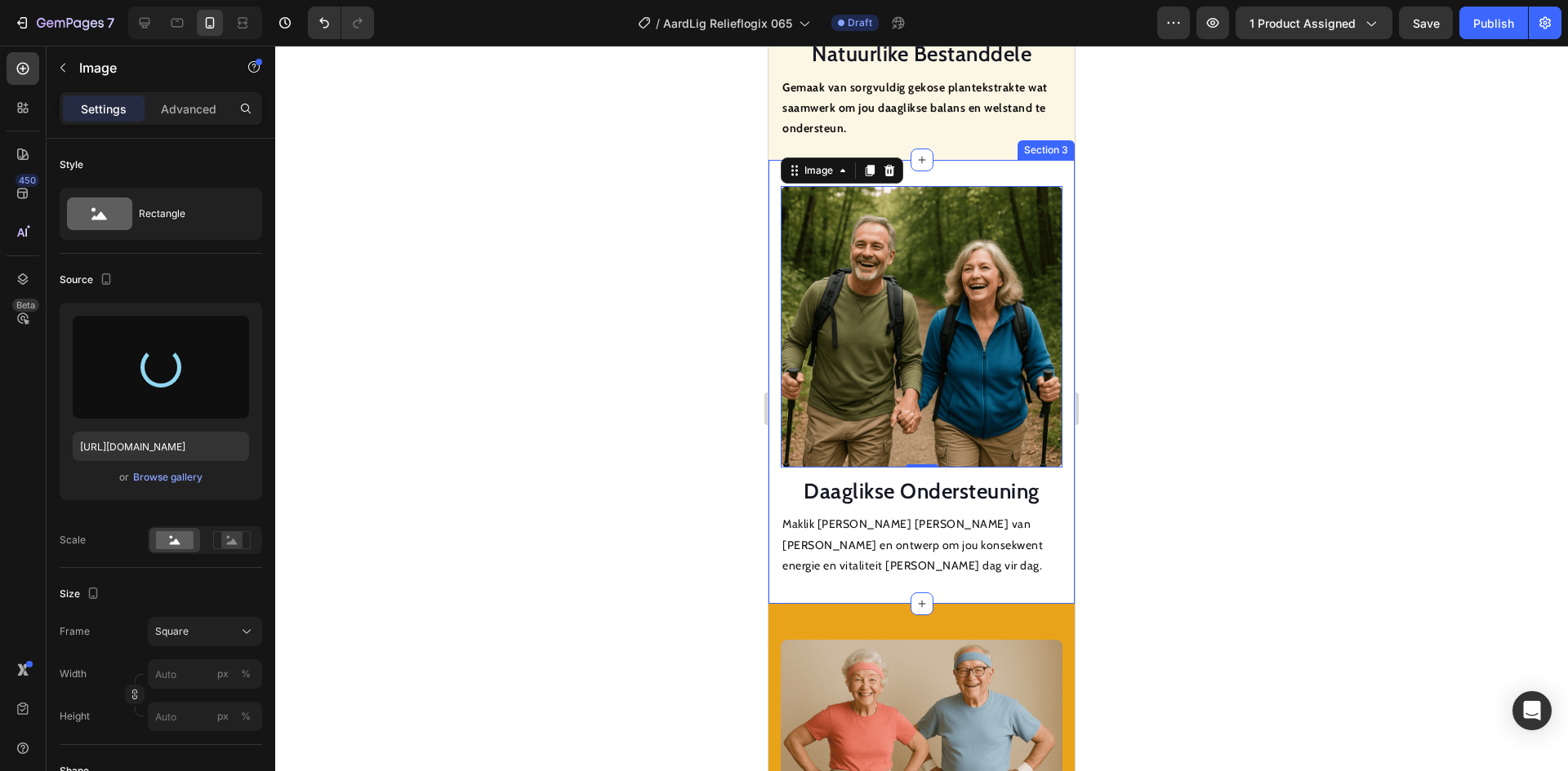
type input "[URL][DOMAIN_NAME]"
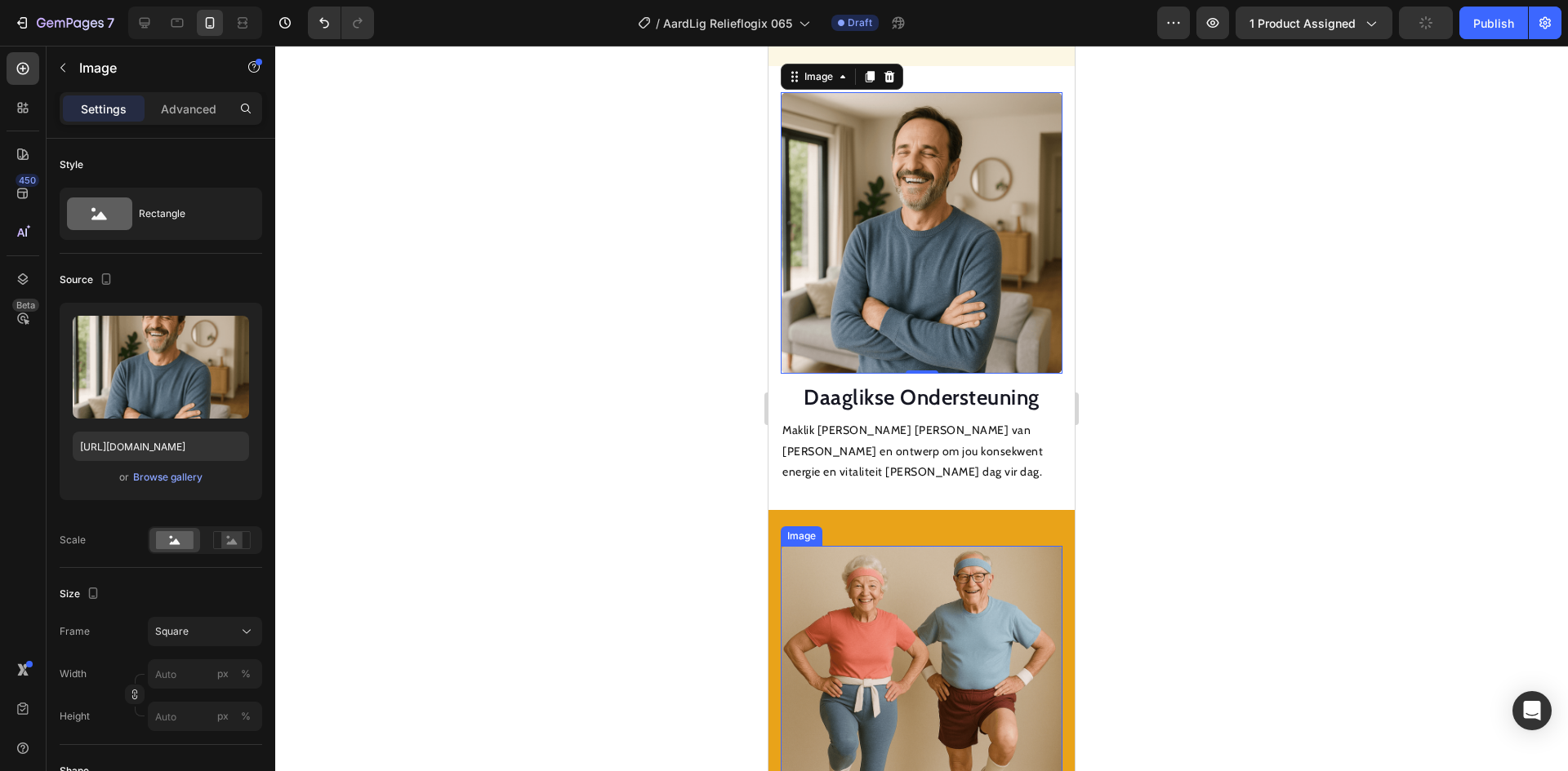
scroll to position [2153, 0]
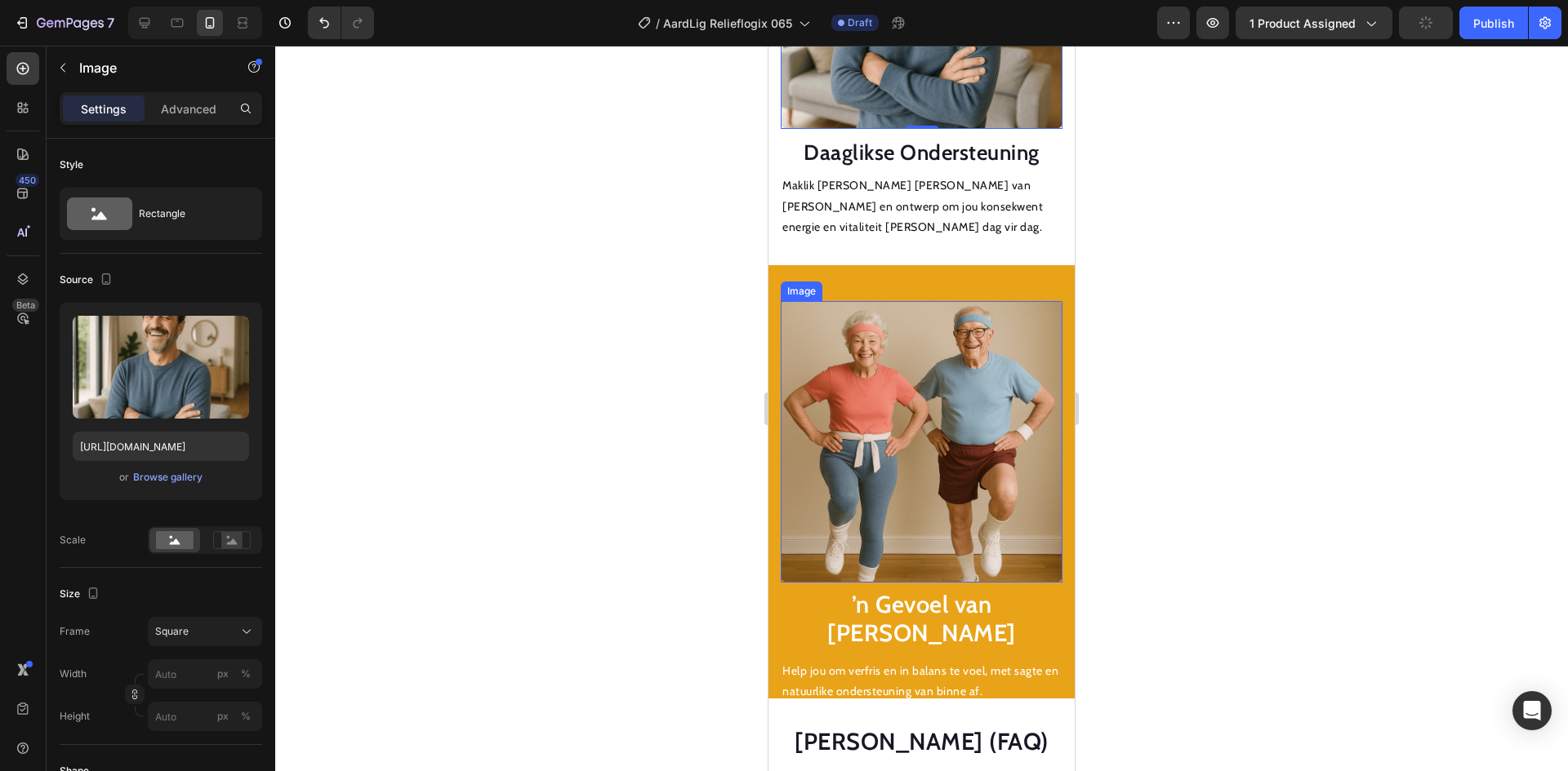
click at [903, 444] on img at bounding box center [922, 442] width 282 height 282
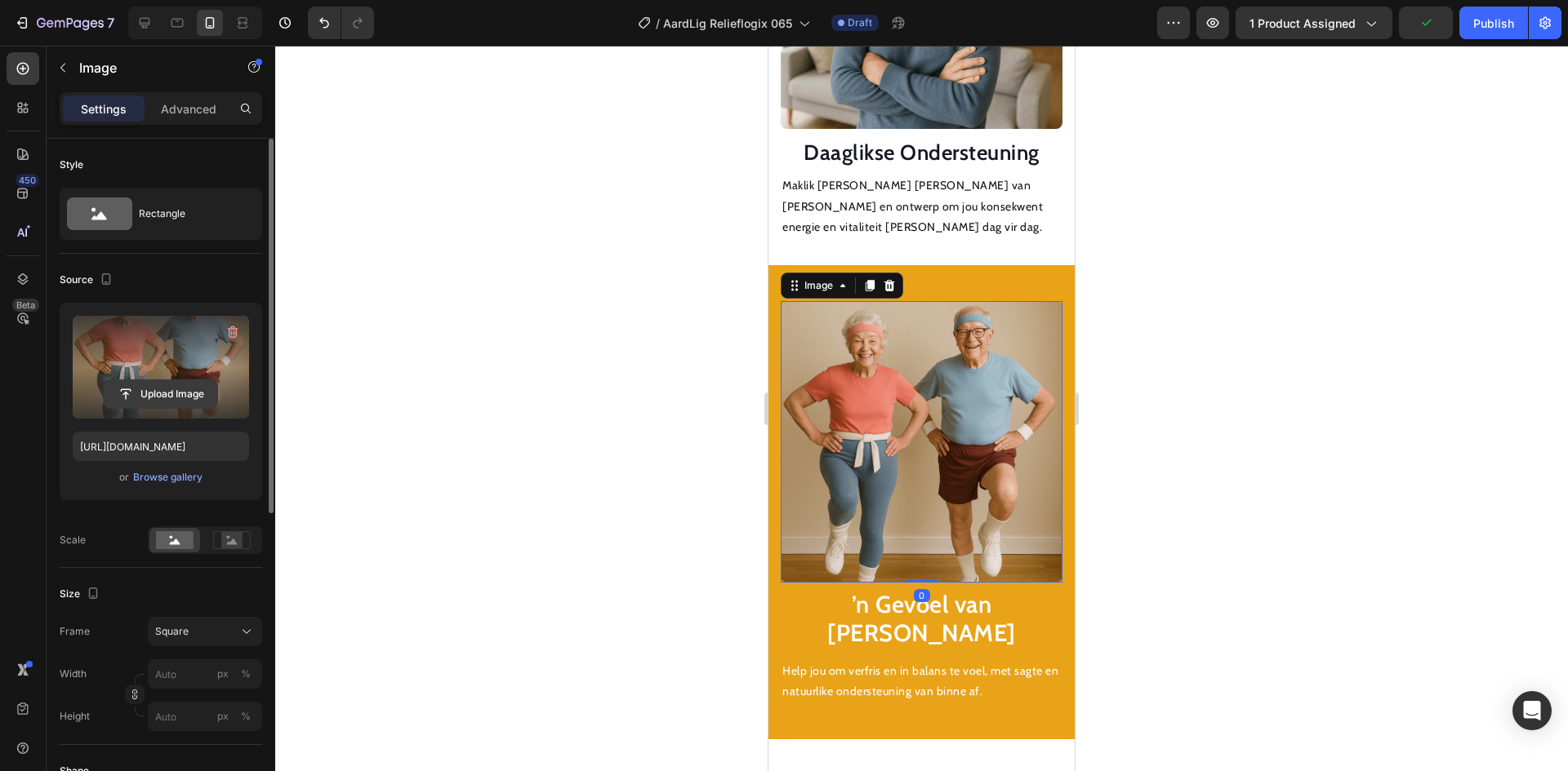
click at [172, 402] on input "file" at bounding box center [161, 394] width 113 height 28
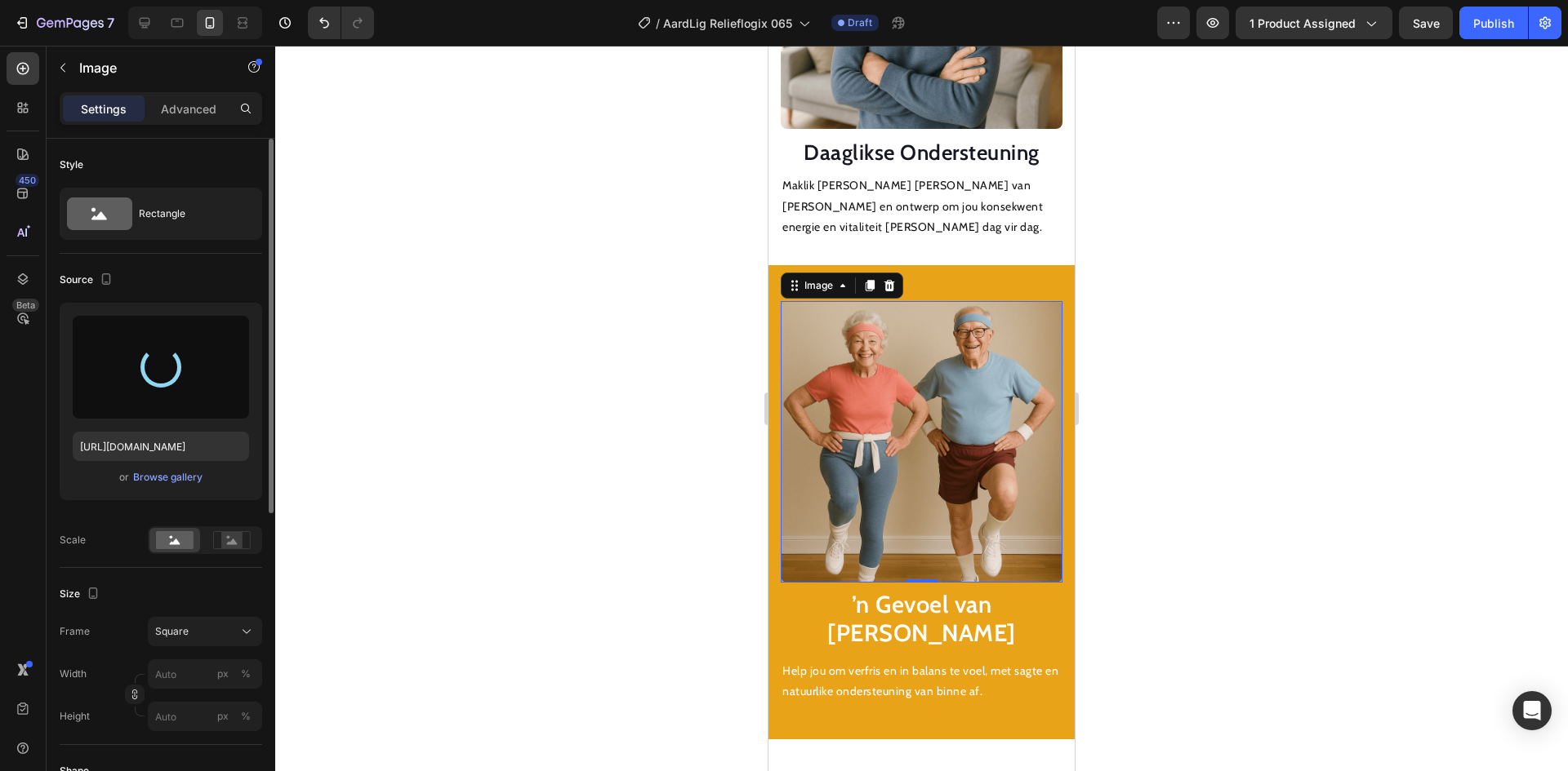
type input "[URL][DOMAIN_NAME]"
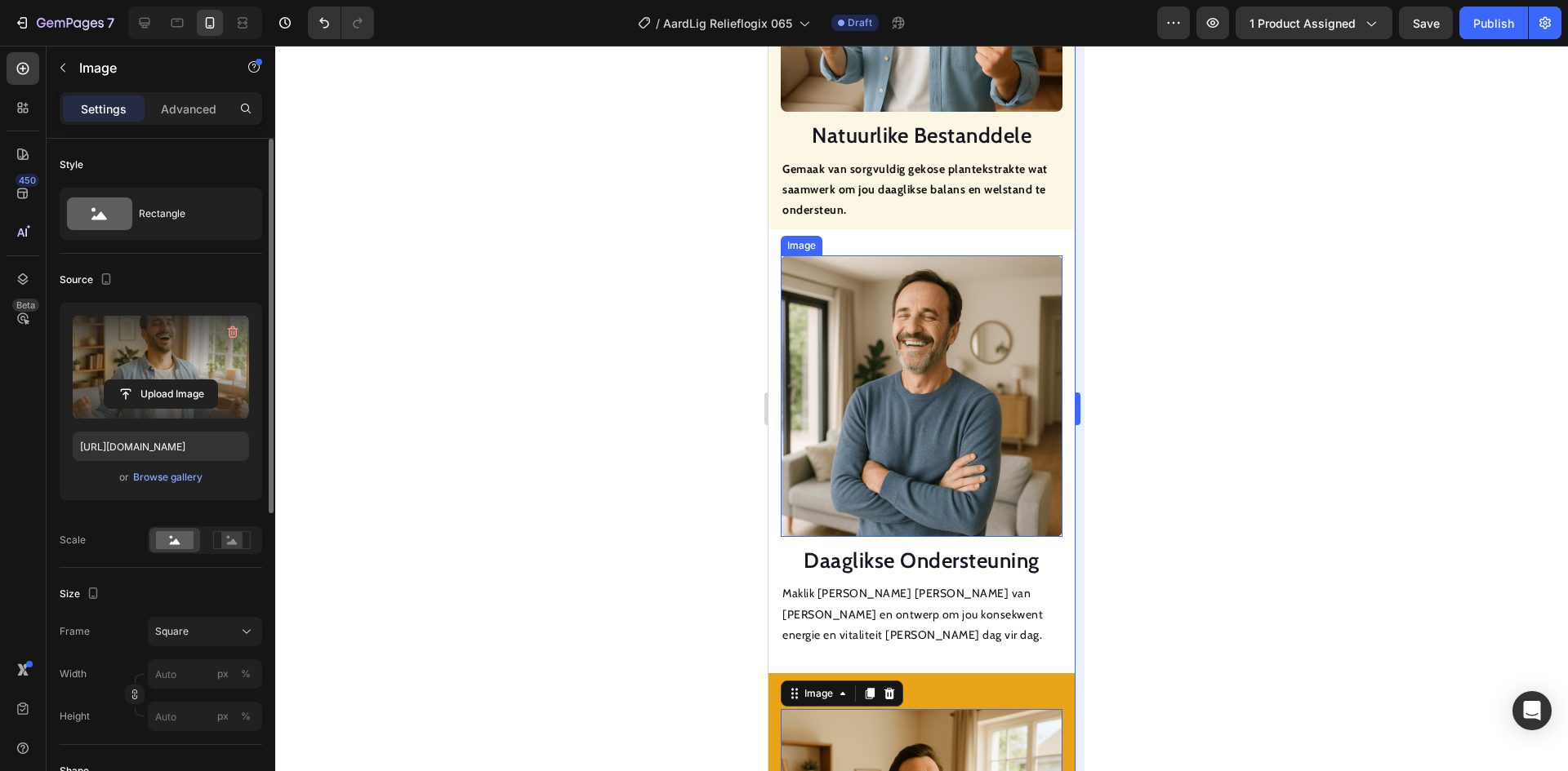
scroll to position [1500, 0]
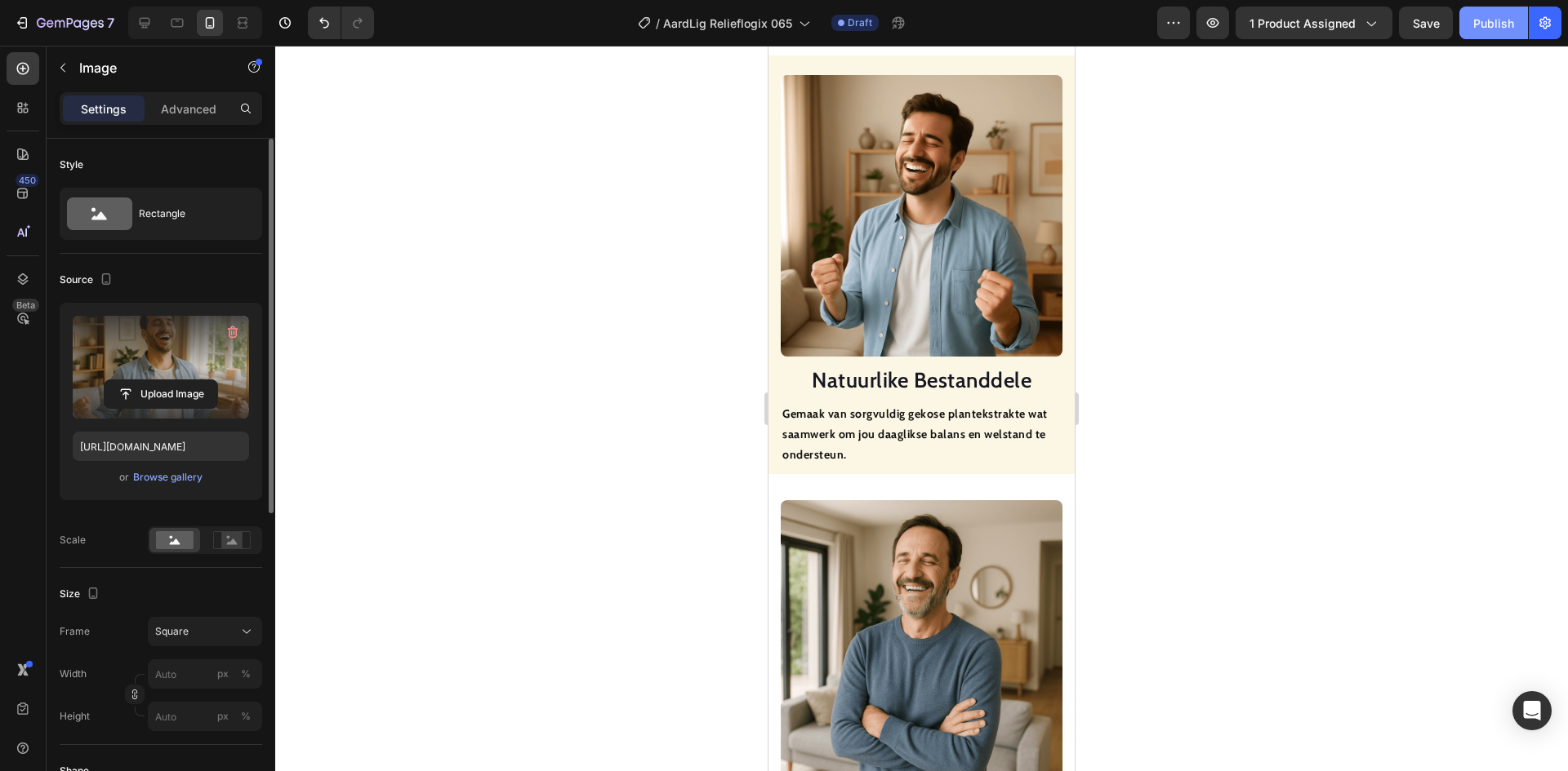
click at [1485, 9] on button "Publish" at bounding box center [1494, 22] width 69 height 32
